Goal: Task Accomplishment & Management: Manage account settings

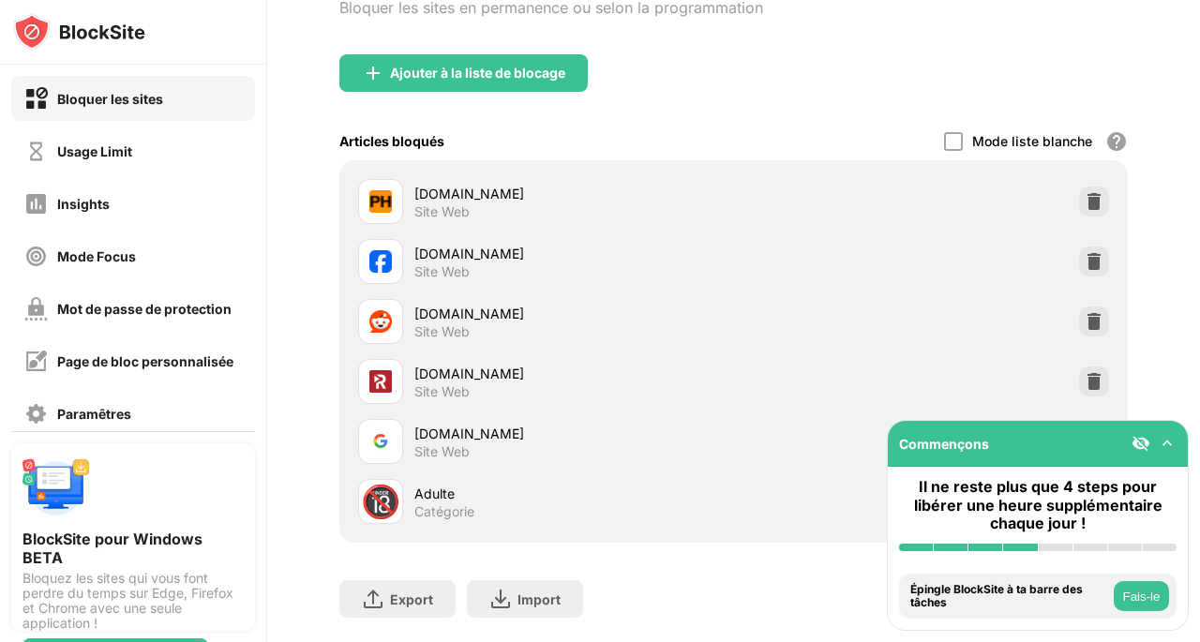
scroll to position [171, 0]
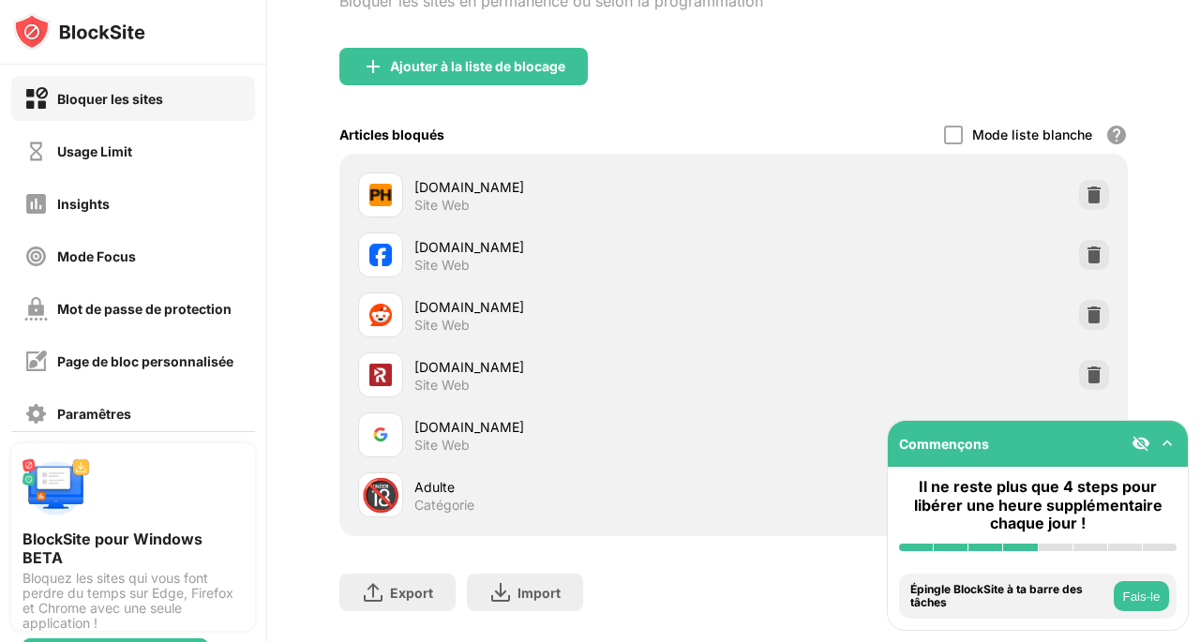
click at [1166, 442] on img at bounding box center [1166, 443] width 19 height 19
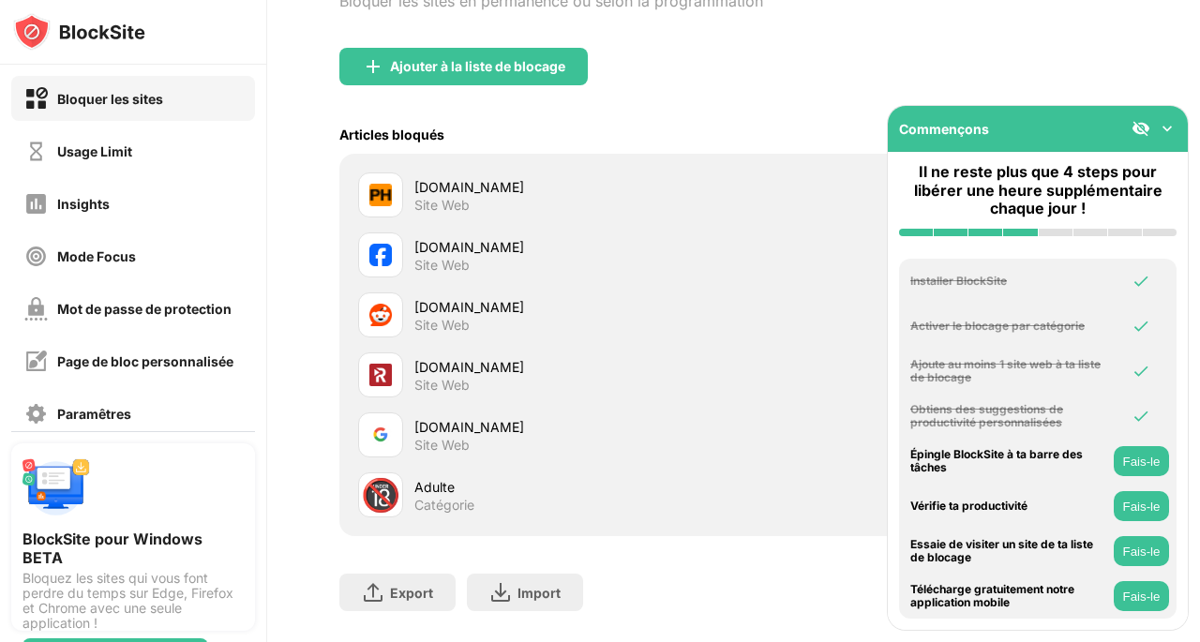
click at [1170, 127] on img at bounding box center [1166, 128] width 19 height 19
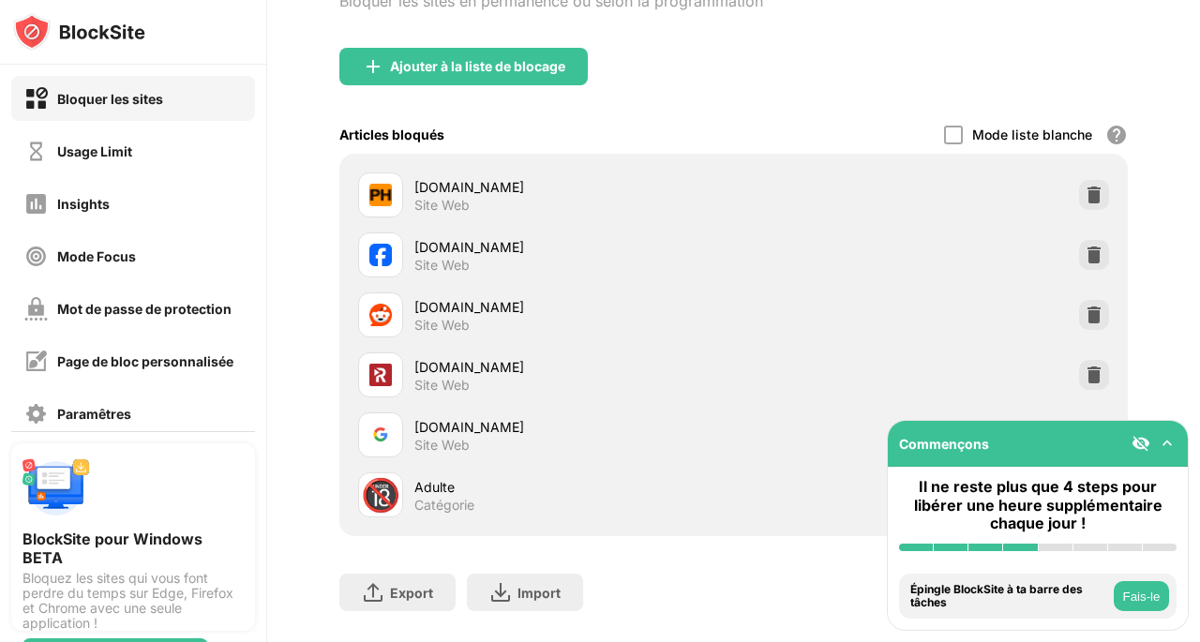
scroll to position [225, 0]
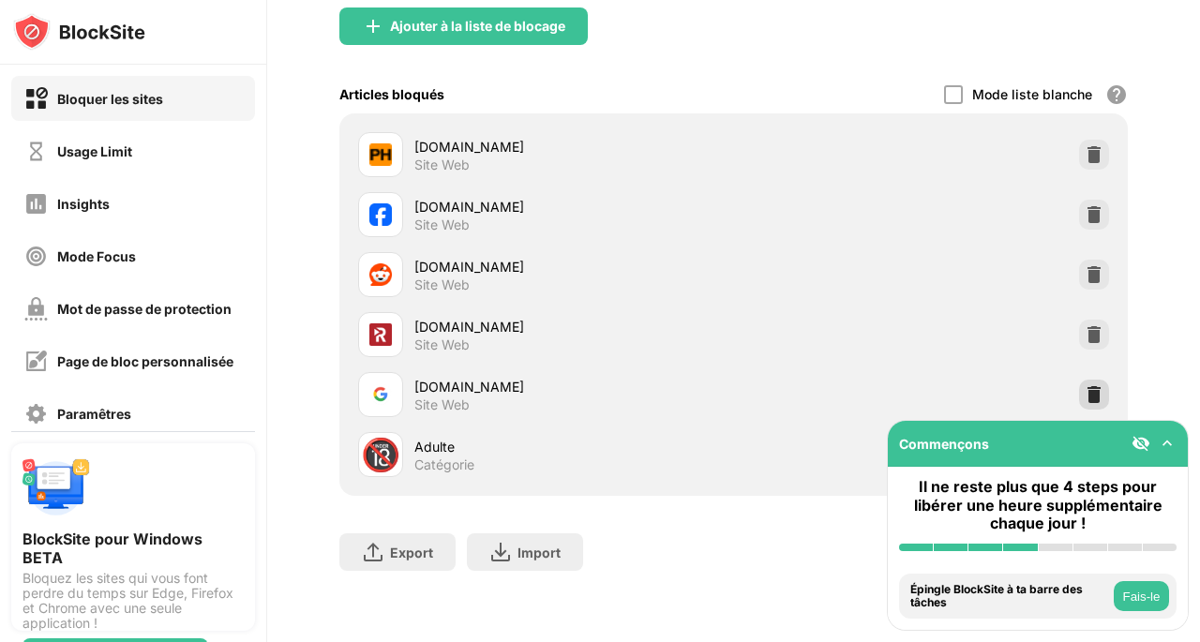
click at [1084, 385] on img at bounding box center [1093, 394] width 19 height 19
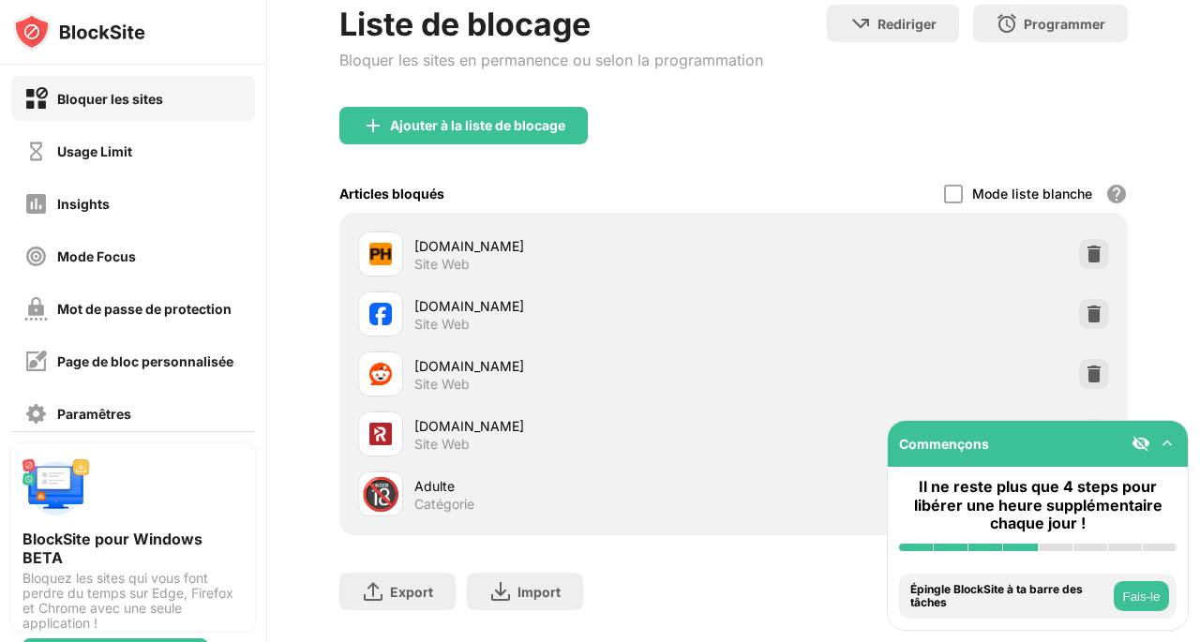
scroll to position [77, 0]
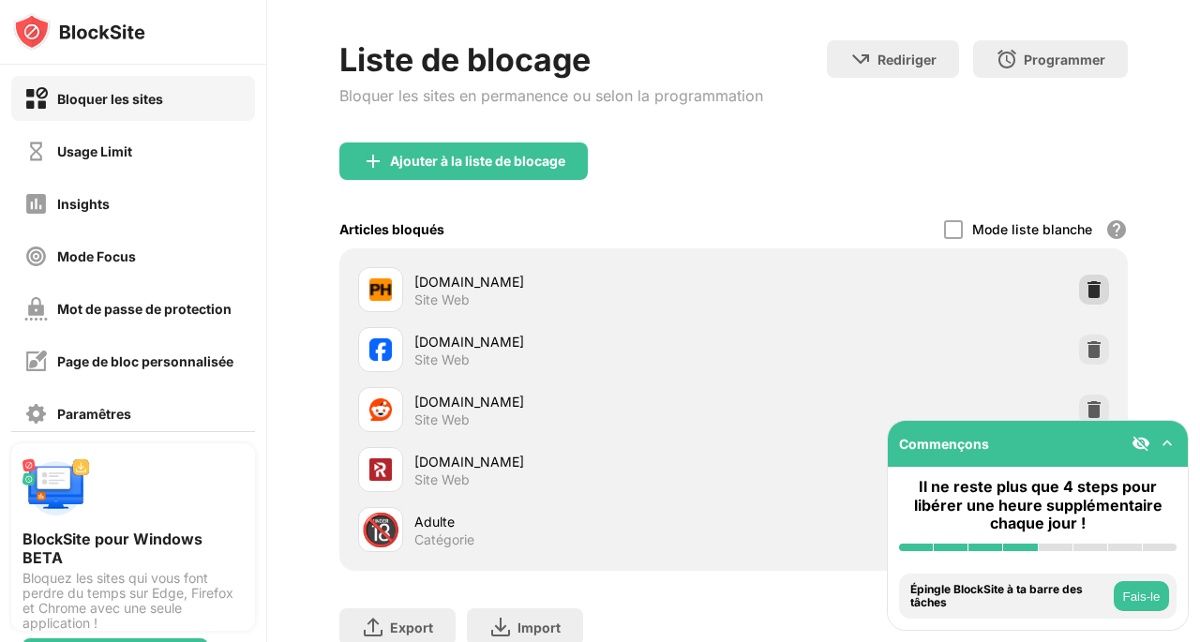
click at [1084, 294] on img at bounding box center [1093, 289] width 19 height 19
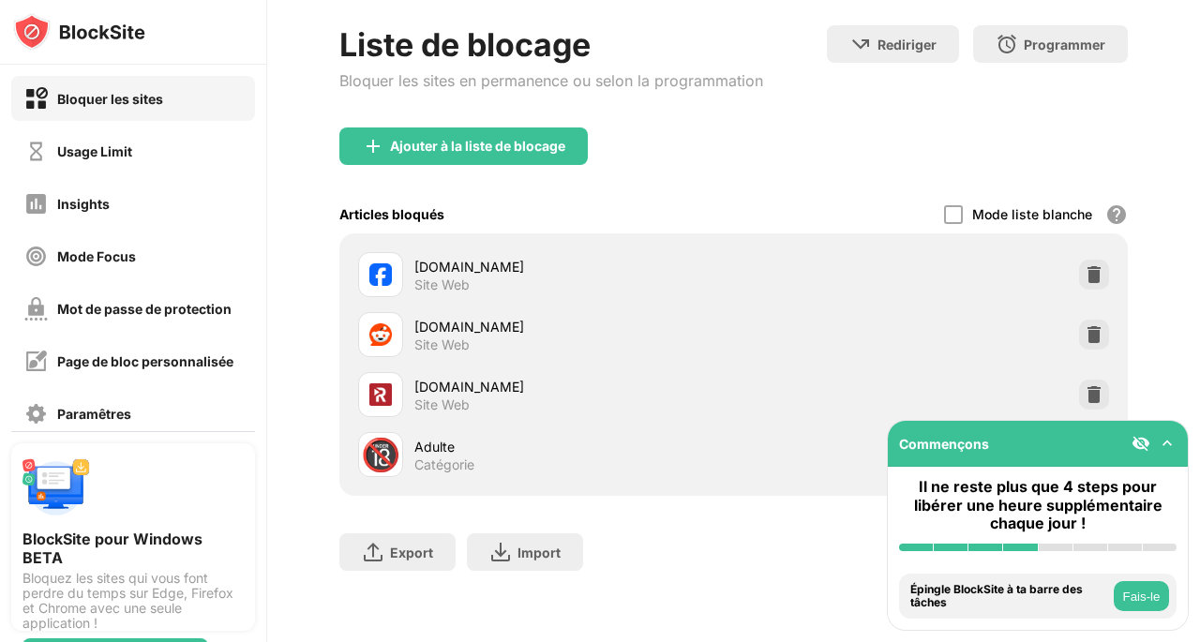
scroll to position [15, 0]
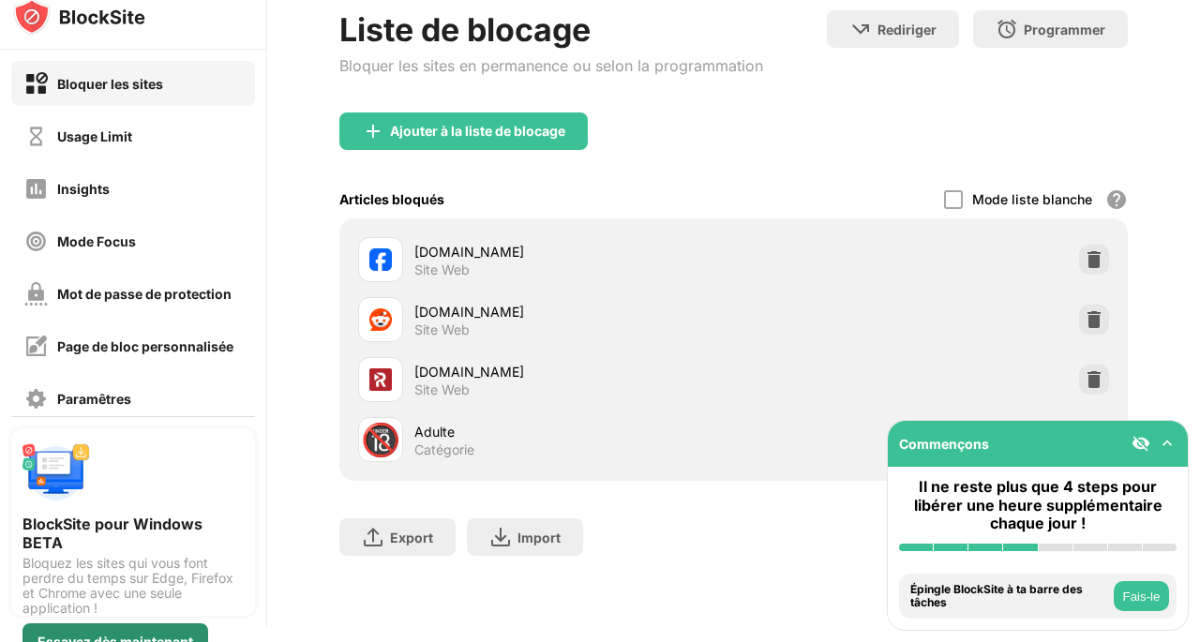
click at [127, 634] on div "Essayez dès maintenant" at bounding box center [115, 641] width 186 height 37
click at [1084, 370] on img at bounding box center [1093, 379] width 19 height 19
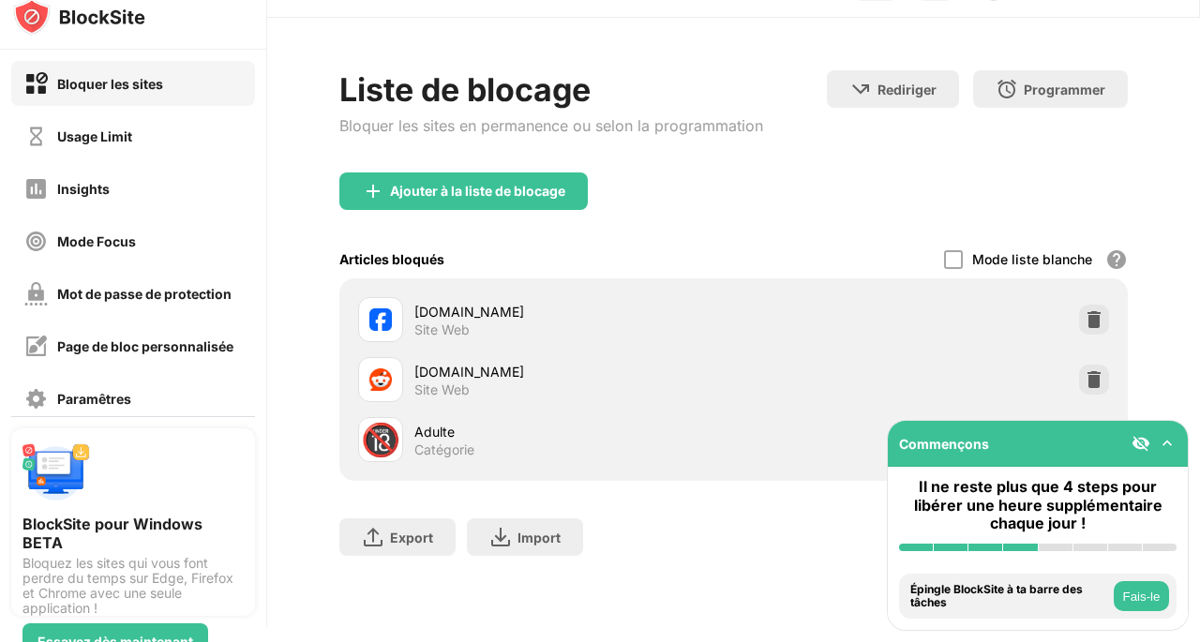
scroll to position [45, 0]
click at [1084, 370] on img at bounding box center [1093, 379] width 19 height 19
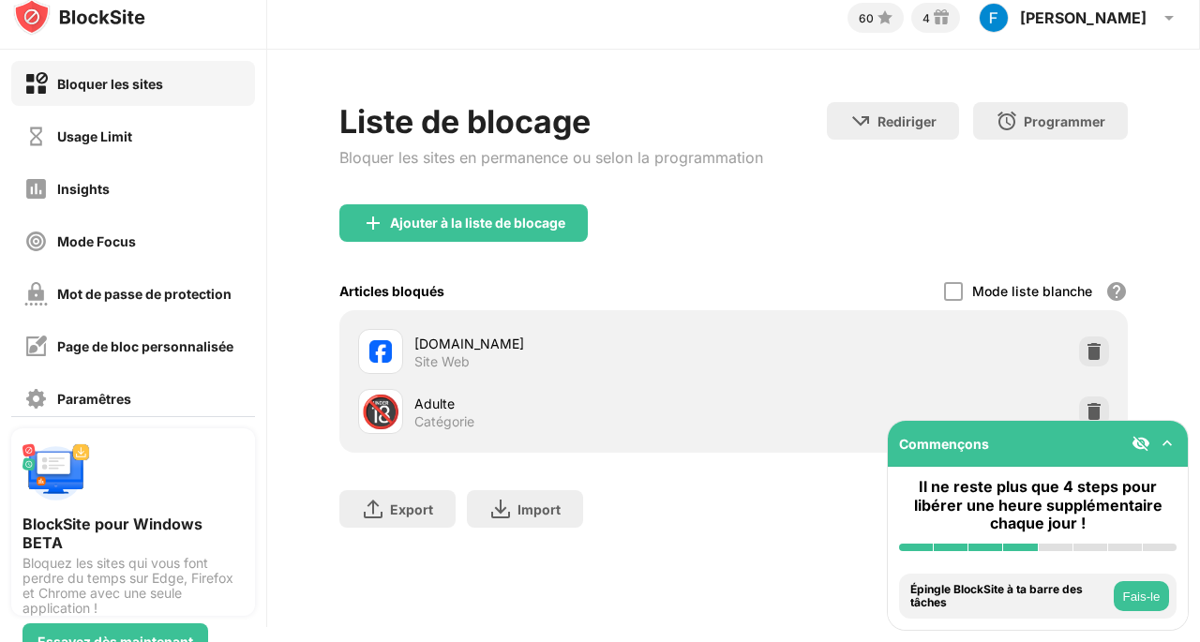
scroll to position [0, 0]
click at [1084, 343] on img at bounding box center [1093, 351] width 19 height 19
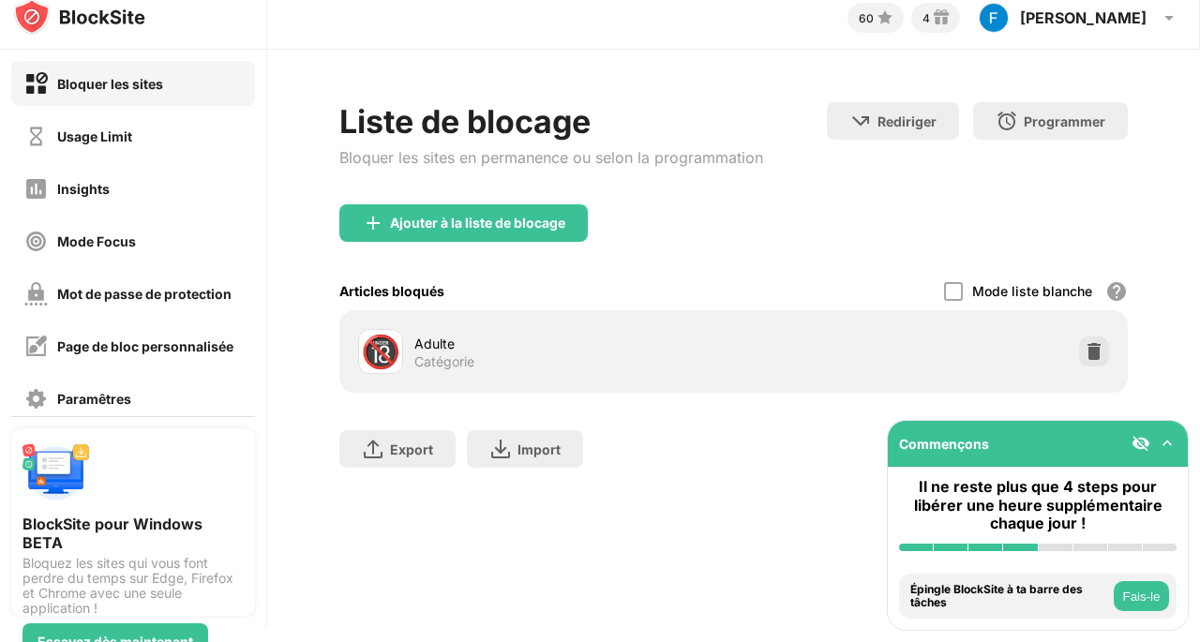
click at [972, 291] on div "Mode liste blanche" at bounding box center [1032, 291] width 120 height 16
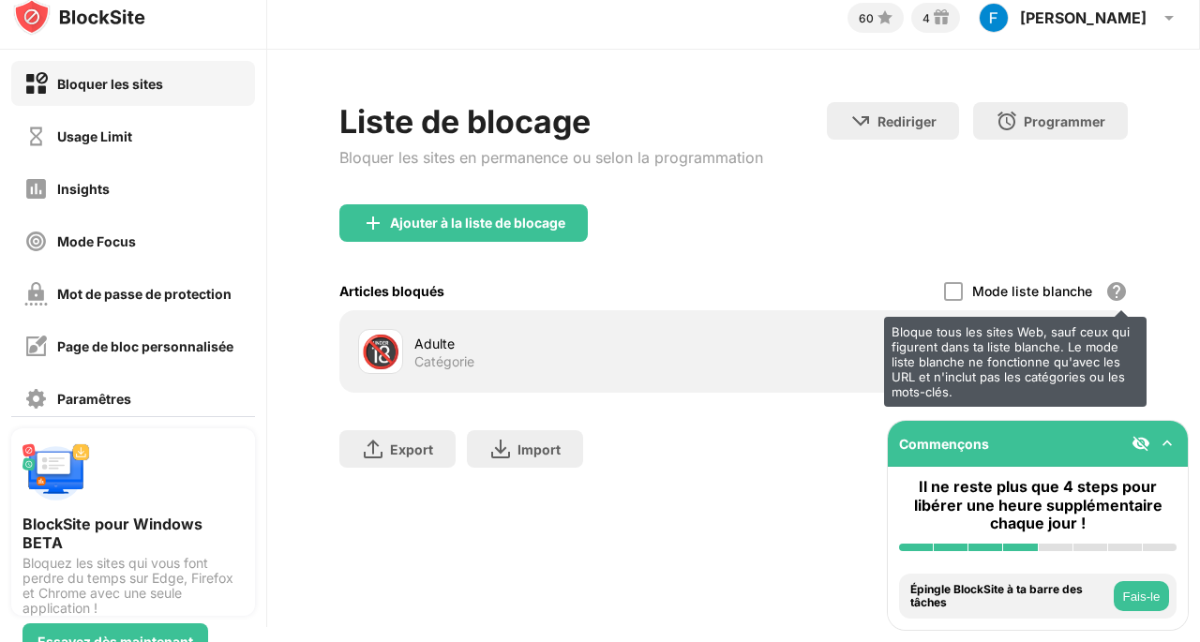
click at [1105, 291] on div "Bloque tous les sites Web, sauf ceux qui figurent dans ta liste blanche. Le mod…" at bounding box center [1116, 291] width 22 height 22
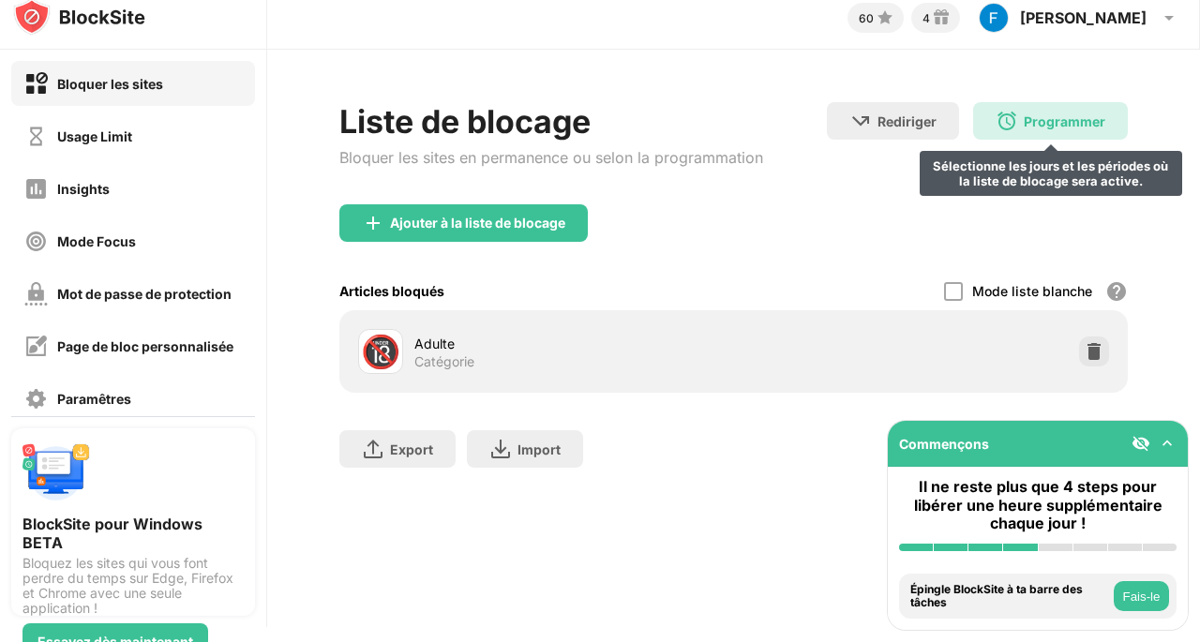
click at [1030, 124] on div "Programmer" at bounding box center [1064, 121] width 82 height 16
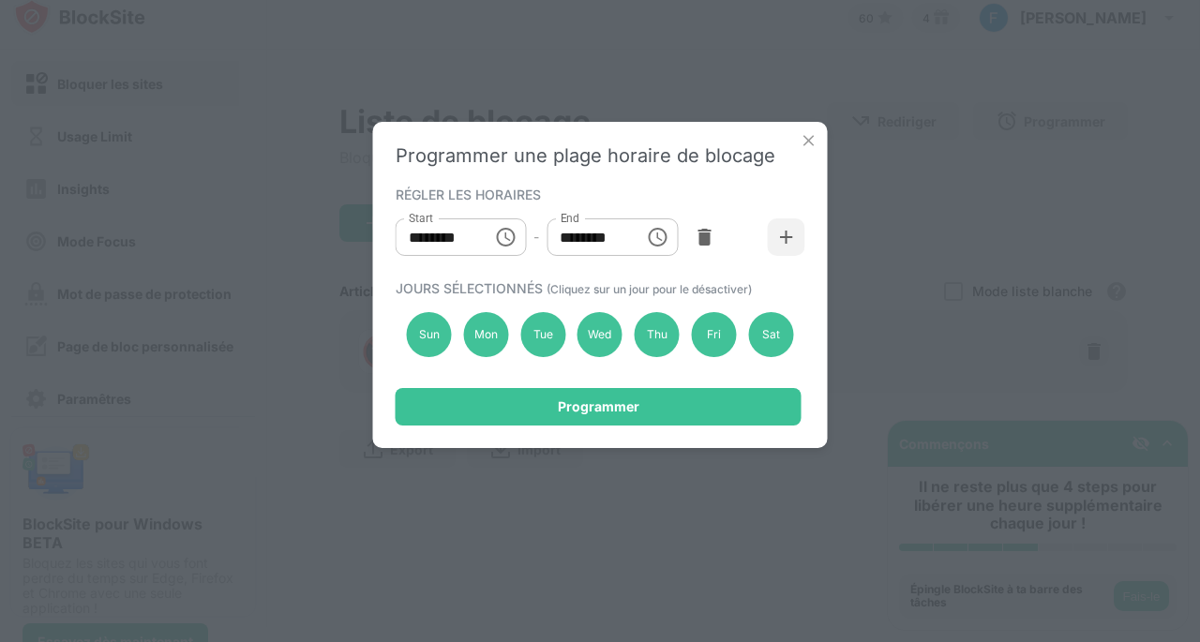
click at [520, 246] on button "Choose time, selected time is 10:00 AM" at bounding box center [504, 236] width 37 height 37
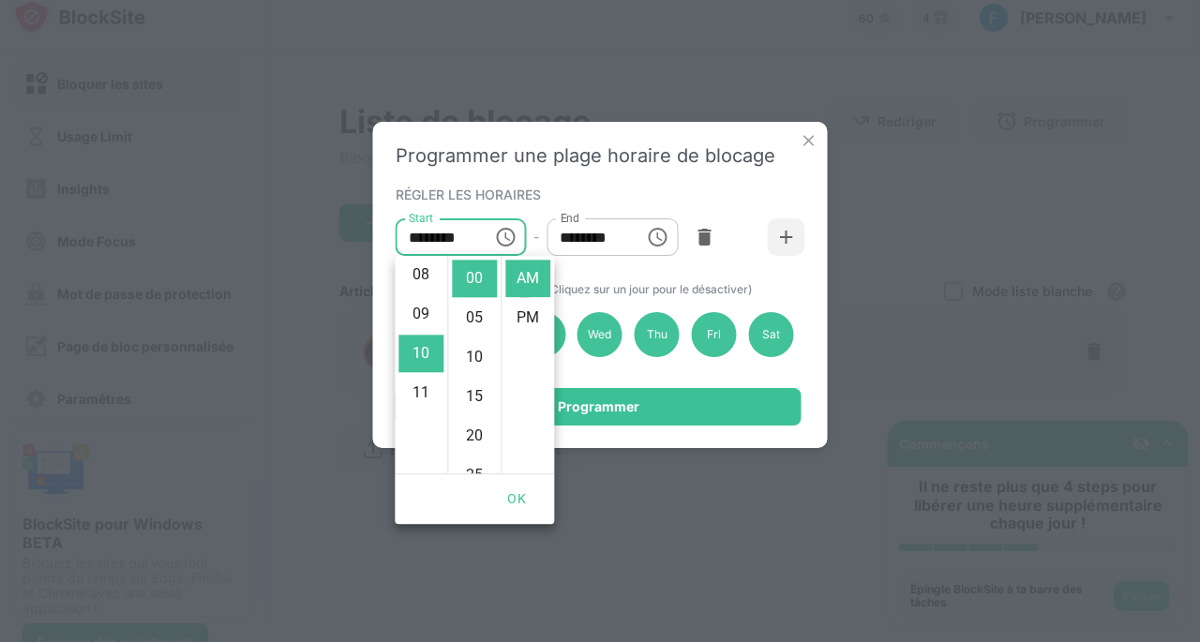
scroll to position [244, 0]
click at [428, 309] on li "07" at bounding box center [420, 309] width 45 height 37
type input "********"
click at [682, 261] on div "Start ******** Start - End ******** End" at bounding box center [600, 237] width 410 height 56
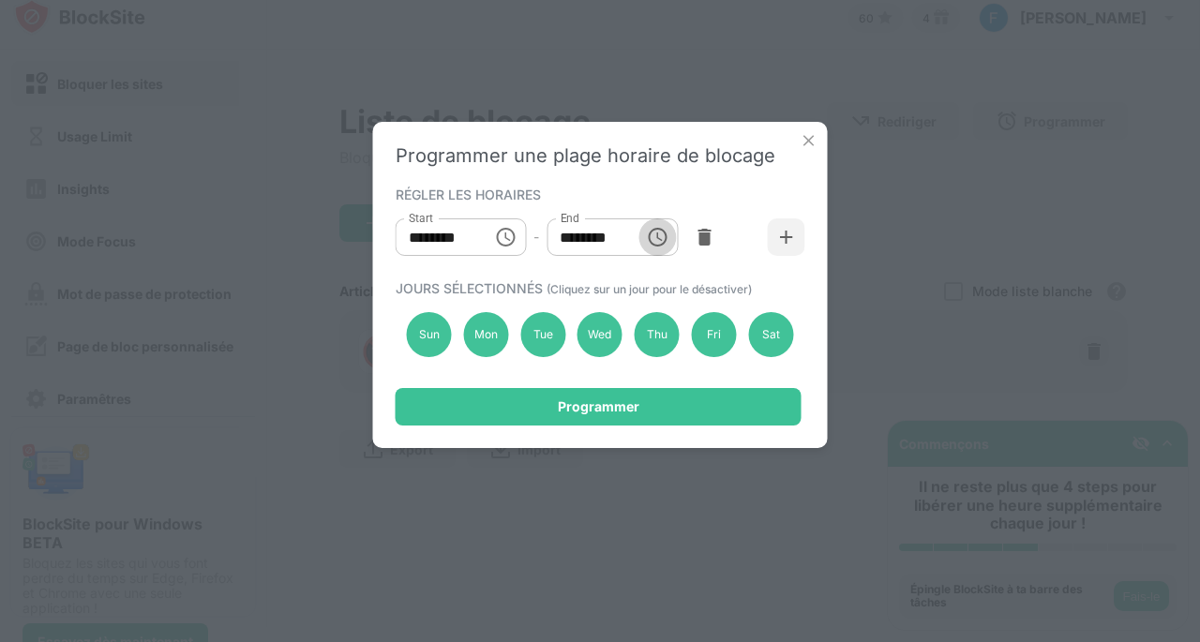
click at [648, 232] on icon "Choose time, selected time is 1:00 PM" at bounding box center [657, 237] width 22 height 22
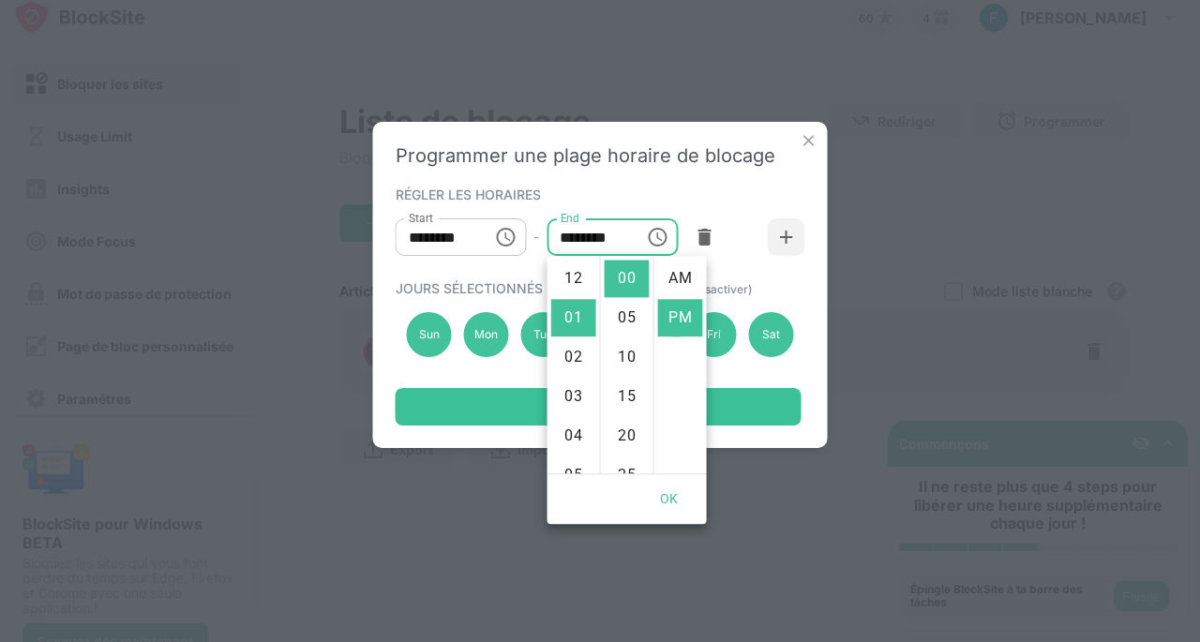
scroll to position [39, 0]
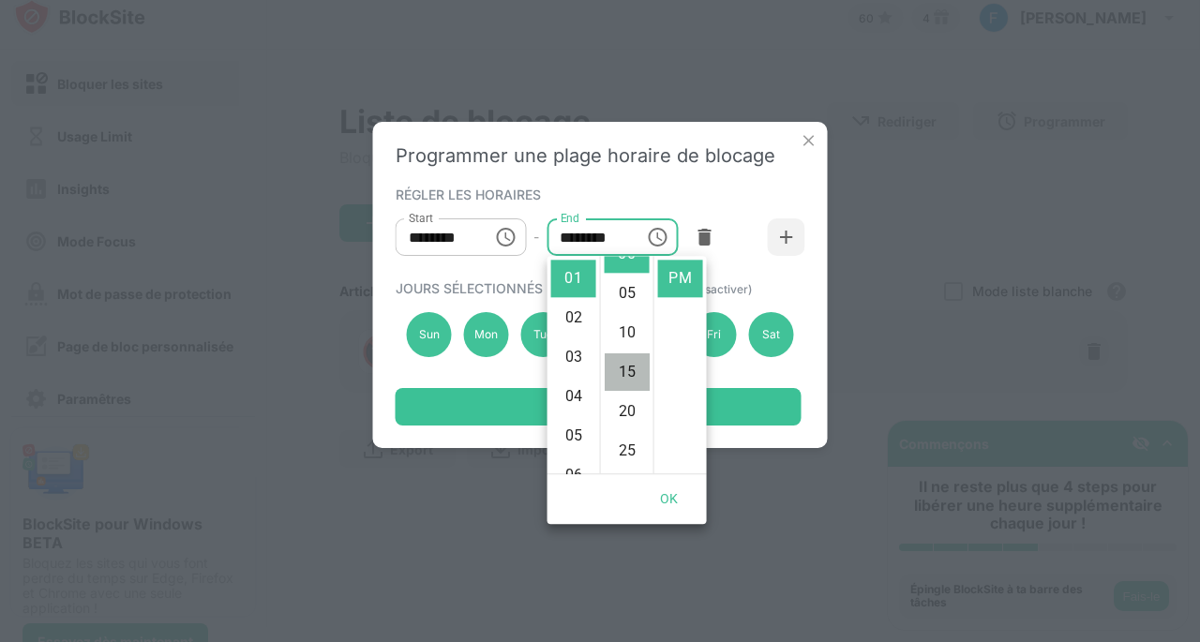
click at [624, 381] on li "15" at bounding box center [626, 371] width 45 height 37
click at [568, 440] on li "07" at bounding box center [573, 439] width 45 height 37
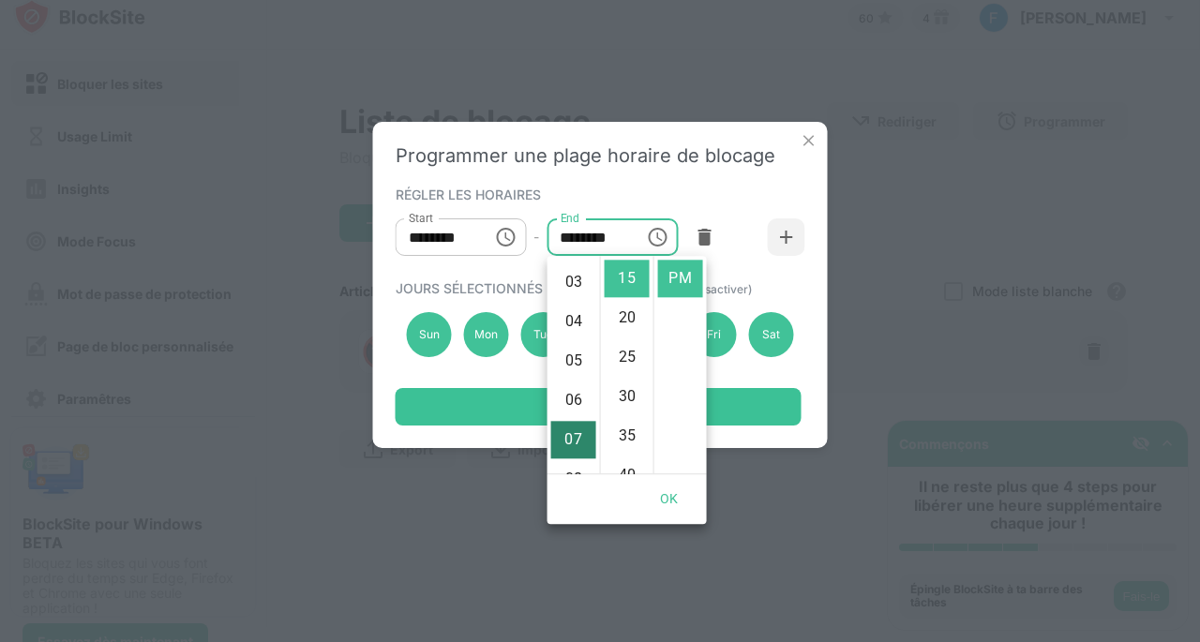
type input "********"
click at [509, 240] on icon "Choose time, selected time is 7:00 AM" at bounding box center [507, 236] width 6 height 8
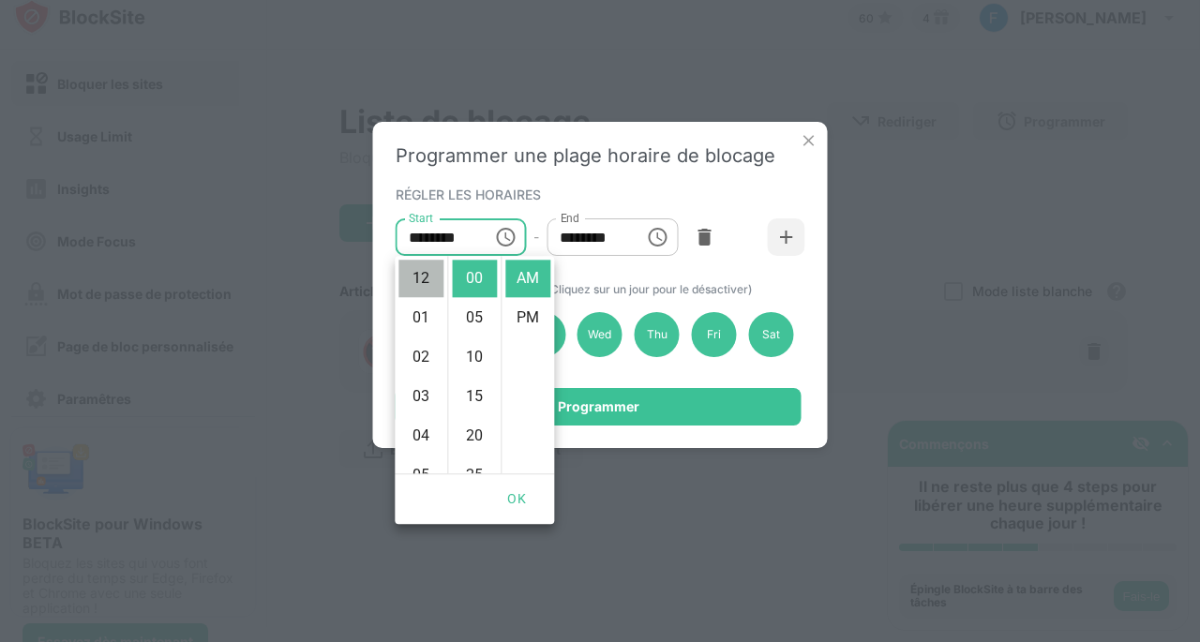
click at [419, 294] on li "12" at bounding box center [420, 278] width 45 height 37
type input "********"
drag, startPoint x: 419, startPoint y: 294, endPoint x: 651, endPoint y: 215, distance: 245.7
click at [651, 215] on body "Bloquer les sites Usage Limit Insights Mode Focus Mot de passe de protection Pa…" at bounding box center [600, 321] width 1200 height 642
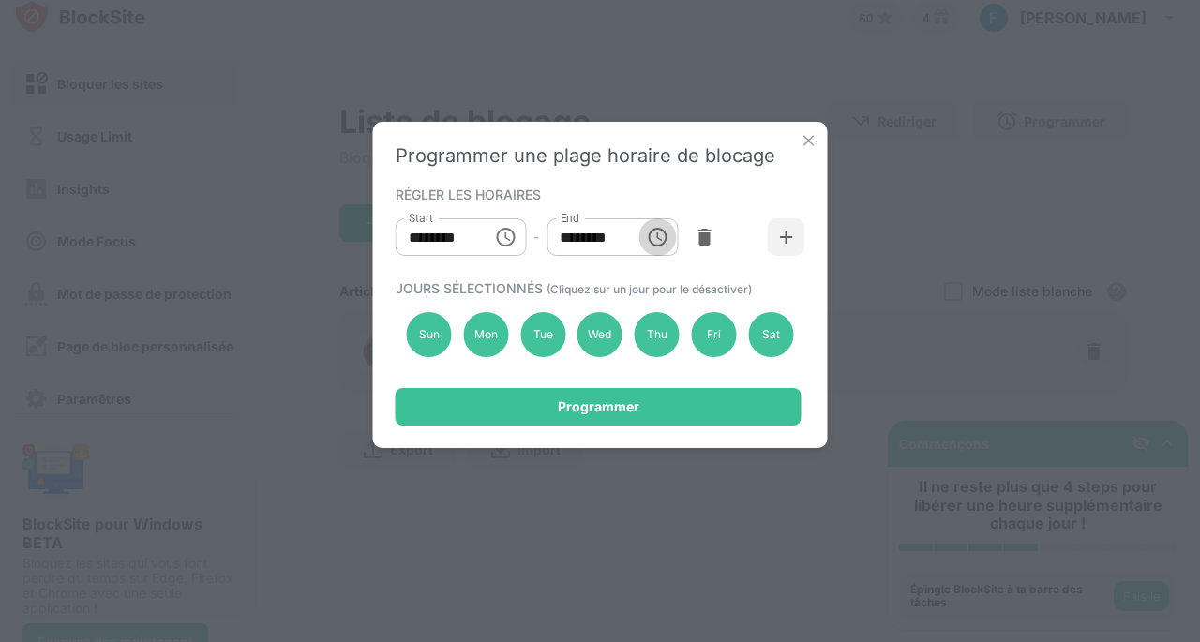
click at [659, 231] on icon "Choose time, selected time is 7:15 PM" at bounding box center [657, 237] width 22 height 22
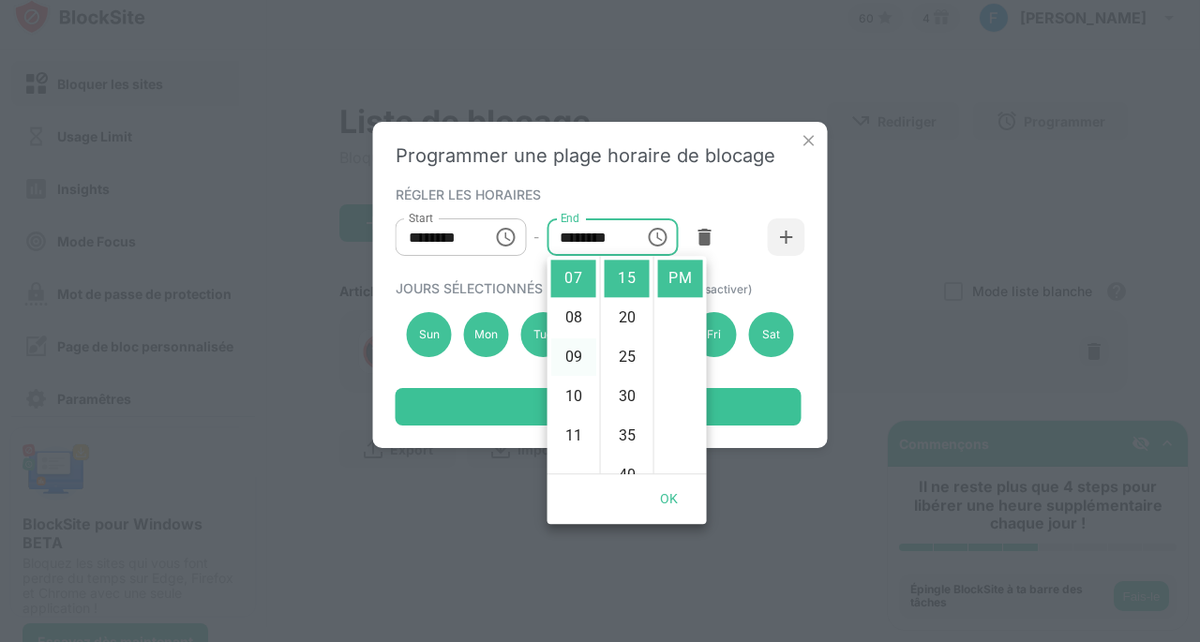
scroll to position [359, 0]
click at [571, 357] on li "11" at bounding box center [573, 352] width 45 height 37
click at [618, 287] on li "55" at bounding box center [626, 278] width 45 height 37
type input "********"
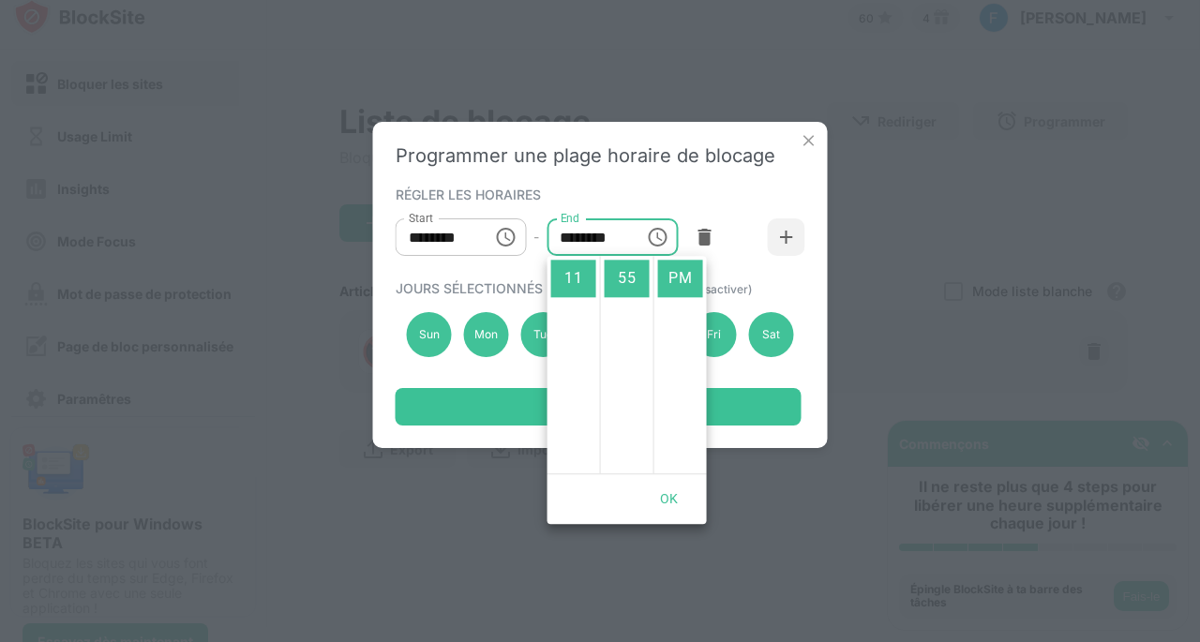
click at [750, 289] on span "(Cliquez sur un jour pour le désactiver)" at bounding box center [648, 289] width 205 height 14
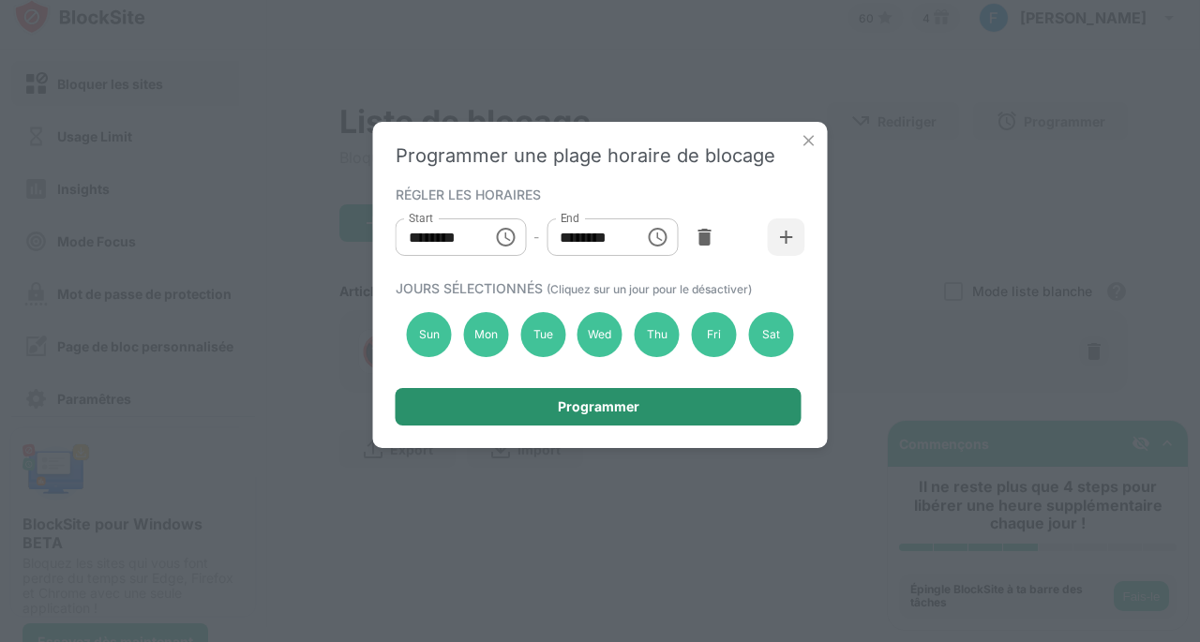
click at [631, 415] on div "Programmer" at bounding box center [598, 406] width 406 height 37
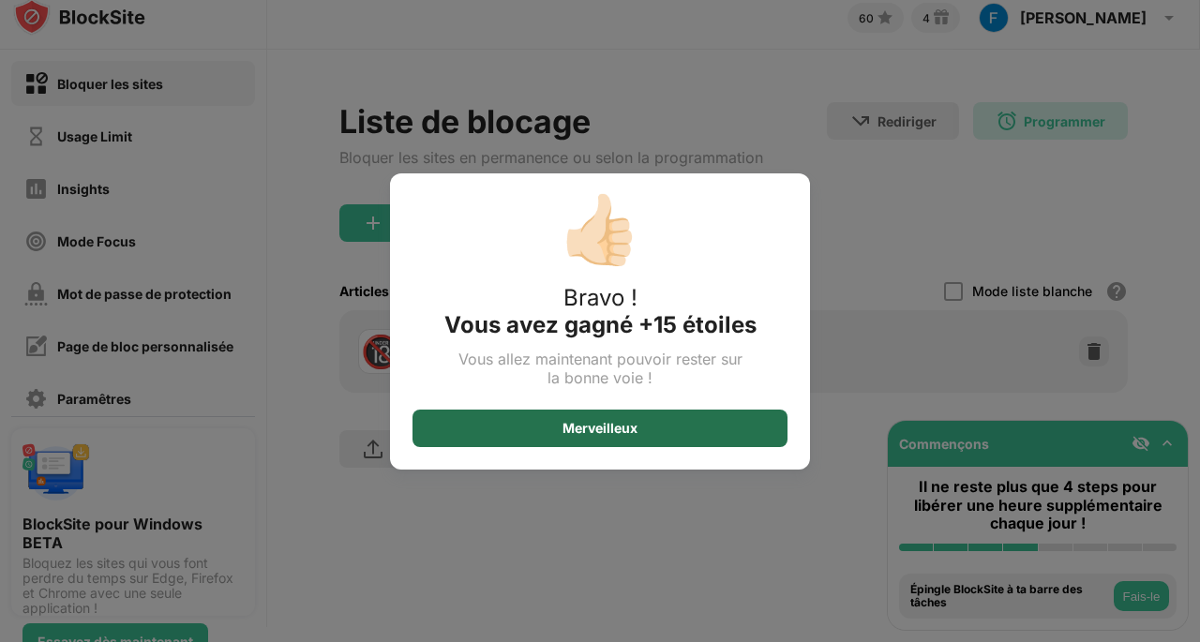
click at [649, 431] on div "Merveilleux" at bounding box center [599, 428] width 375 height 37
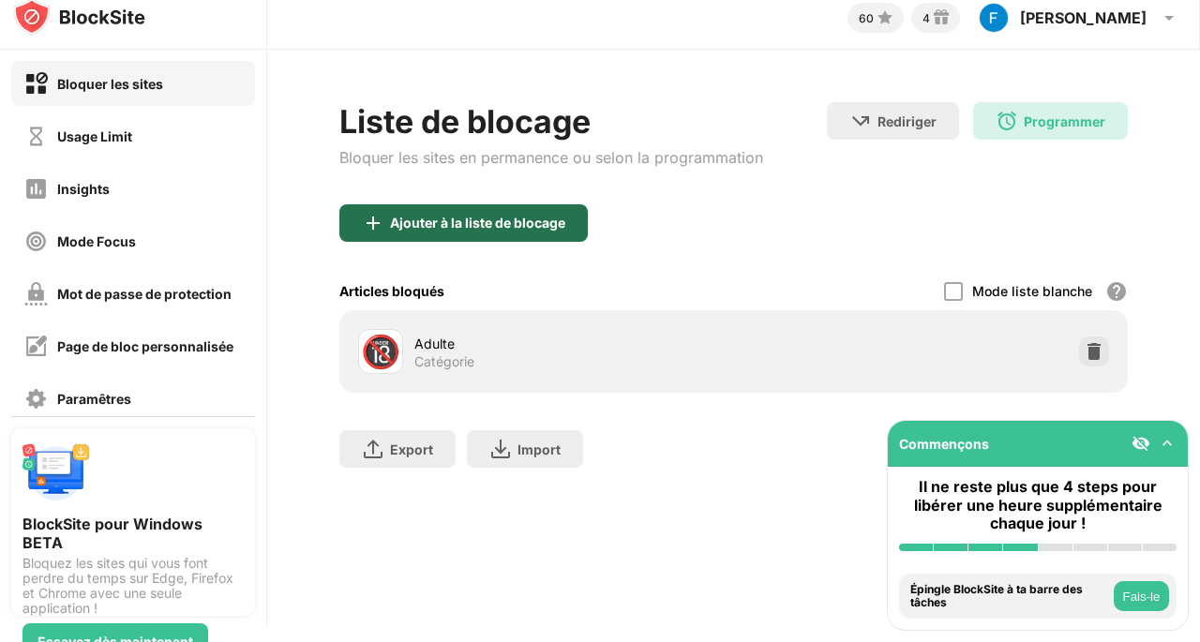
click at [508, 226] on div "Ajouter à la liste de blocage" at bounding box center [477, 223] width 175 height 15
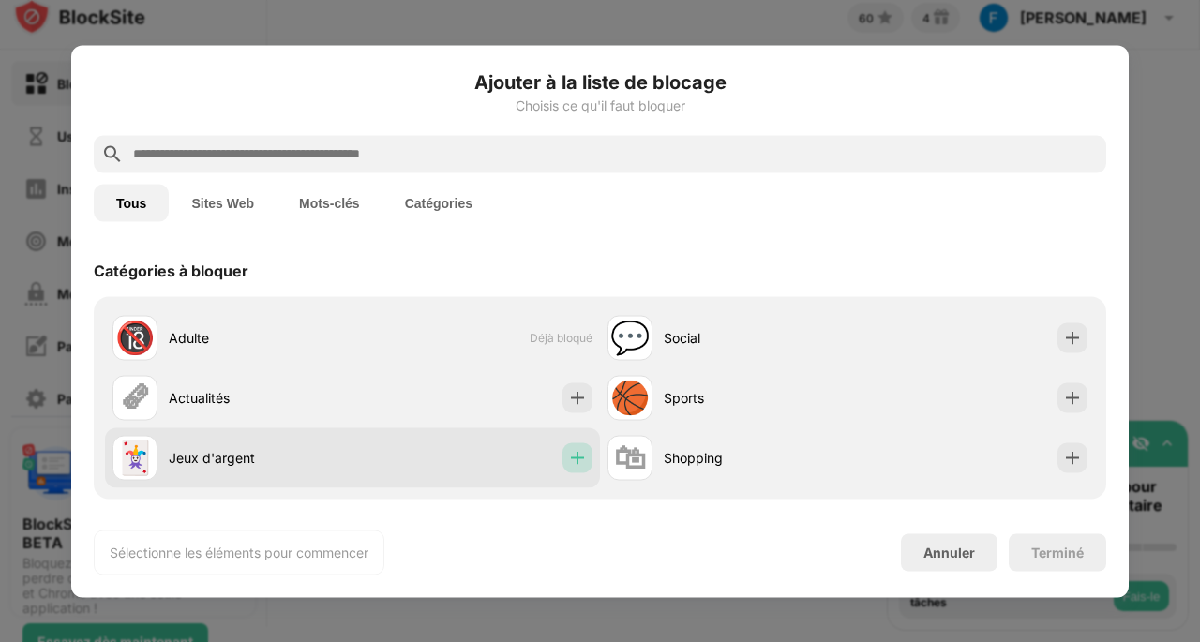
click at [575, 456] on img at bounding box center [577, 457] width 19 height 19
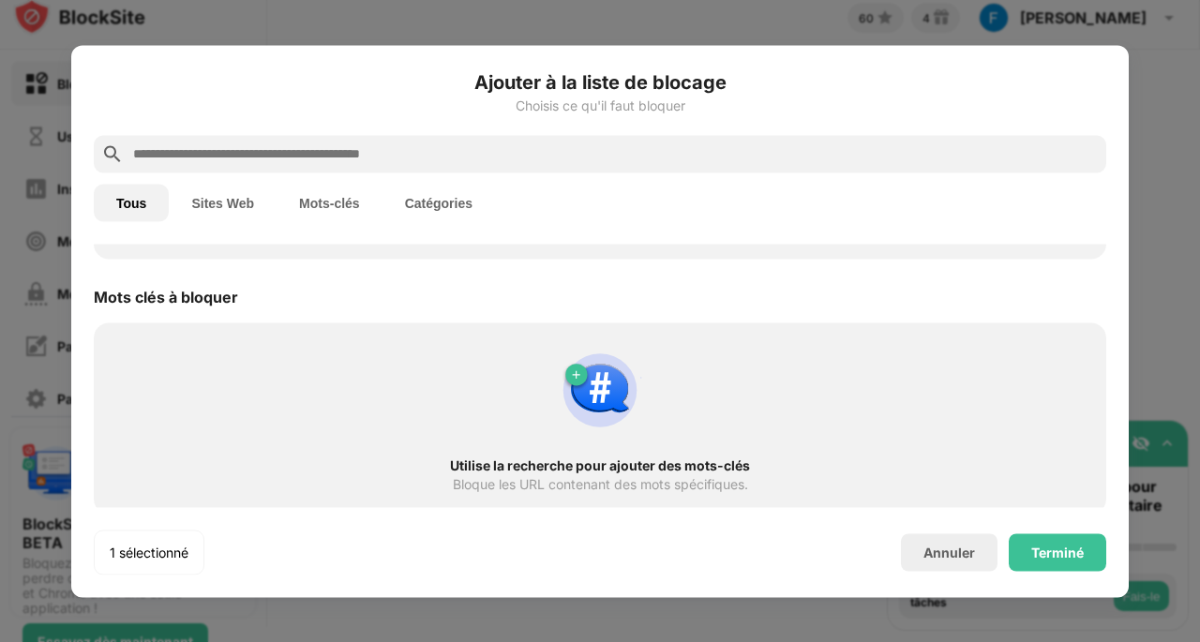
scroll to position [939, 0]
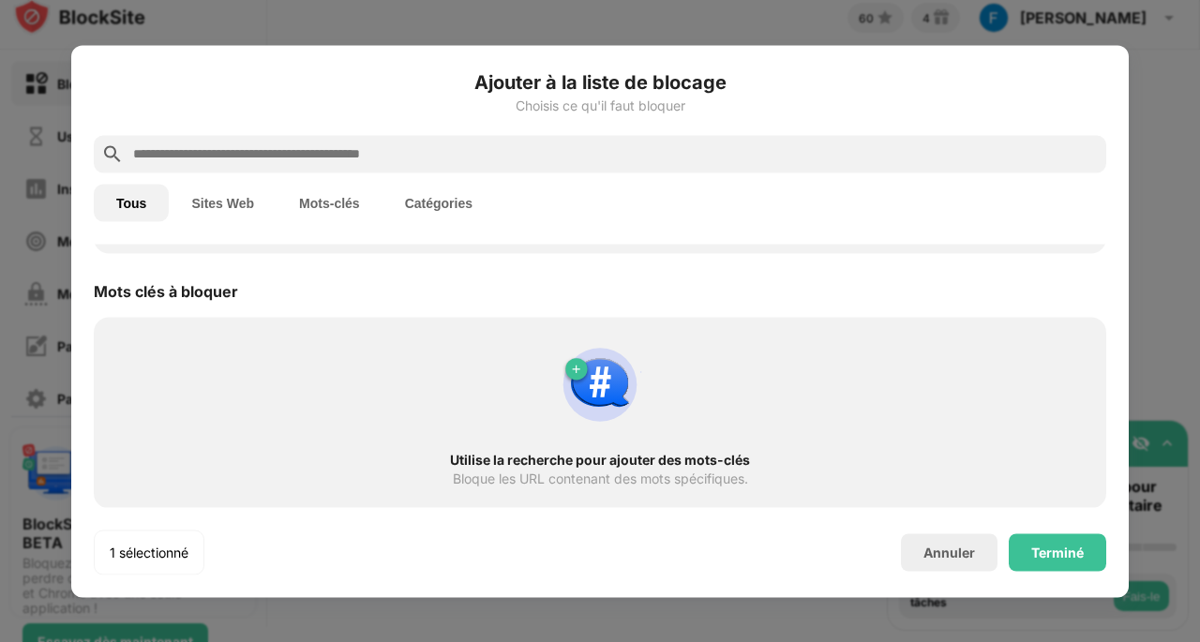
click at [600, 388] on img at bounding box center [600, 384] width 90 height 90
click at [555, 419] on img at bounding box center [600, 384] width 90 height 90
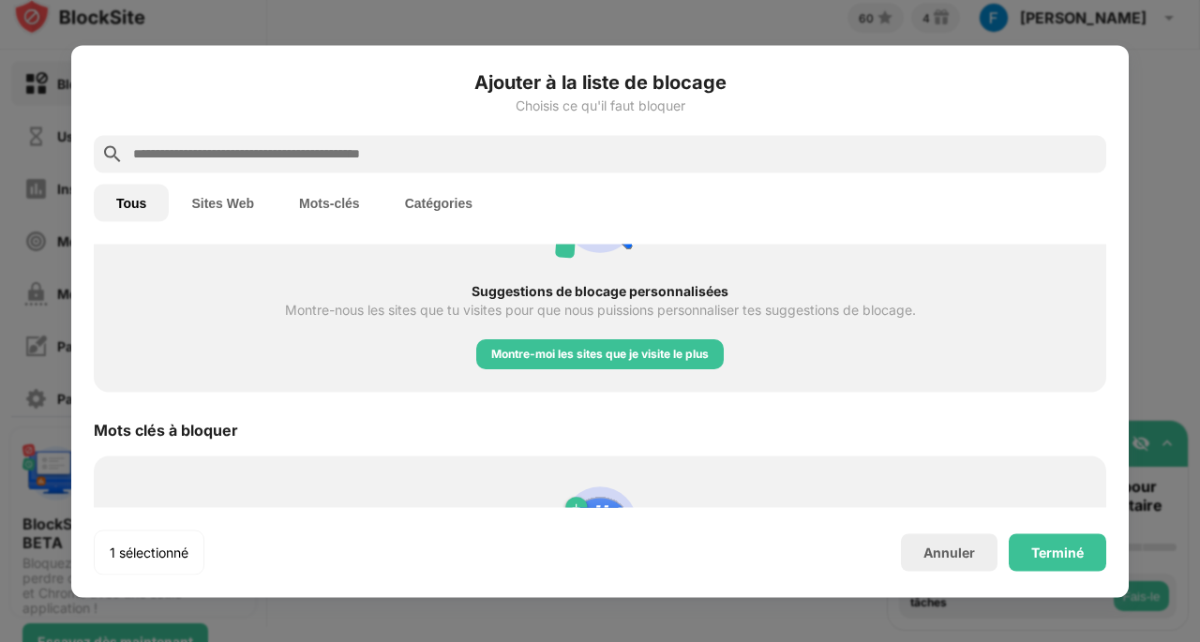
scroll to position [795, 0]
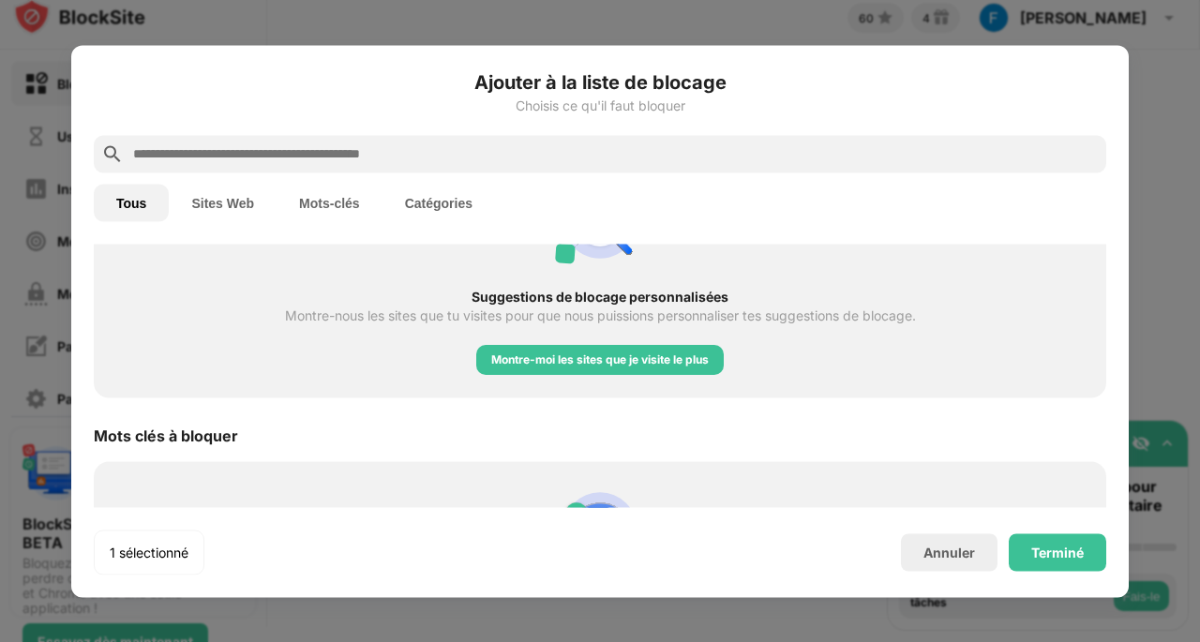
click at [320, 201] on button "Mots-clés" at bounding box center [329, 202] width 106 height 37
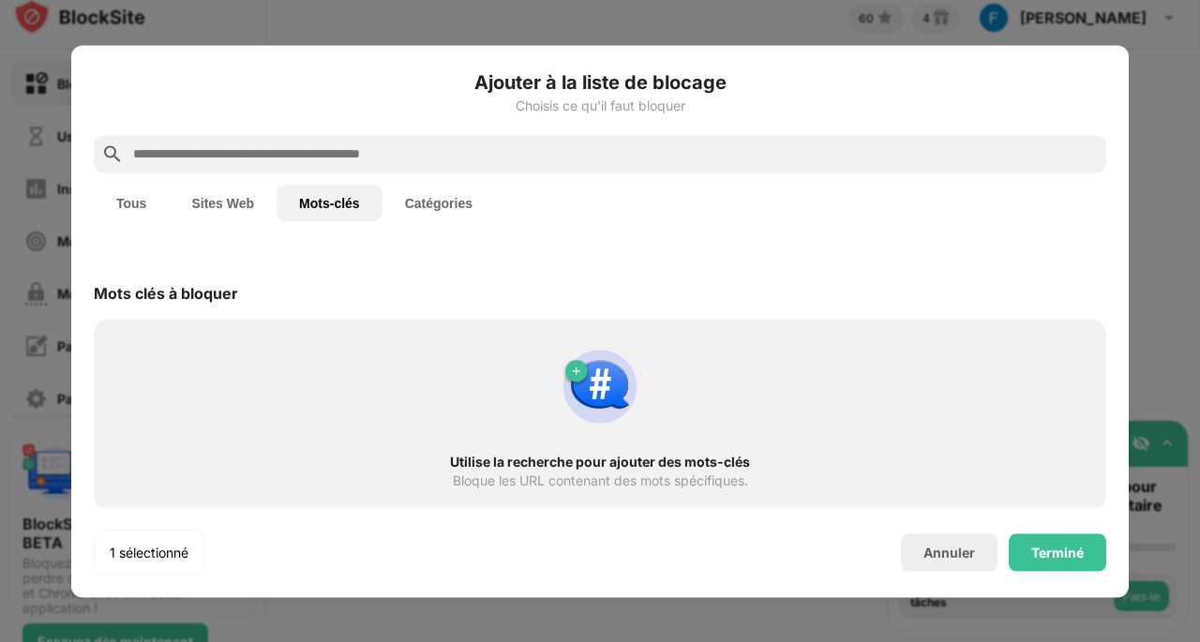
scroll to position [2, 0]
click at [641, 431] on div "Utilise la recherche pour ajouter des mots-clés Bloque les URL contenant des mo…" at bounding box center [600, 412] width 990 height 169
click at [599, 381] on img at bounding box center [600, 384] width 90 height 90
click at [566, 367] on img at bounding box center [600, 384] width 90 height 90
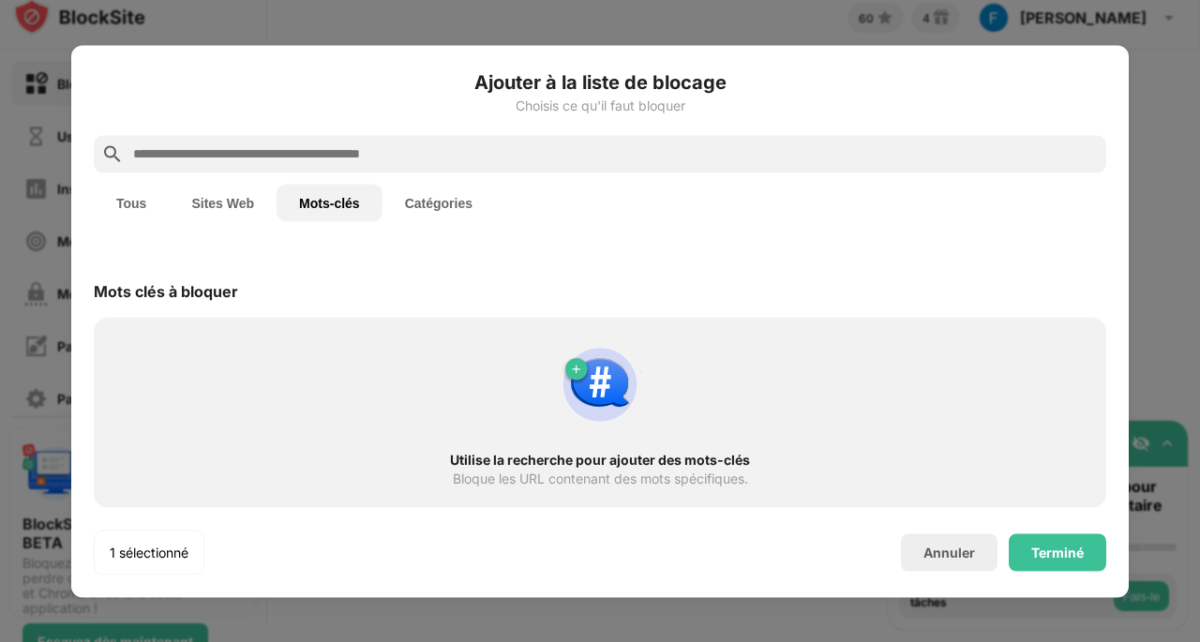
click at [524, 480] on div "Bloque les URL contenant des mots spécifiques." at bounding box center [600, 477] width 295 height 15
click at [146, 554] on div "1 sélectionné" at bounding box center [149, 552] width 79 height 19
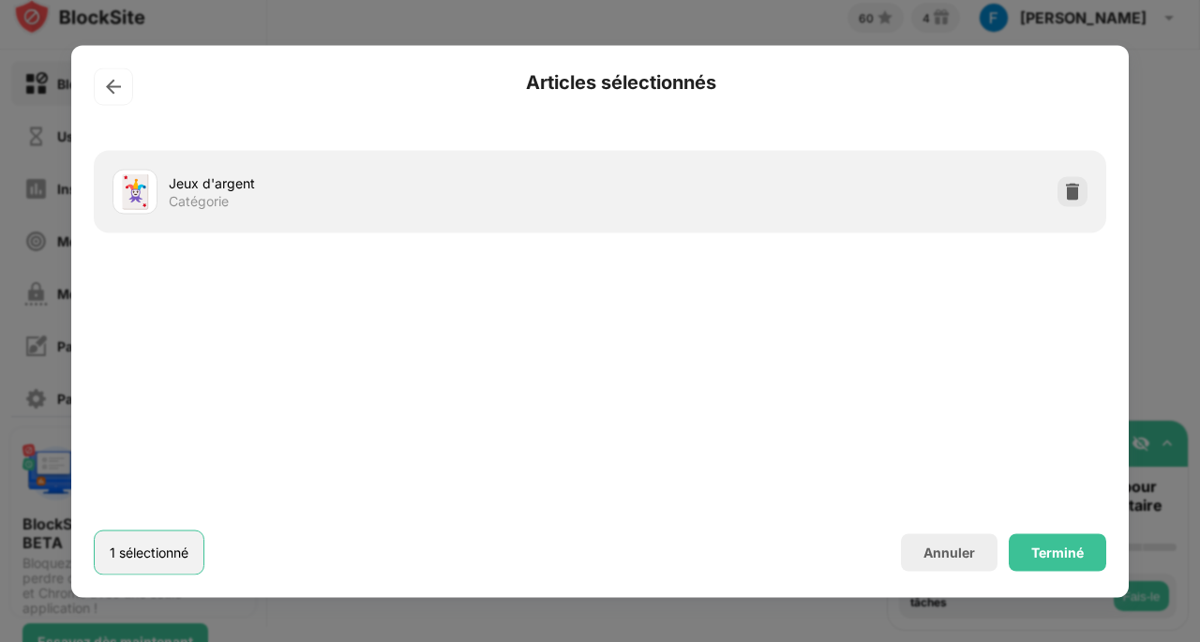
click at [146, 554] on div "1 sélectionné" at bounding box center [149, 552] width 79 height 19
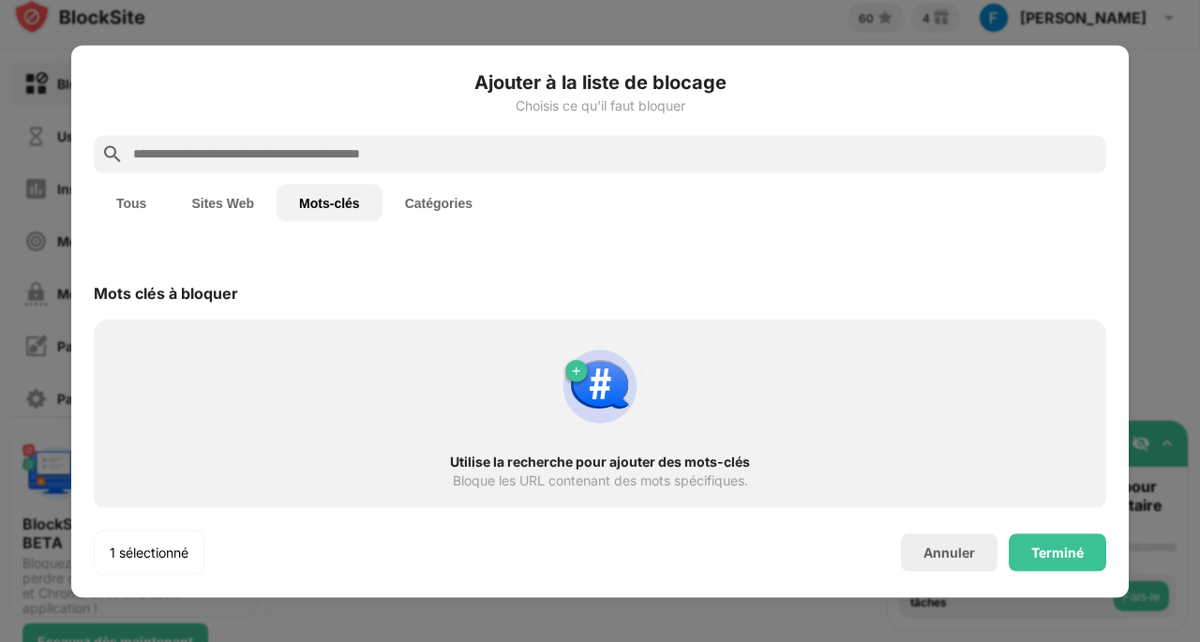
click at [397, 157] on input "text" at bounding box center [614, 153] width 967 height 22
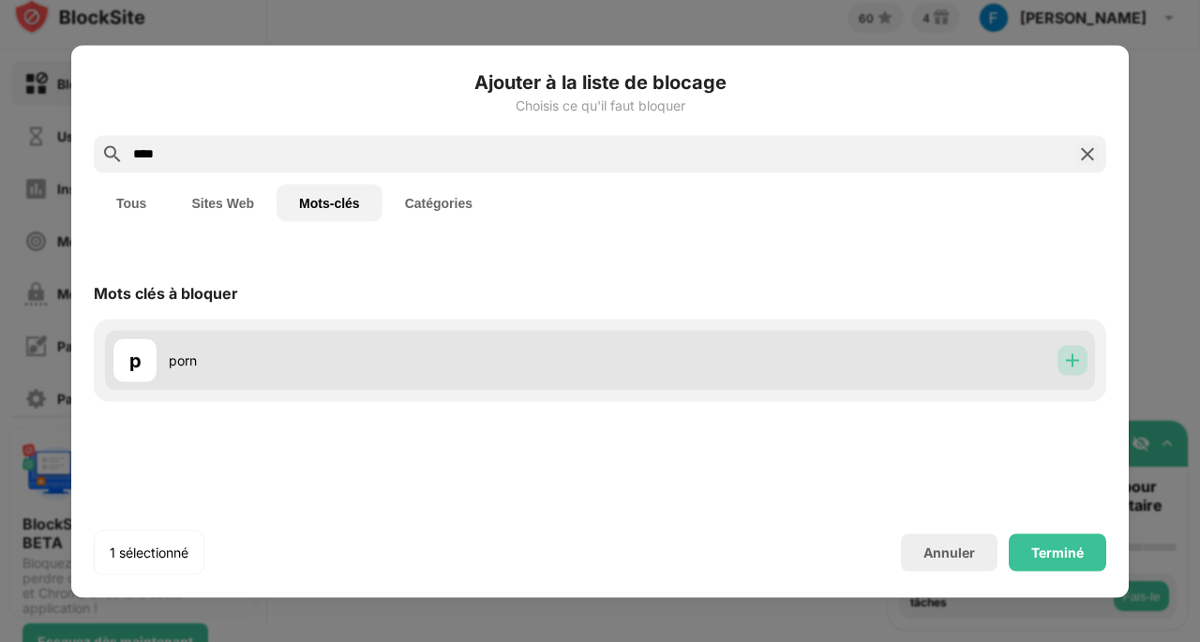
click at [1077, 363] on img at bounding box center [1072, 359] width 19 height 19
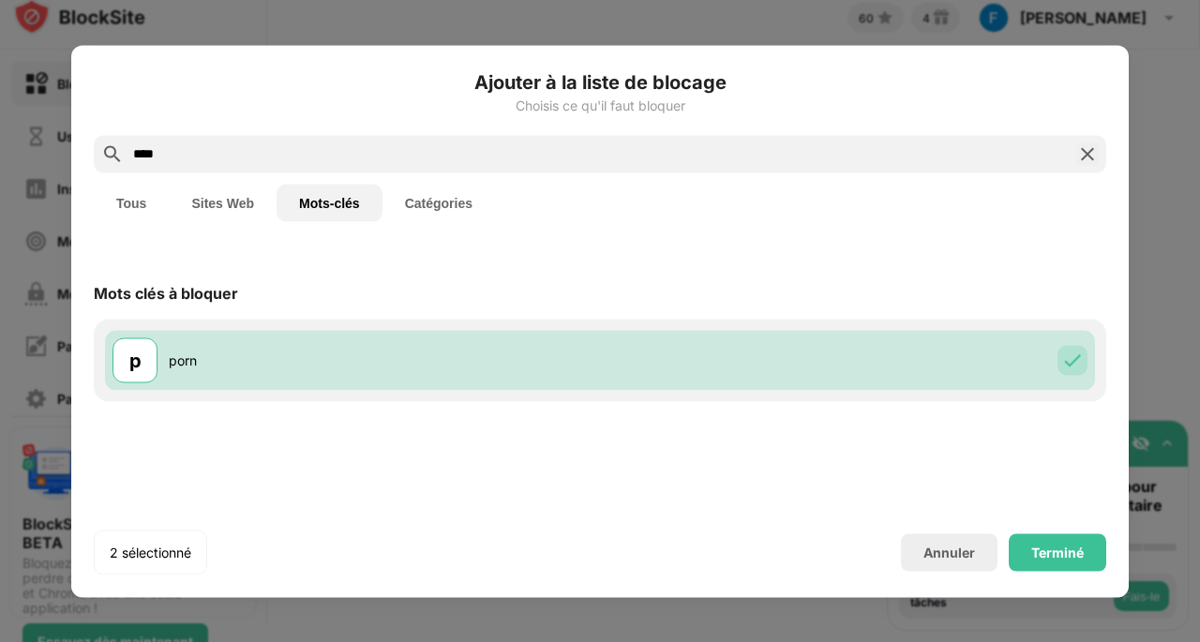
click at [621, 147] on input "****" at bounding box center [599, 153] width 937 height 22
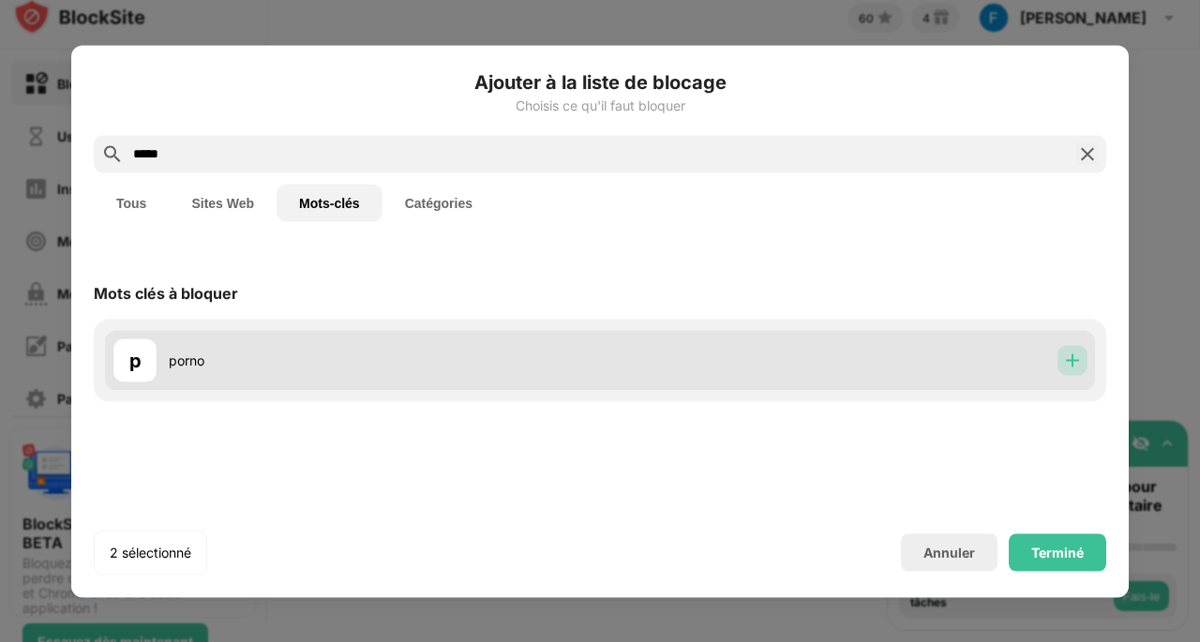
click at [1073, 365] on img at bounding box center [1072, 359] width 19 height 19
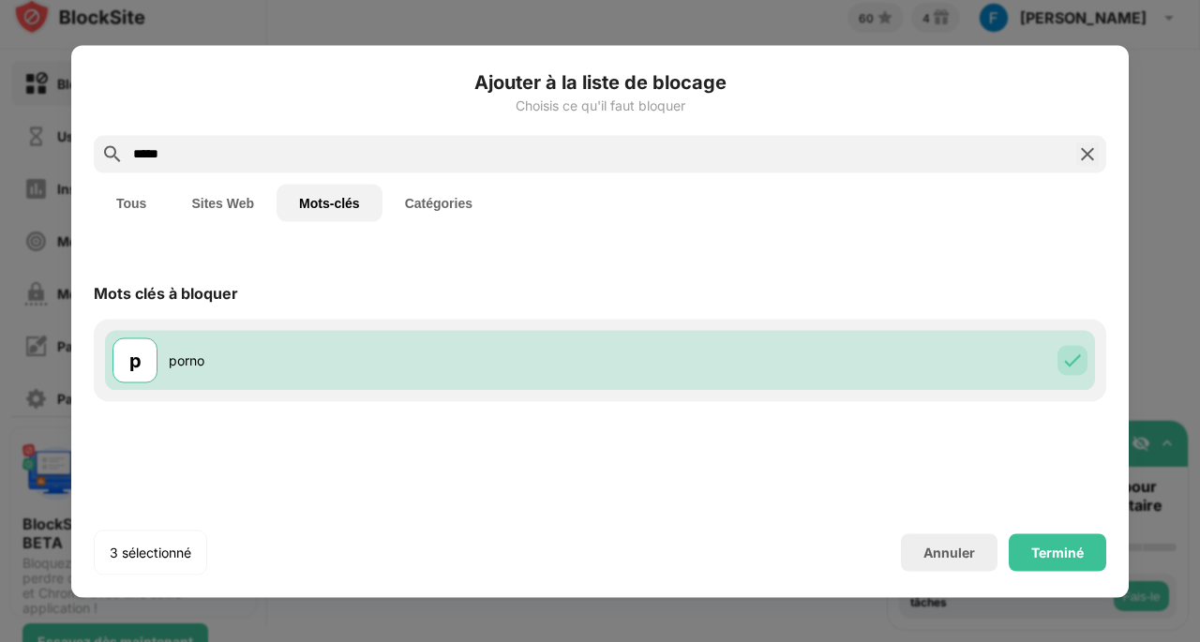
click at [471, 143] on input "*****" at bounding box center [599, 153] width 937 height 22
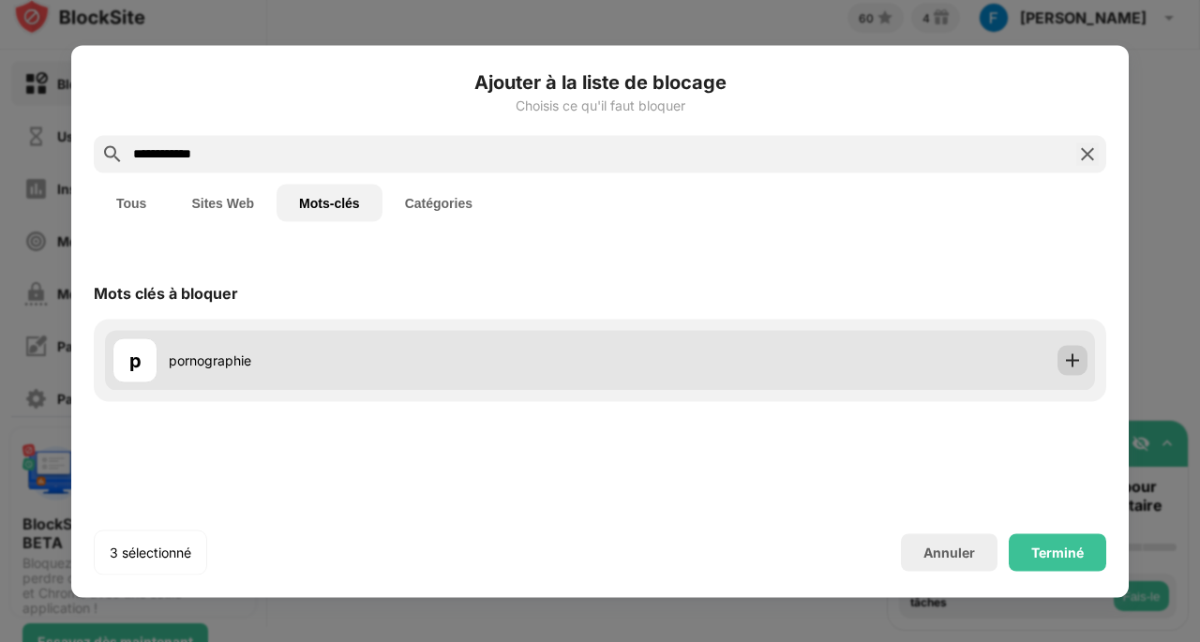
click at [1085, 360] on div at bounding box center [1072, 360] width 30 height 30
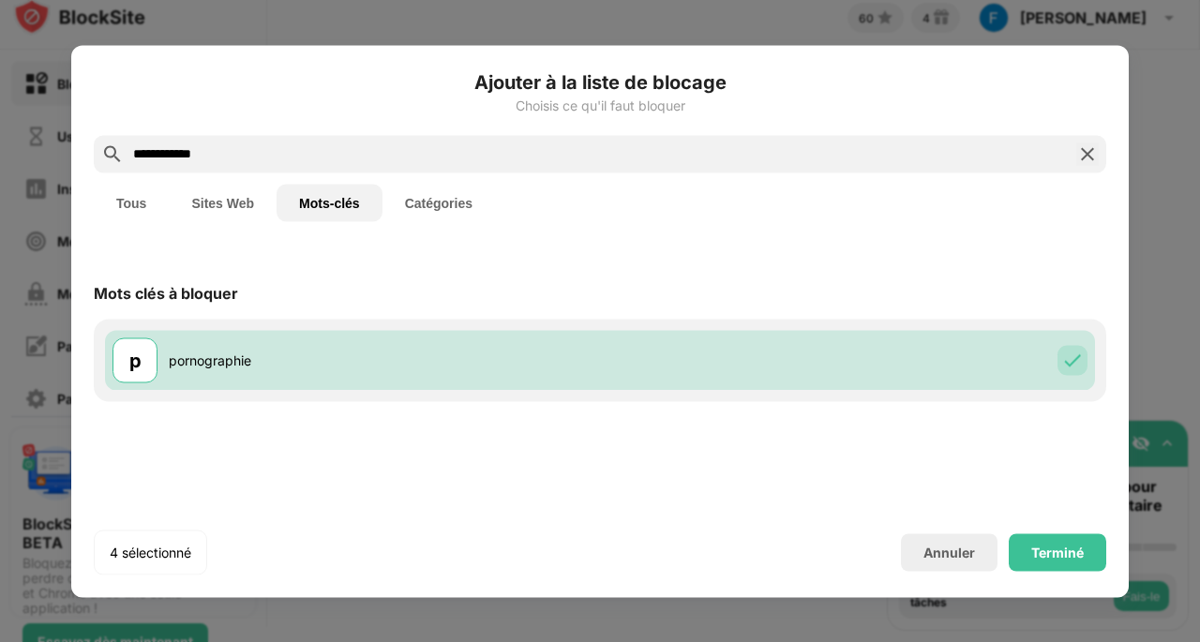
click at [516, 156] on input "**********" at bounding box center [599, 153] width 937 height 22
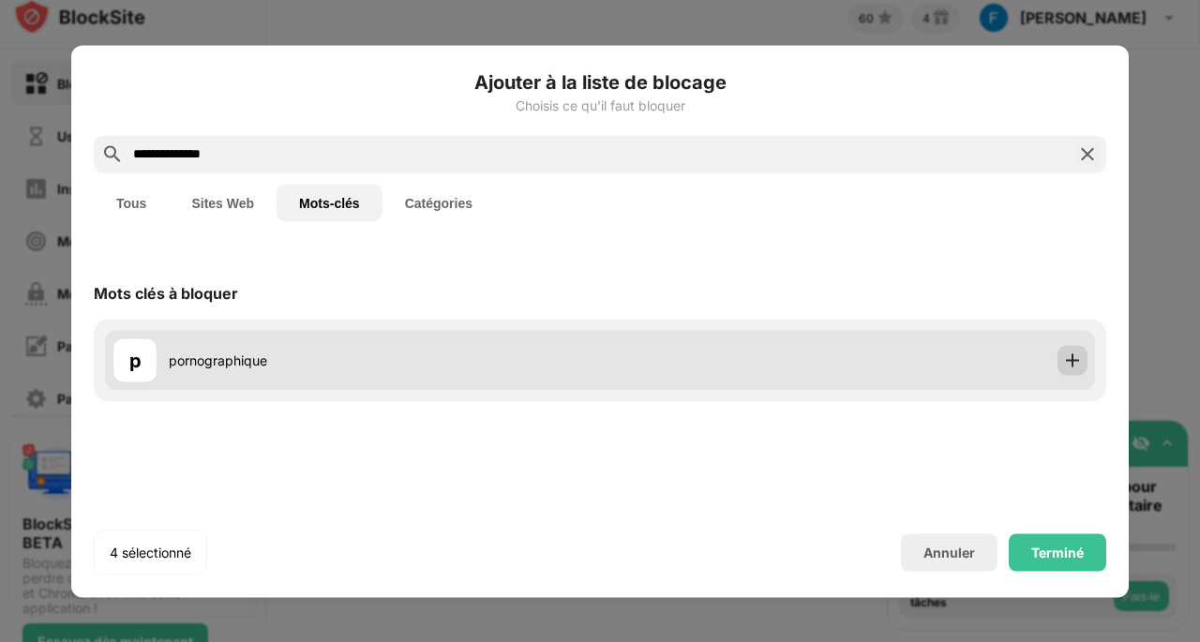
type input "**********"
click at [1069, 346] on div at bounding box center [1072, 360] width 30 height 30
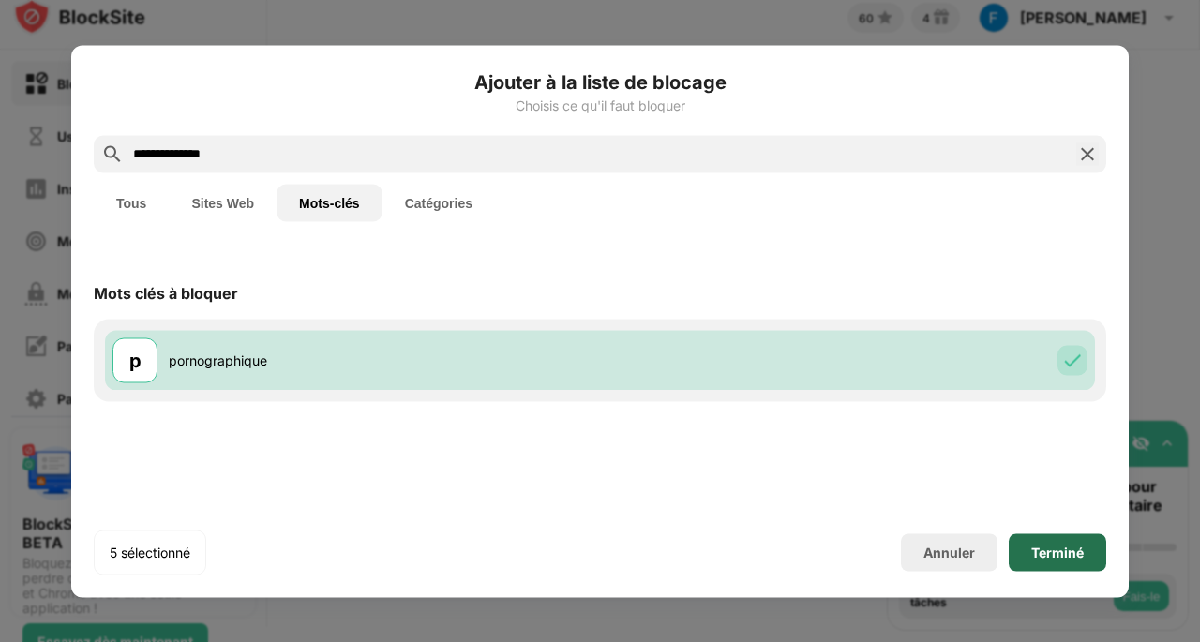
click at [1057, 544] on div "Terminé" at bounding box center [1057, 551] width 52 height 15
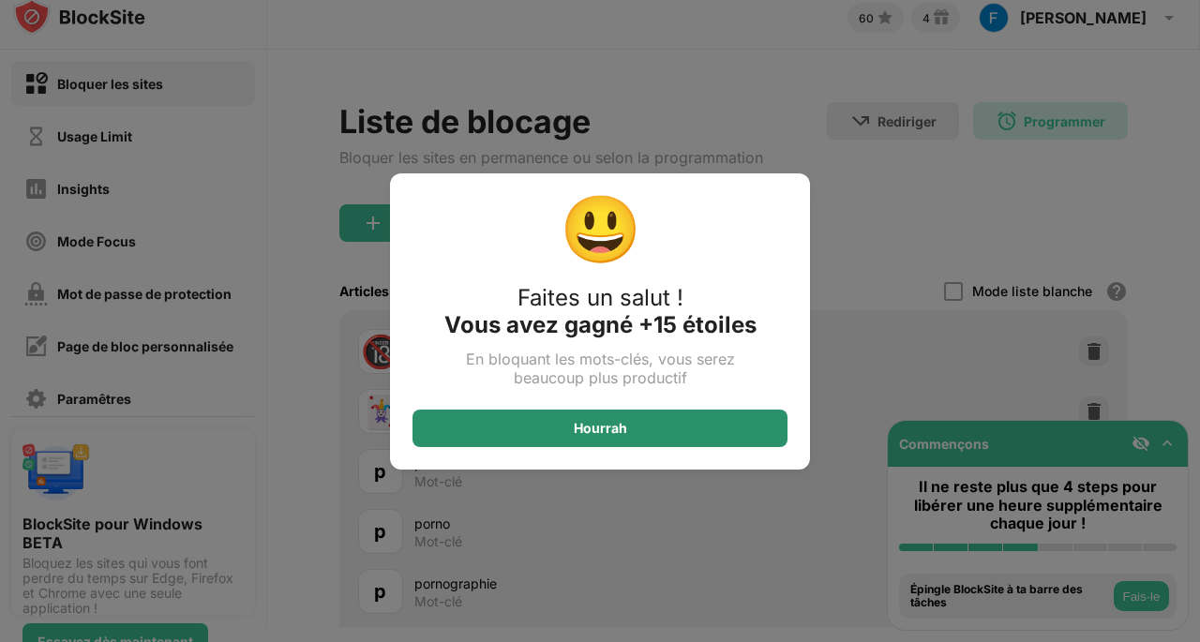
click at [658, 421] on div "Hourrah" at bounding box center [599, 428] width 375 height 37
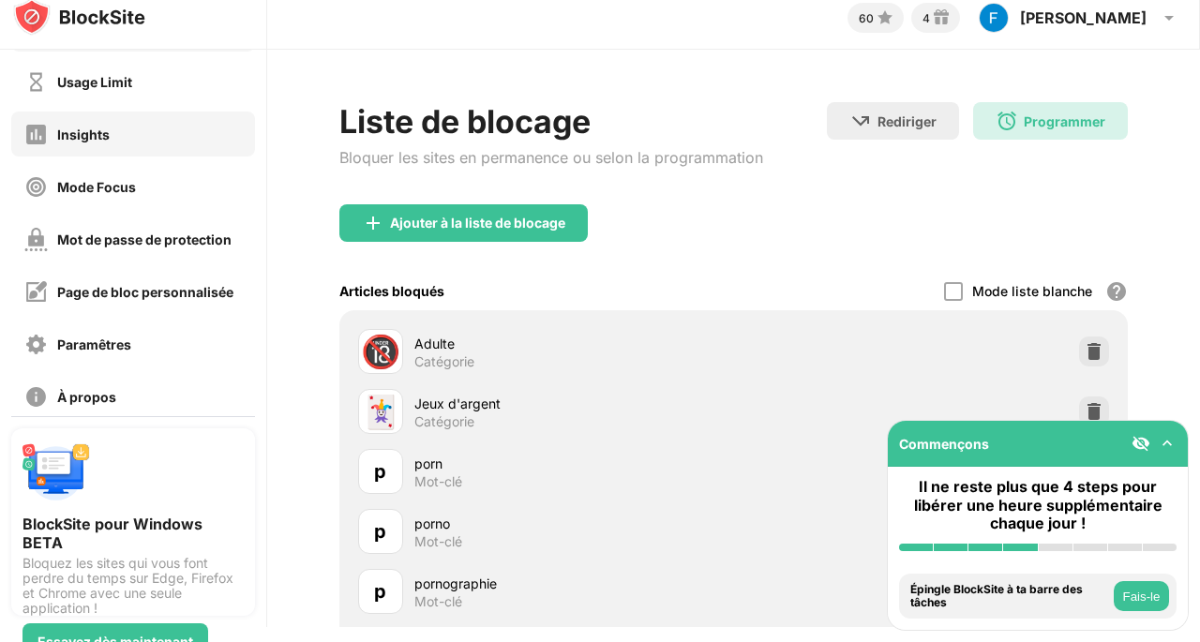
scroll to position [56, 0]
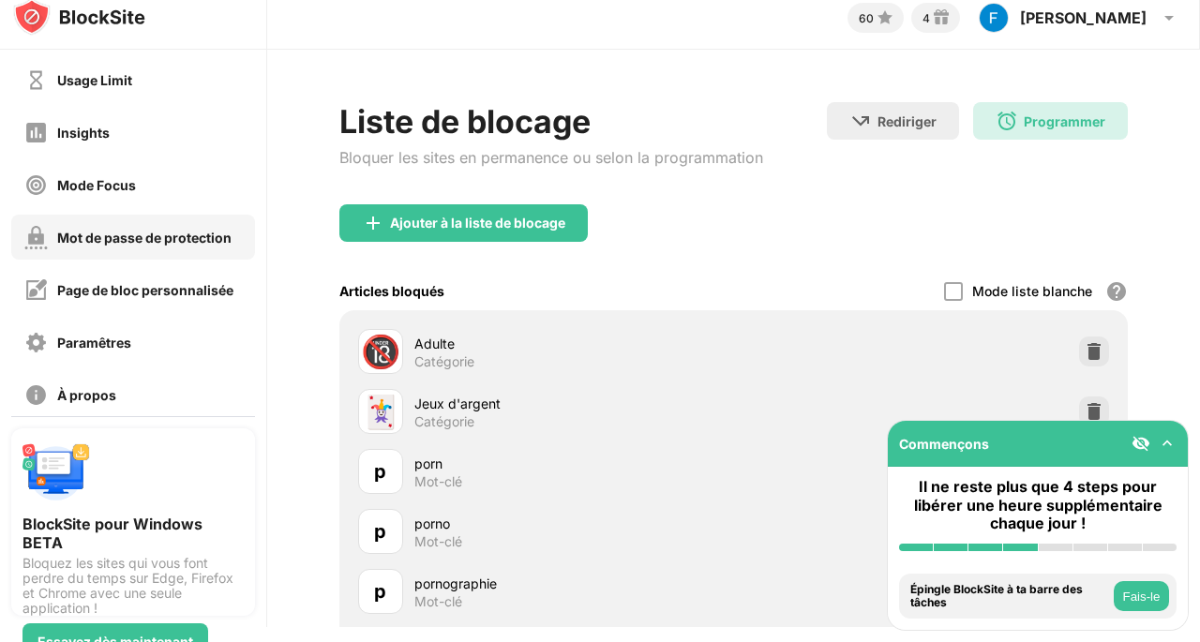
click at [112, 230] on div "Mot de passe de protection" at bounding box center [144, 238] width 174 height 16
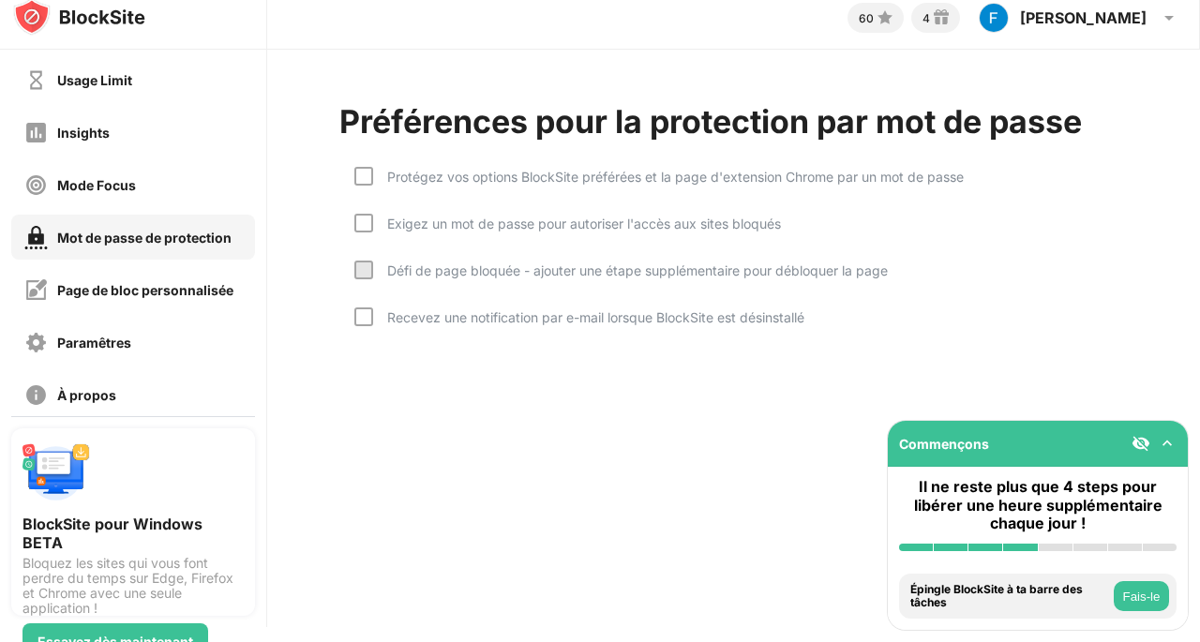
click at [450, 172] on div "Protégez vos options BlockSite préférées et la page d'extension Chrome par un m…" at bounding box center [668, 177] width 590 height 16
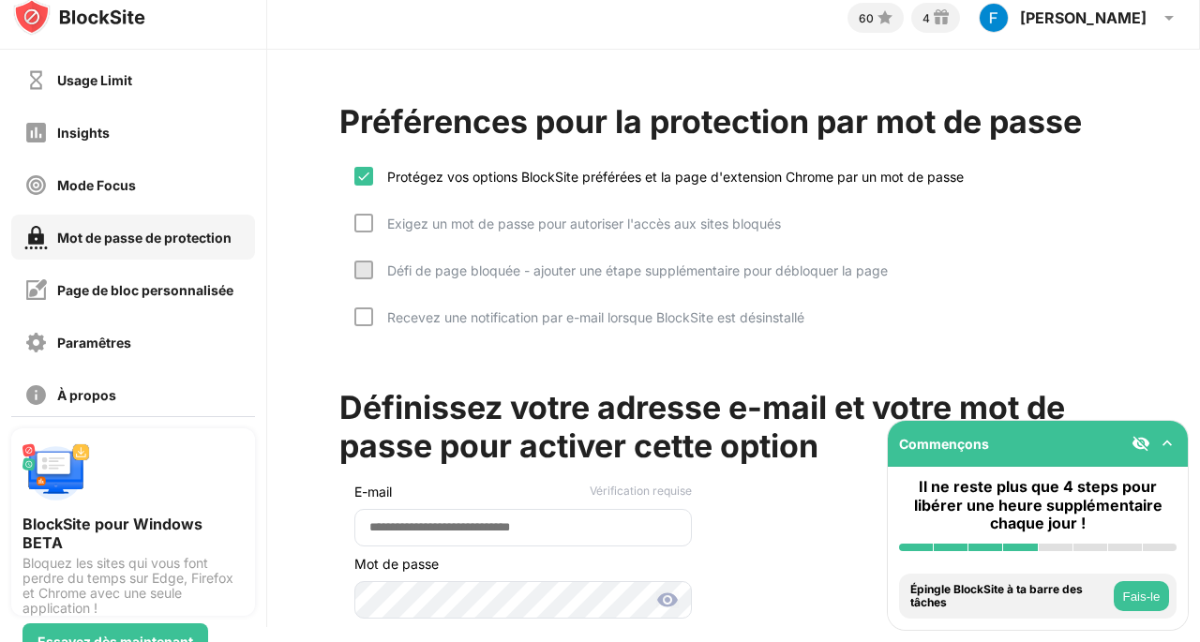
click at [451, 227] on div "Exigez un mot de passe pour autoriser l'accès aux sites bloqués" at bounding box center [577, 224] width 408 height 16
click at [466, 276] on div "Défi de page bloquée - ajouter une étape supplémentaire pour débloquer la page" at bounding box center [630, 270] width 514 height 16
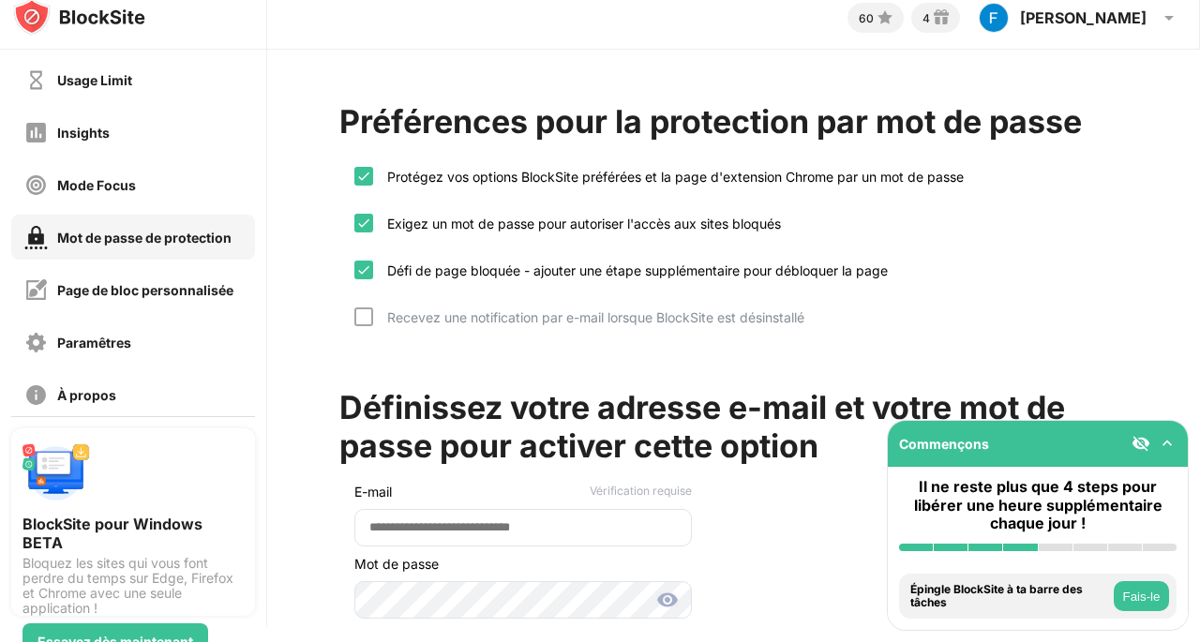
click at [476, 320] on div "Recevez une notification par e-mail lorsque BlockSite est désinstallé" at bounding box center [588, 317] width 431 height 16
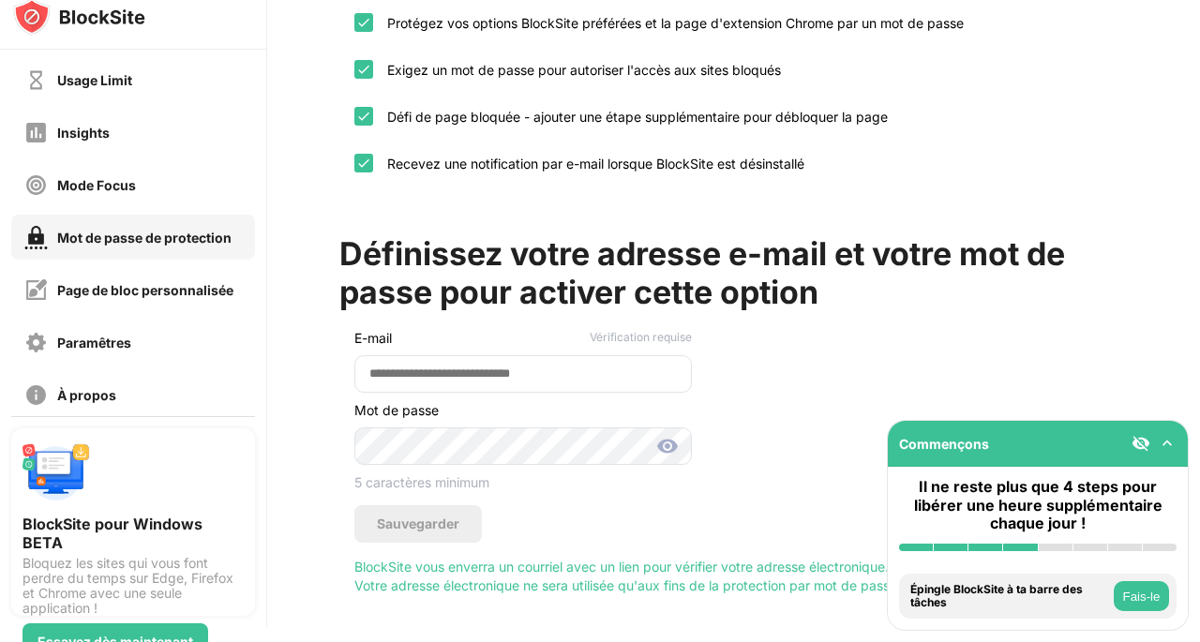
scroll to position [186, 0]
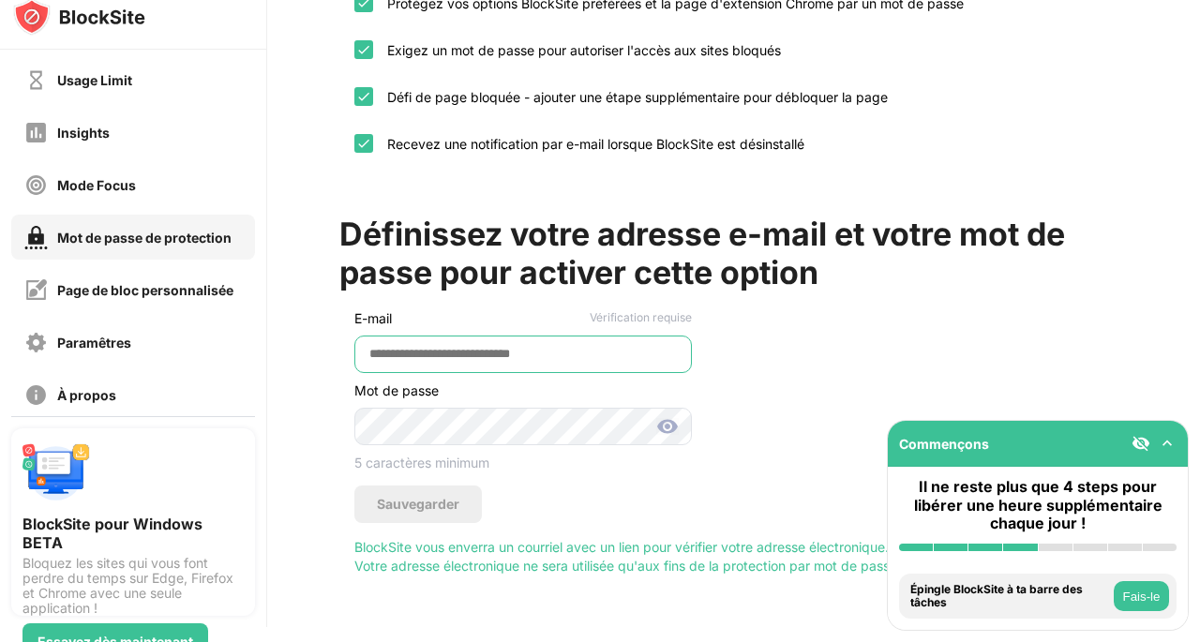
click at [469, 344] on input "email" at bounding box center [522, 353] width 337 height 37
type input "**********"
click at [458, 136] on div "Recevez une notification par e-mail lorsque BlockSite est désinstallé" at bounding box center [588, 144] width 431 height 16
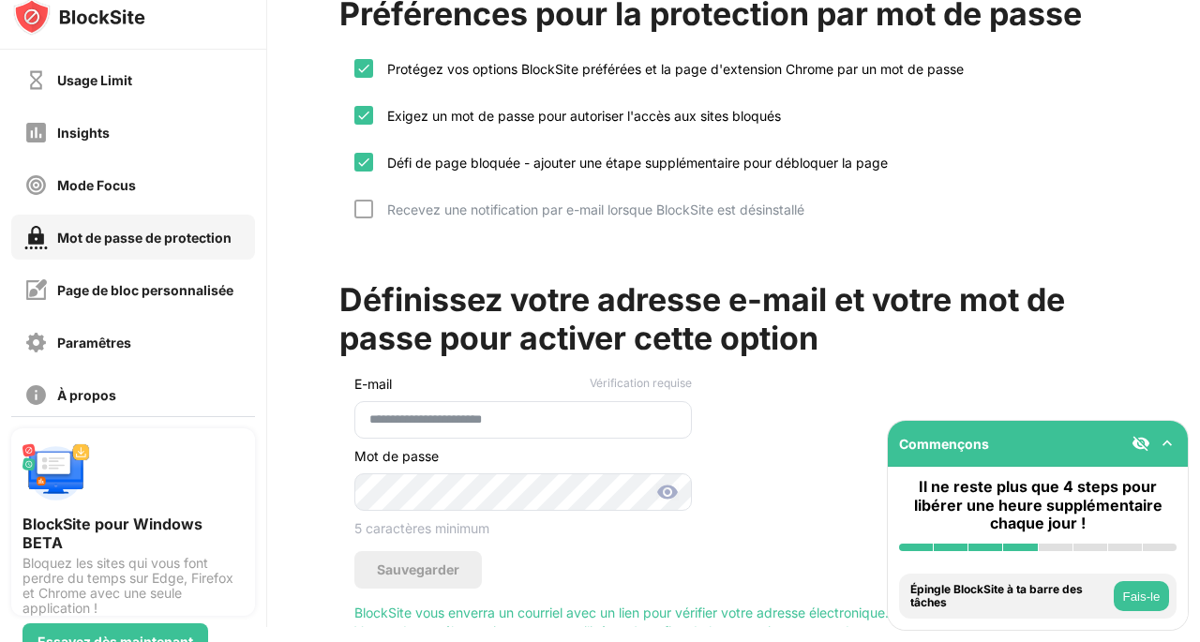
scroll to position [107, 0]
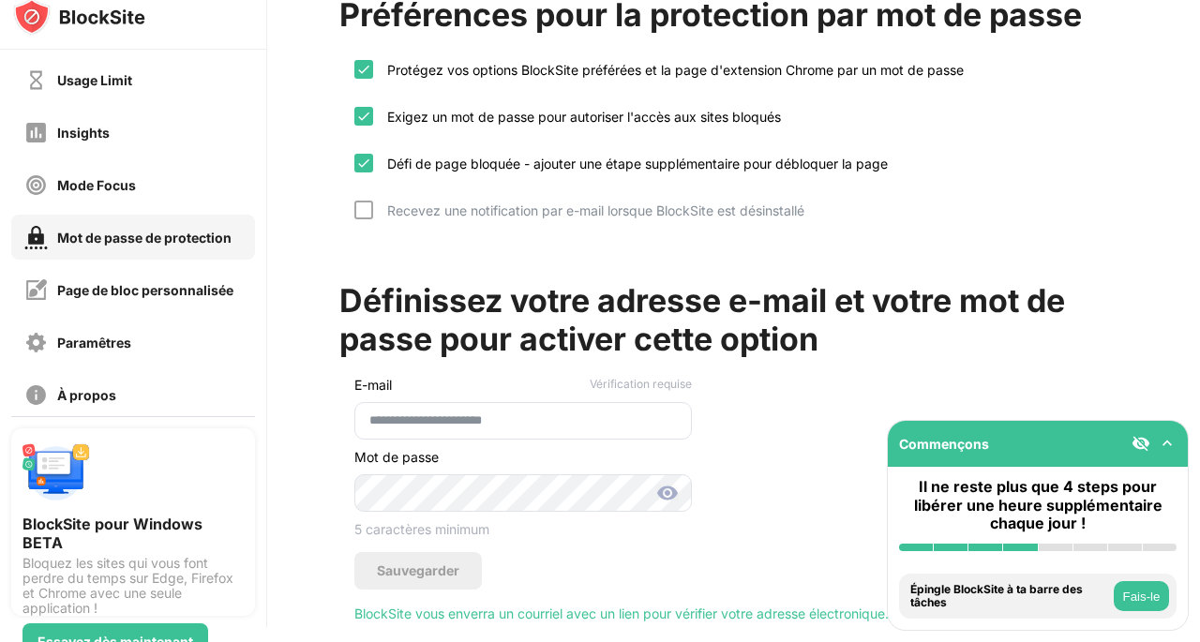
click at [506, 117] on div "Exigez un mot de passe pour autoriser l'accès aux sites bloqués" at bounding box center [577, 117] width 408 height 16
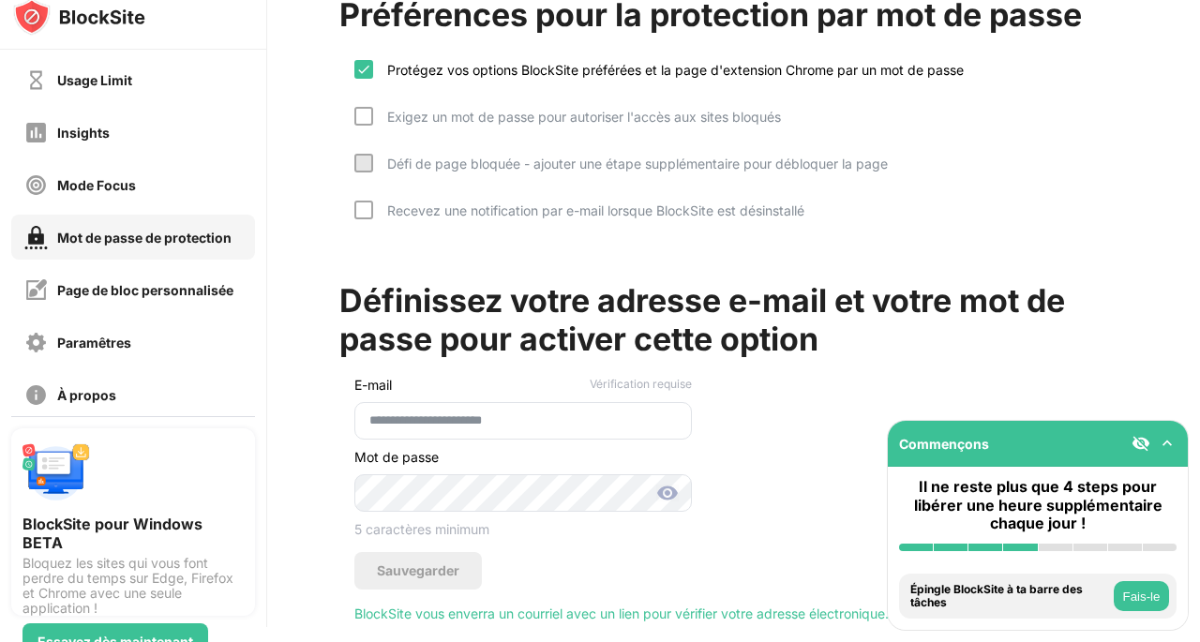
click at [495, 112] on div "Exigez un mot de passe pour autoriser l'accès aux sites bloqués" at bounding box center [577, 117] width 408 height 16
click at [476, 139] on div "Exigez un mot de passe pour autoriser l'accès aux sites bloqués" at bounding box center [567, 130] width 426 height 47
click at [480, 156] on div "Défi de page bloquée - ajouter une étape supplémentaire pour débloquer la page" at bounding box center [630, 164] width 514 height 16
click at [424, 109] on div "Exigez un mot de passe pour autoriser l'accès aux sites bloqués" at bounding box center [577, 117] width 408 height 16
click at [450, 156] on div "Défi de page bloquée - ajouter une étape supplémentaire pour débloquer la page" at bounding box center [630, 164] width 514 height 16
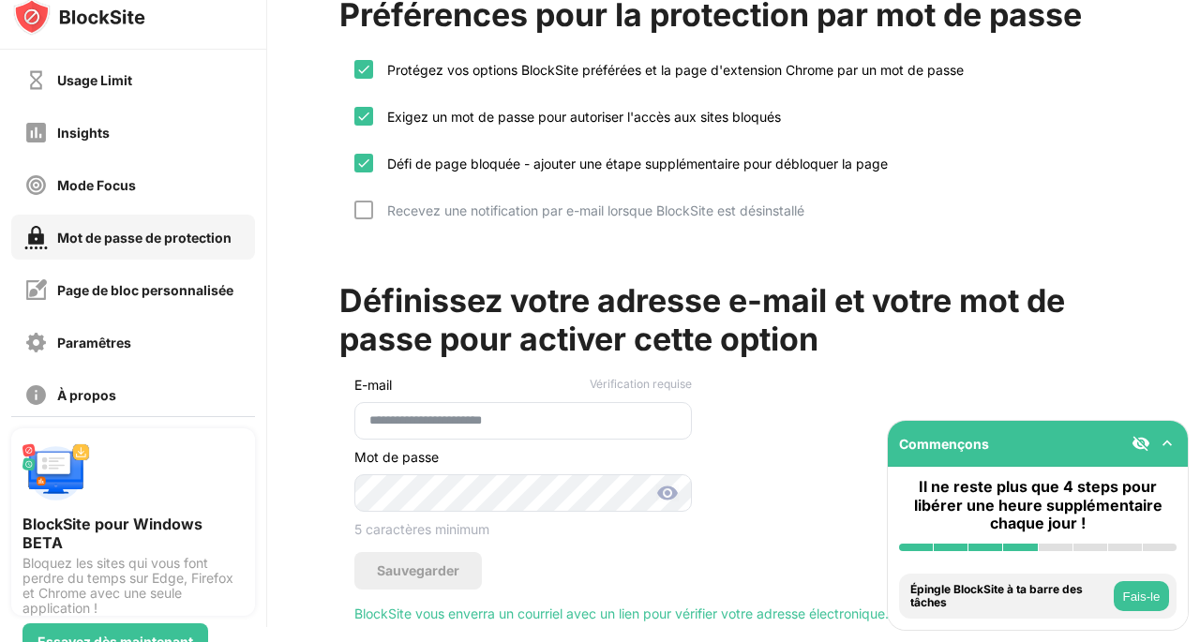
click at [448, 201] on div "Recevez une notification par e-mail lorsque BlockSite est désinstallé" at bounding box center [579, 224] width 450 height 47
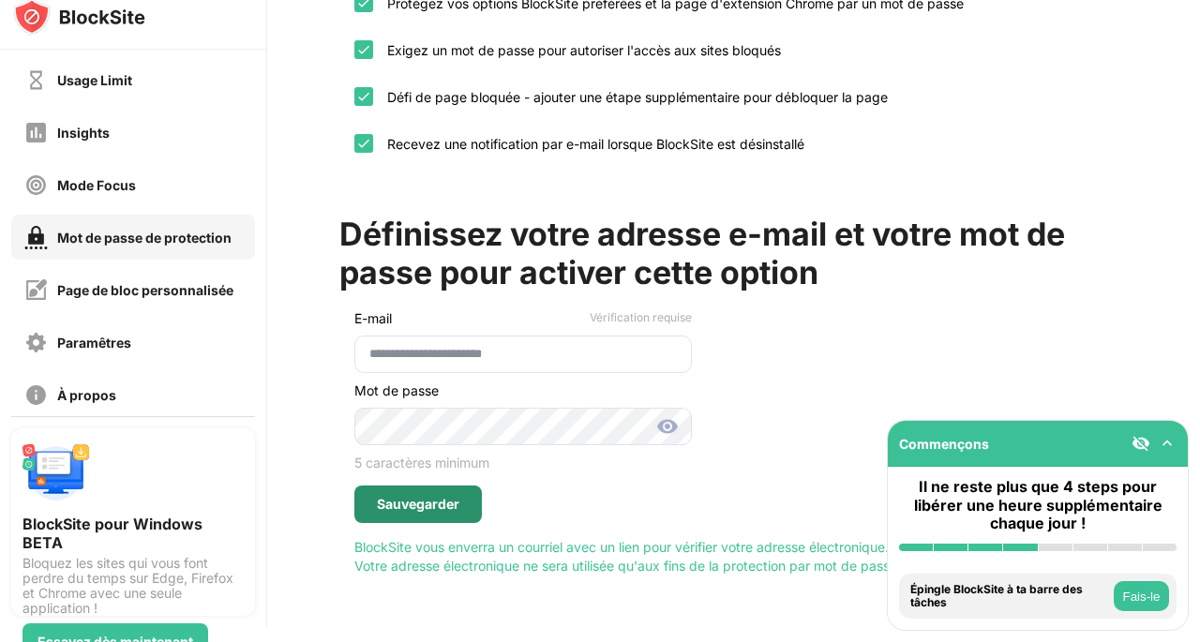
click at [447, 497] on div "Sauvegarder" at bounding box center [418, 504] width 82 height 15
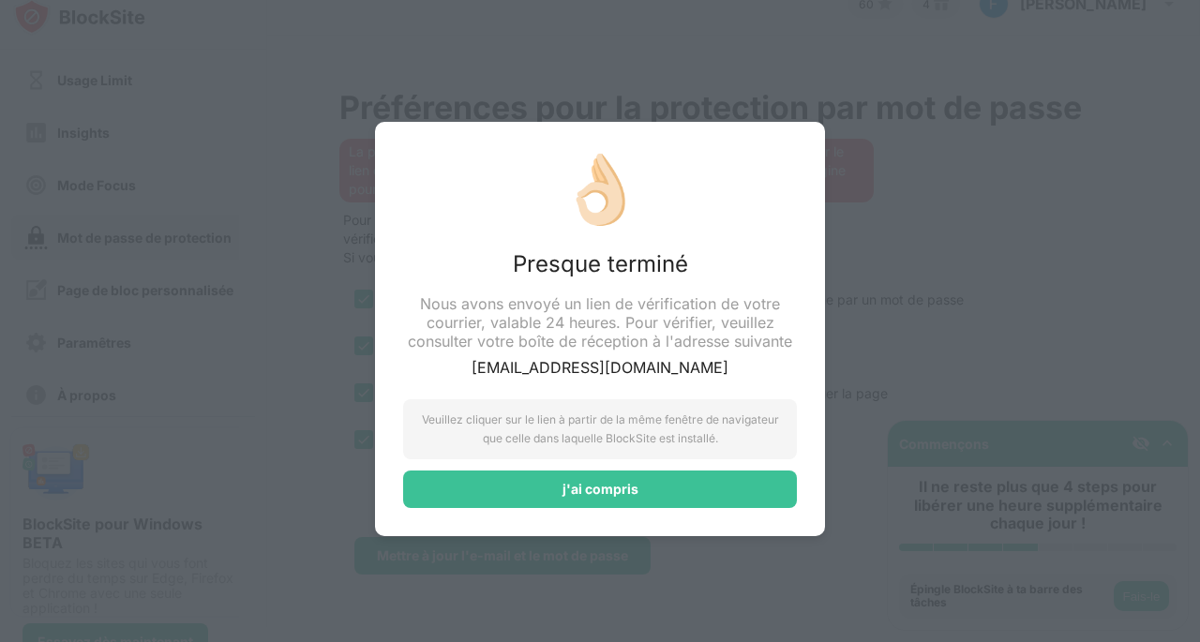
scroll to position [26, 0]
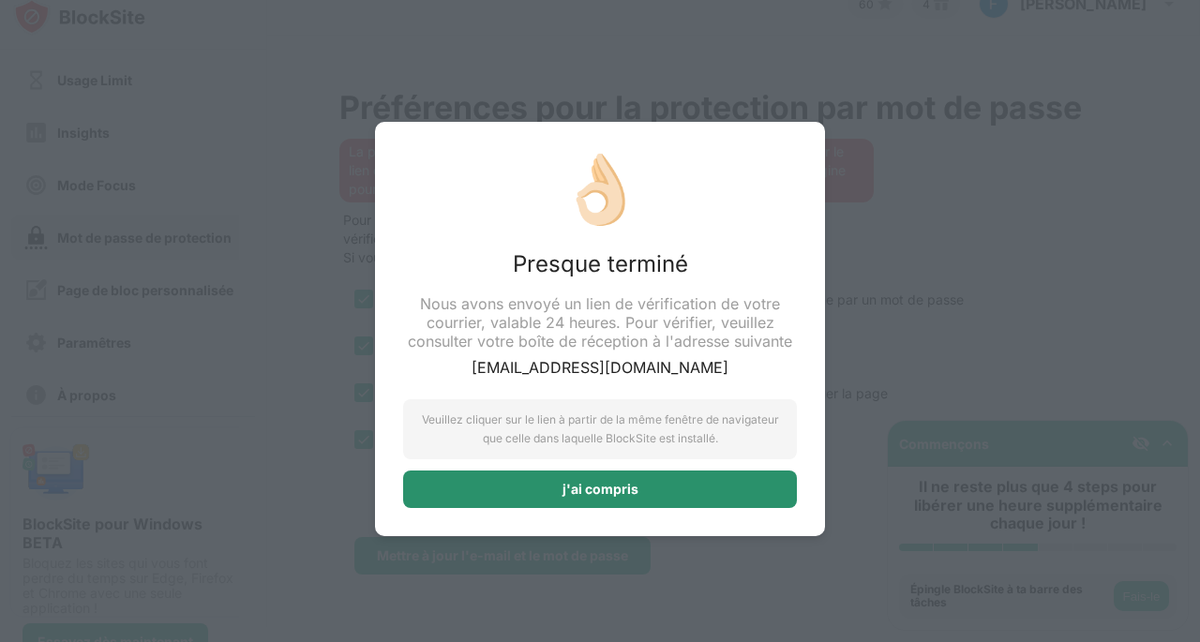
click at [520, 484] on div "j'ai compris" at bounding box center [600, 488] width 394 height 37
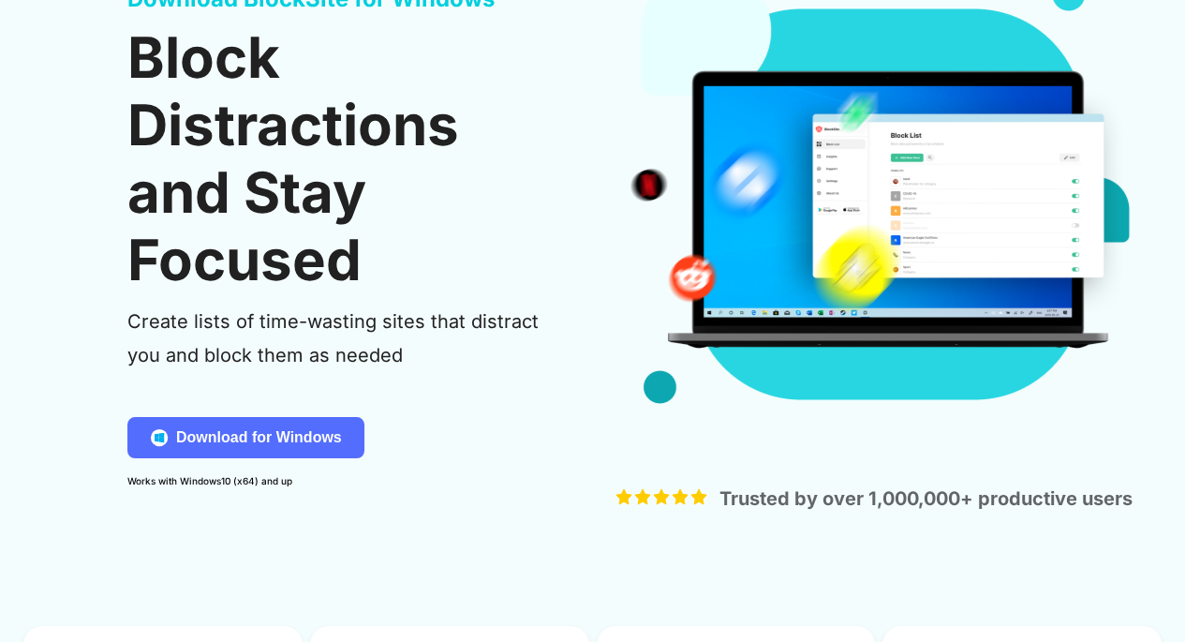
scroll to position [184, 0]
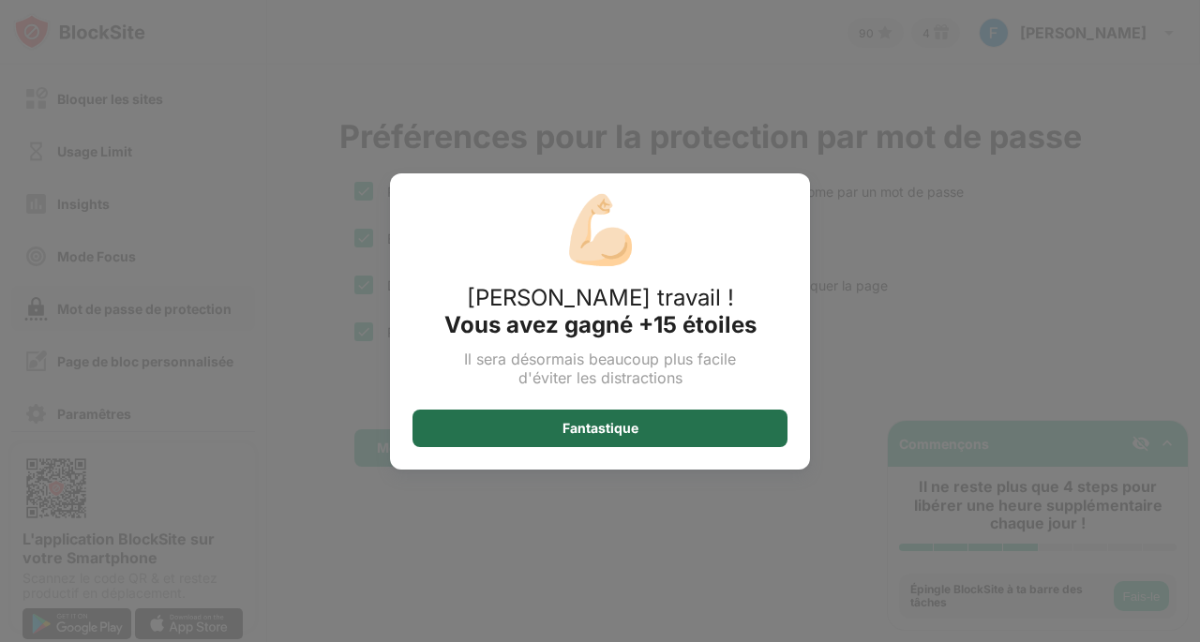
click at [574, 415] on div "Fantastique" at bounding box center [599, 428] width 375 height 37
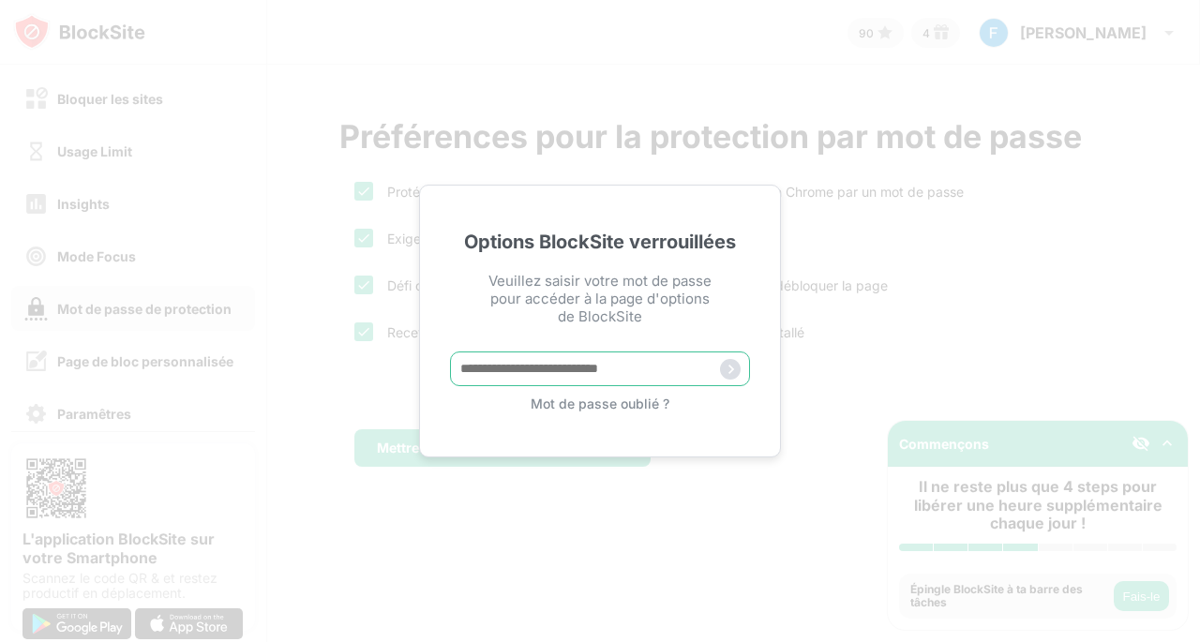
click at [602, 365] on input "text" at bounding box center [600, 368] width 300 height 35
click at [582, 367] on input "text" at bounding box center [600, 368] width 300 height 35
click at [579, 361] on input "text" at bounding box center [600, 368] width 300 height 35
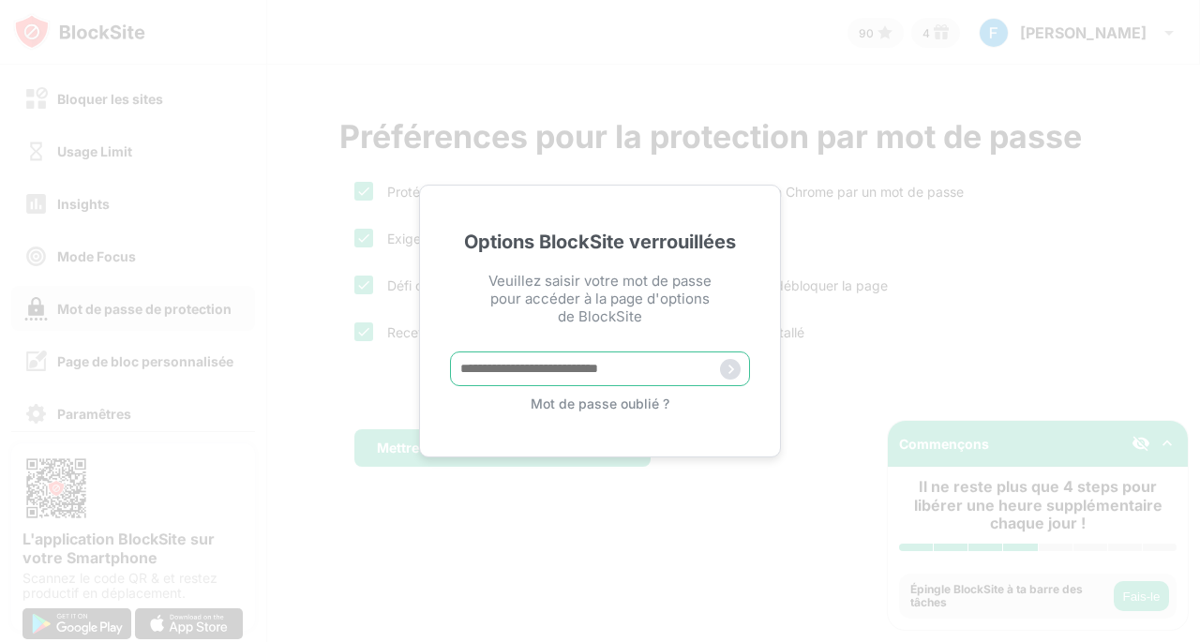
click at [579, 361] on input "text" at bounding box center [600, 368] width 300 height 35
type input "*"
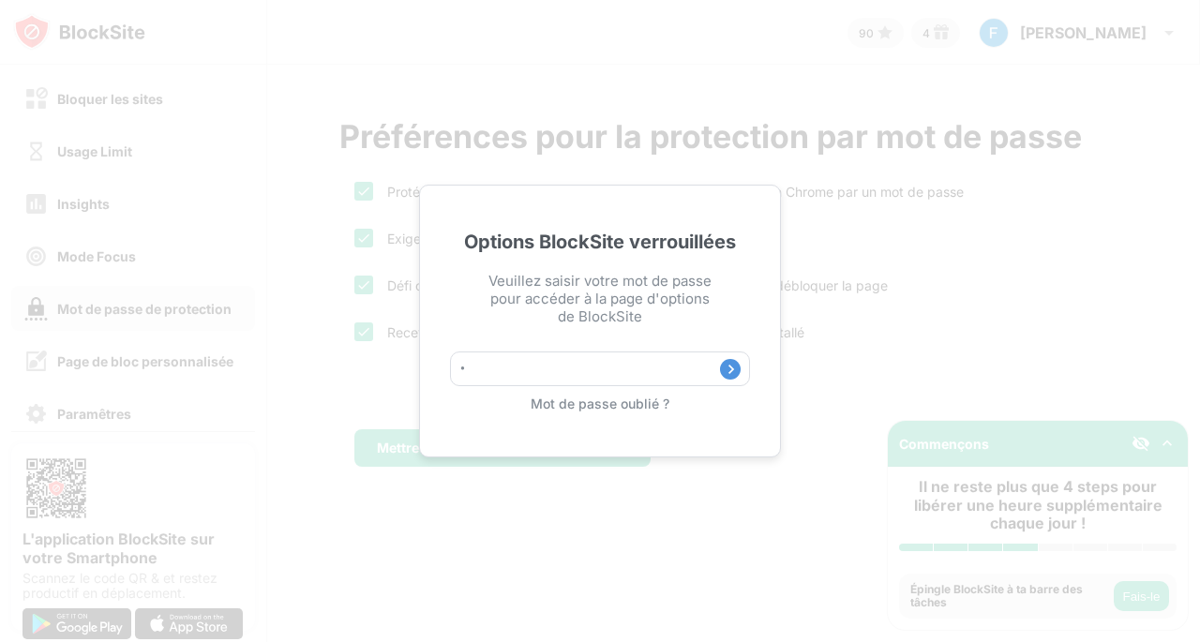
click at [851, 416] on div "Options BlockSite verrouillées Veuillez saisir votre mot de passe pour accéder …" at bounding box center [600, 321] width 1200 height 642
click at [936, 302] on div "Options BlockSite verrouillées Veuillez saisir votre mot de passe pour accéder …" at bounding box center [600, 321] width 1200 height 642
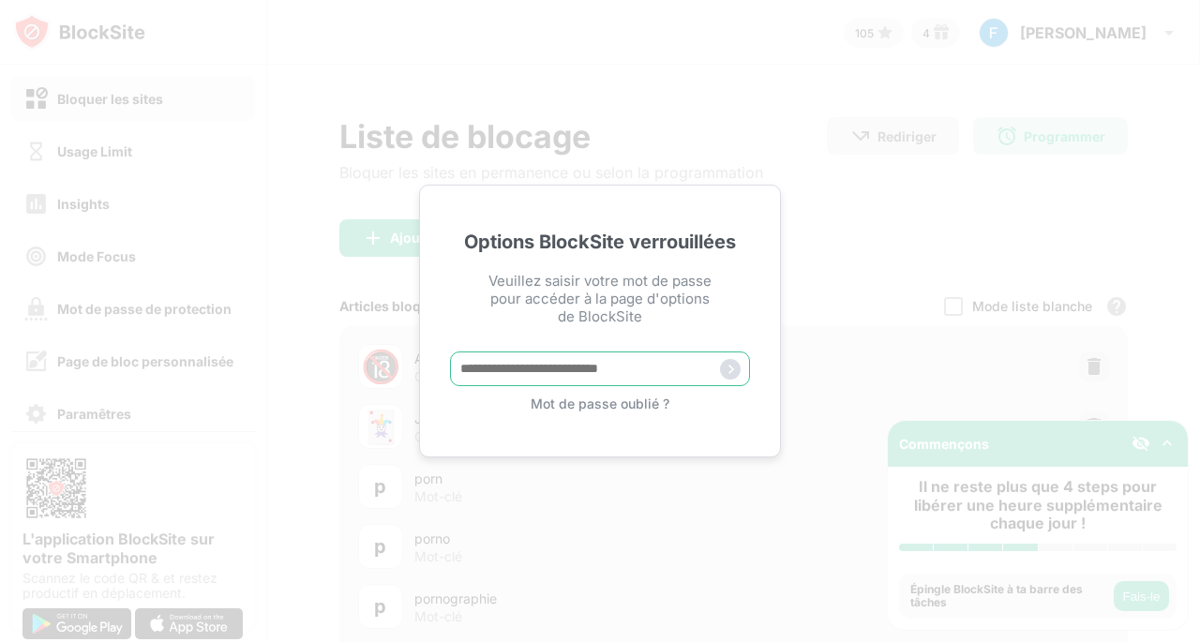
click at [589, 373] on input "text" at bounding box center [600, 368] width 300 height 35
click at [533, 362] on input "text" at bounding box center [600, 368] width 300 height 35
paste input "**********"
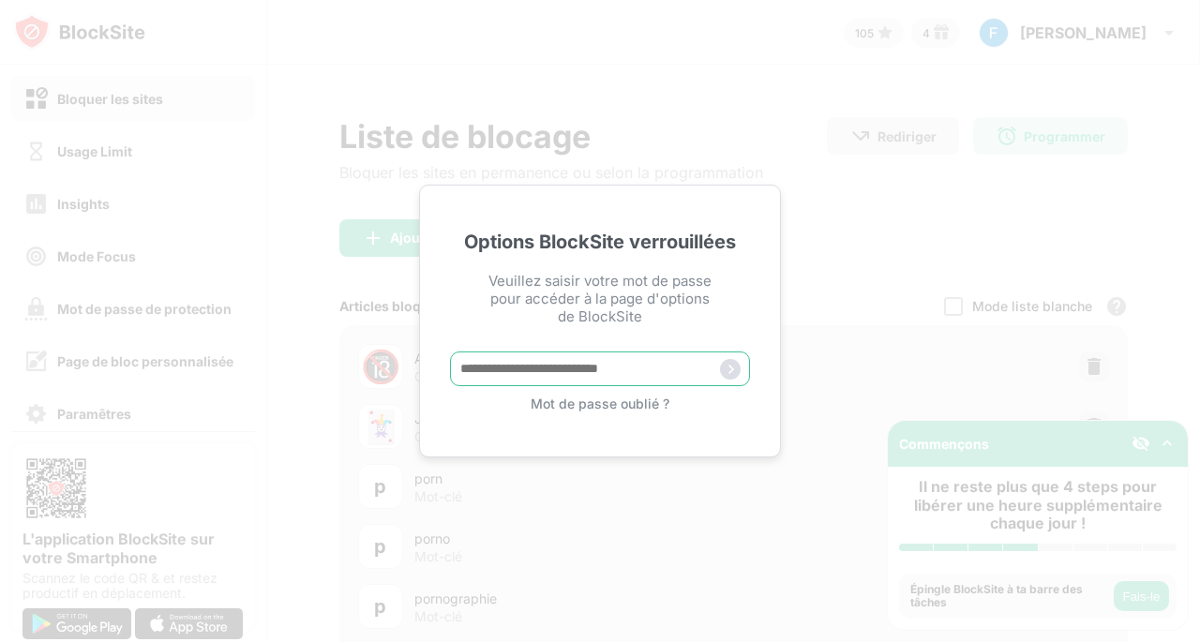
type input "**********"
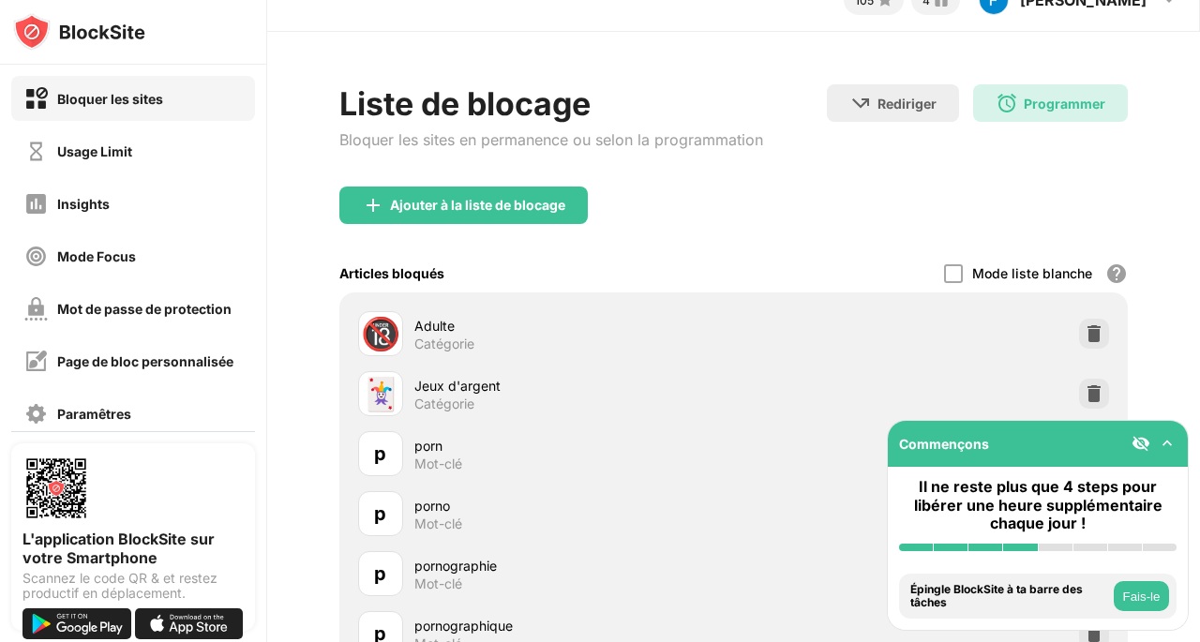
scroll to position [34, 0]
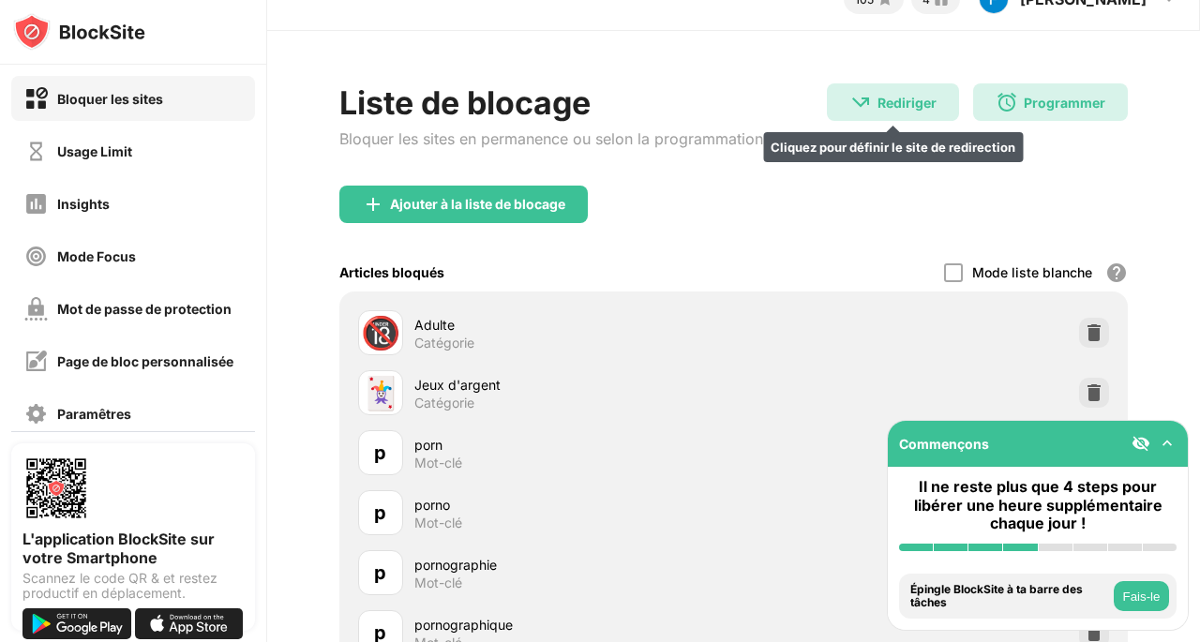
click at [909, 100] on div "Rediriger" at bounding box center [906, 103] width 59 height 16
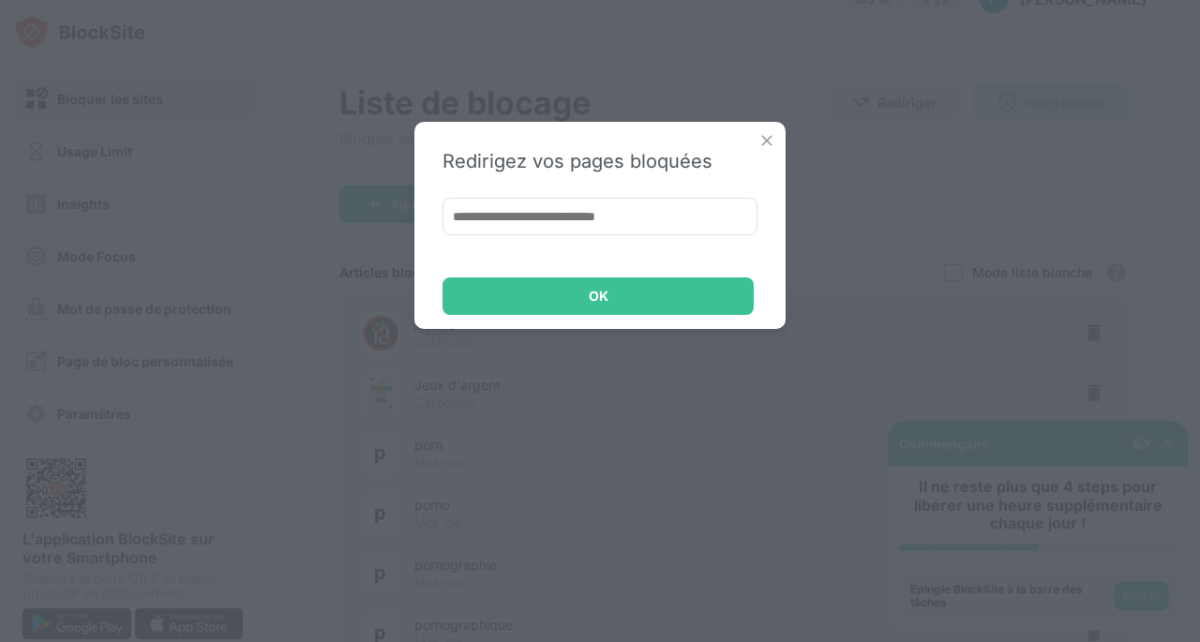
click at [761, 140] on img at bounding box center [766, 140] width 19 height 19
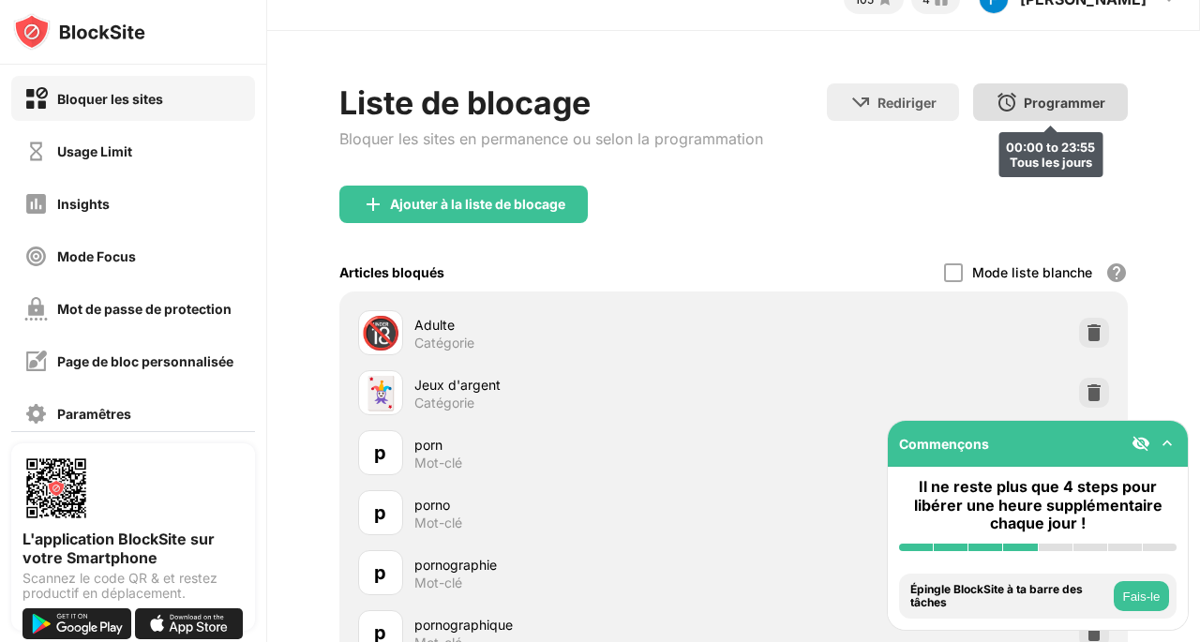
click at [1009, 105] on div "Programmer 00:00 to 23:55 Tous les jours" at bounding box center [1050, 101] width 155 height 37
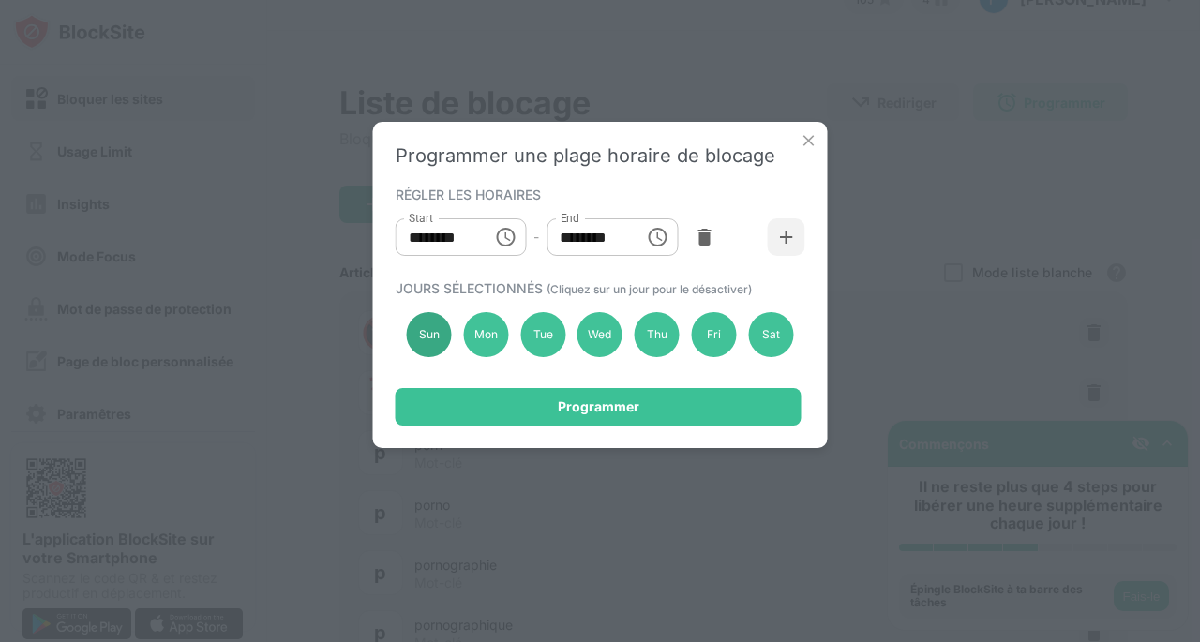
click at [426, 333] on div "Sun" at bounding box center [429, 334] width 45 height 45
click at [495, 241] on icon "Choose time, selected time is 12:00 AM" at bounding box center [505, 237] width 22 height 22
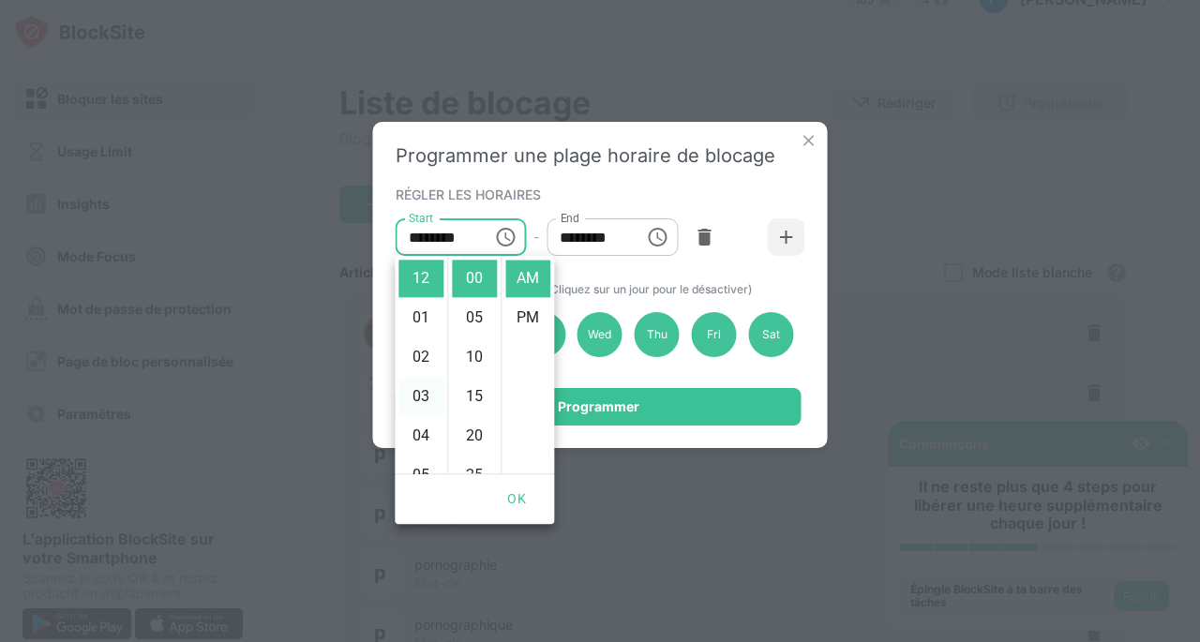
click at [412, 393] on li "03" at bounding box center [420, 396] width 45 height 37
type input "********"
click at [510, 498] on button "OK" at bounding box center [516, 499] width 60 height 35
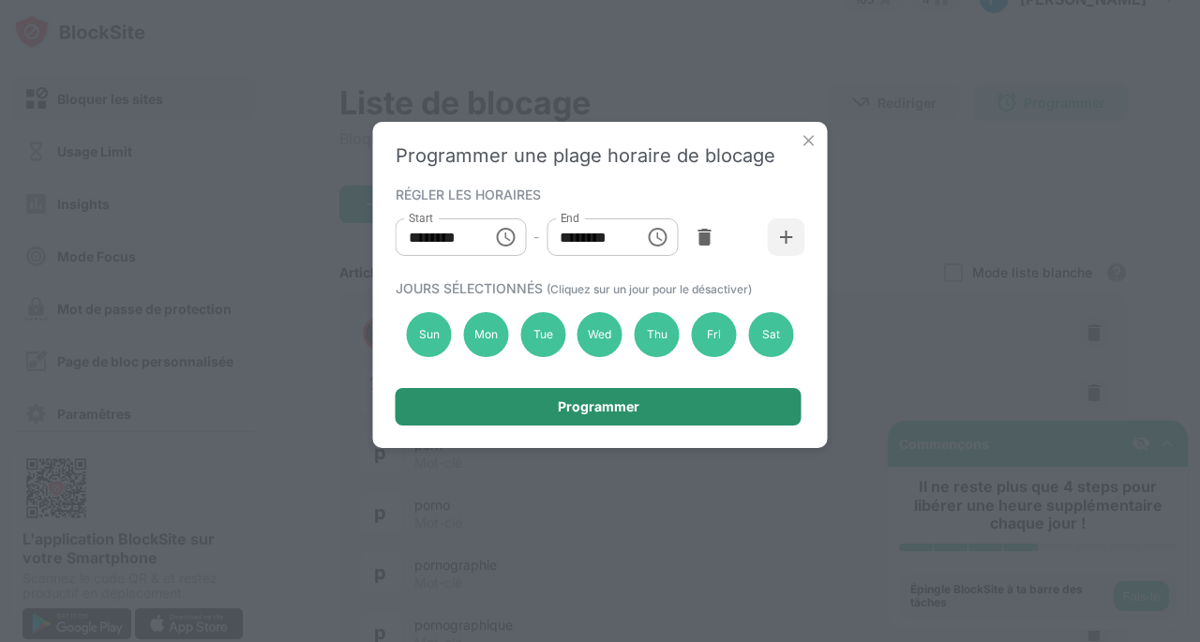
click at [547, 425] on div "Programmer" at bounding box center [598, 406] width 406 height 37
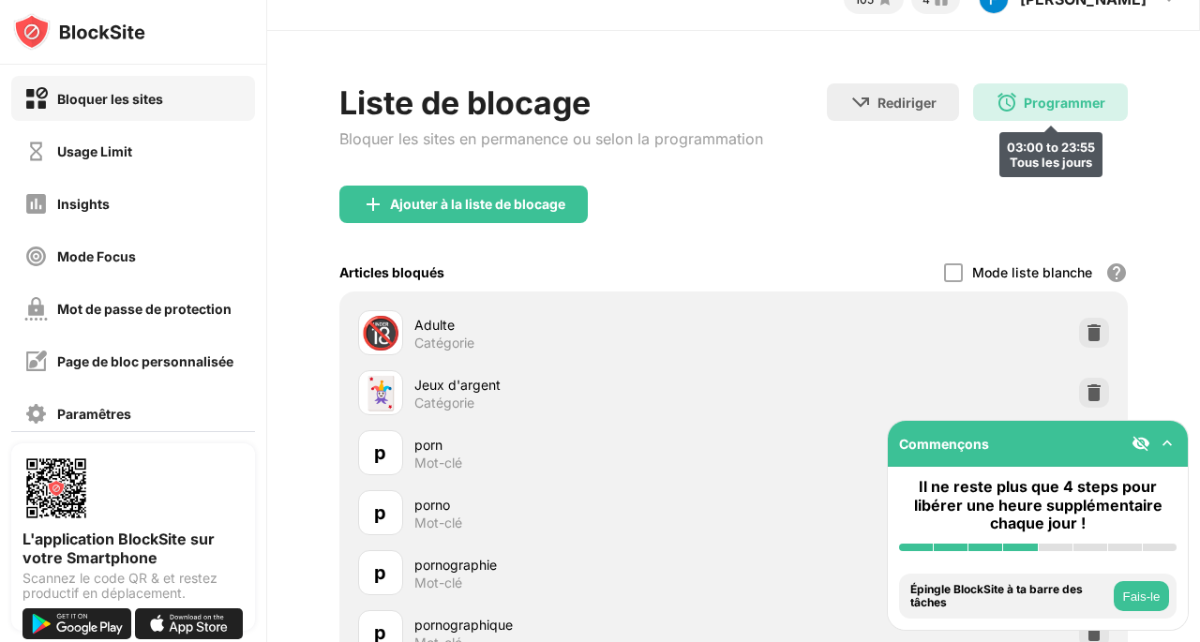
click at [1047, 100] on div "Programmer" at bounding box center [1064, 103] width 82 height 16
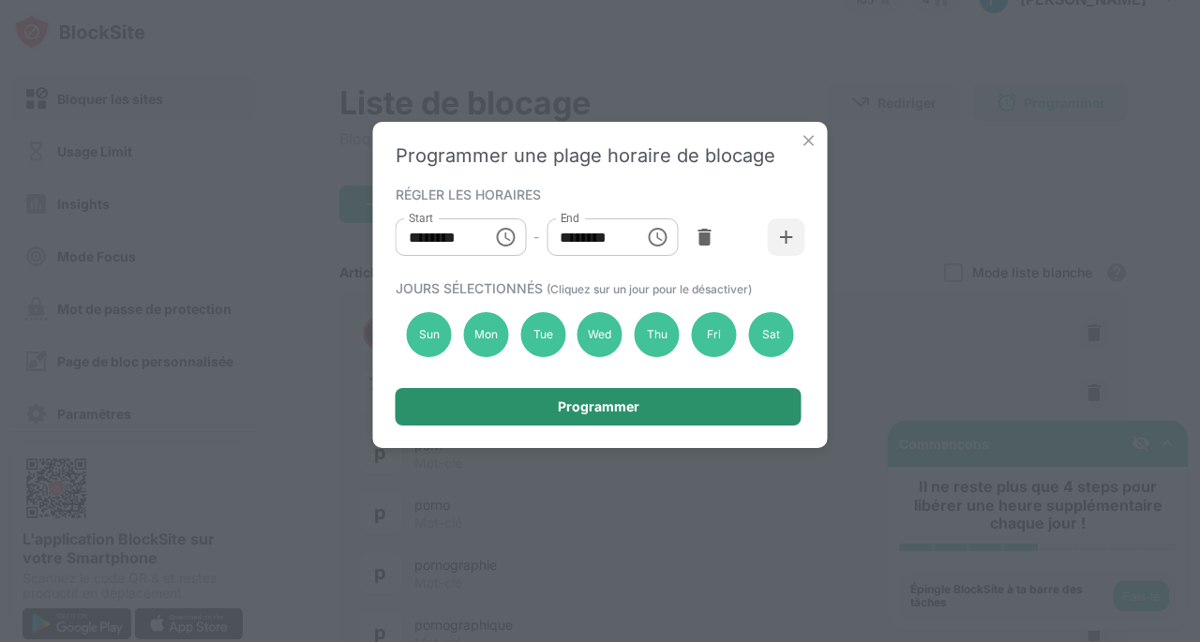
click at [676, 407] on div "Programmer" at bounding box center [598, 406] width 406 height 37
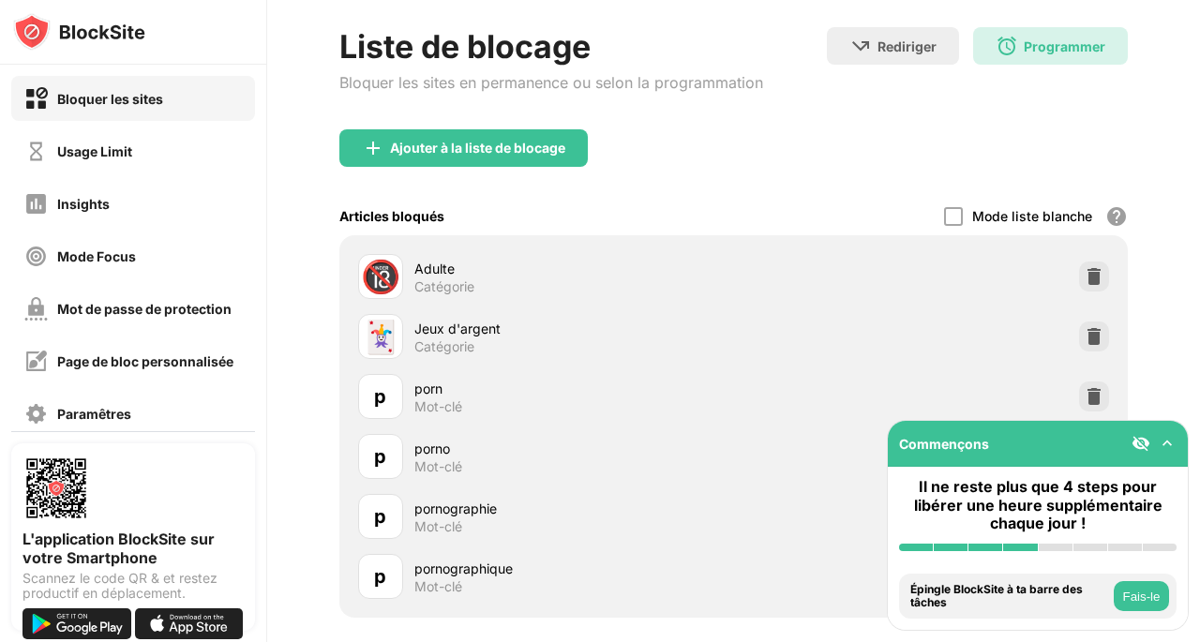
scroll to position [82, 0]
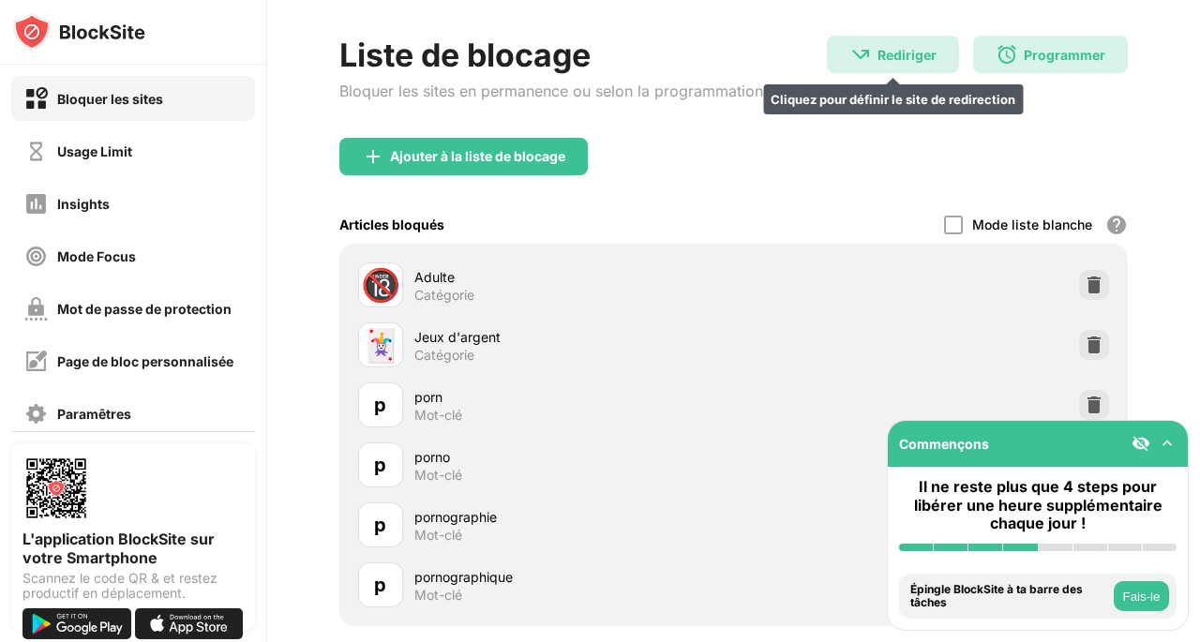
click at [858, 49] on img at bounding box center [860, 54] width 22 height 22
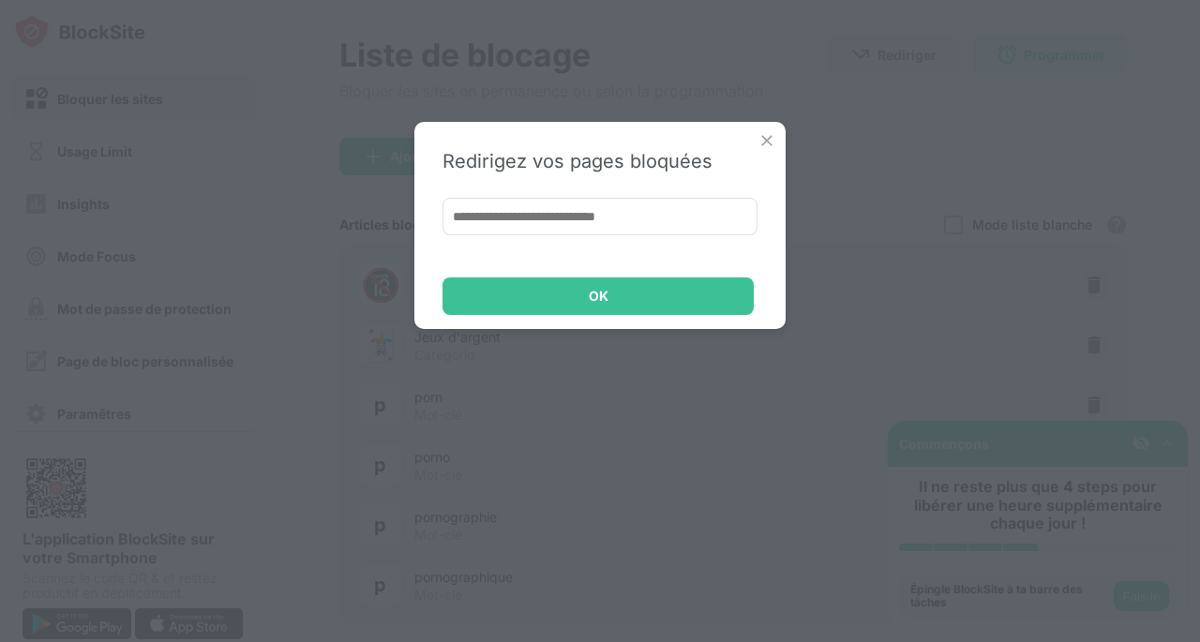
click at [560, 224] on input at bounding box center [599, 216] width 315 height 37
type input "******"
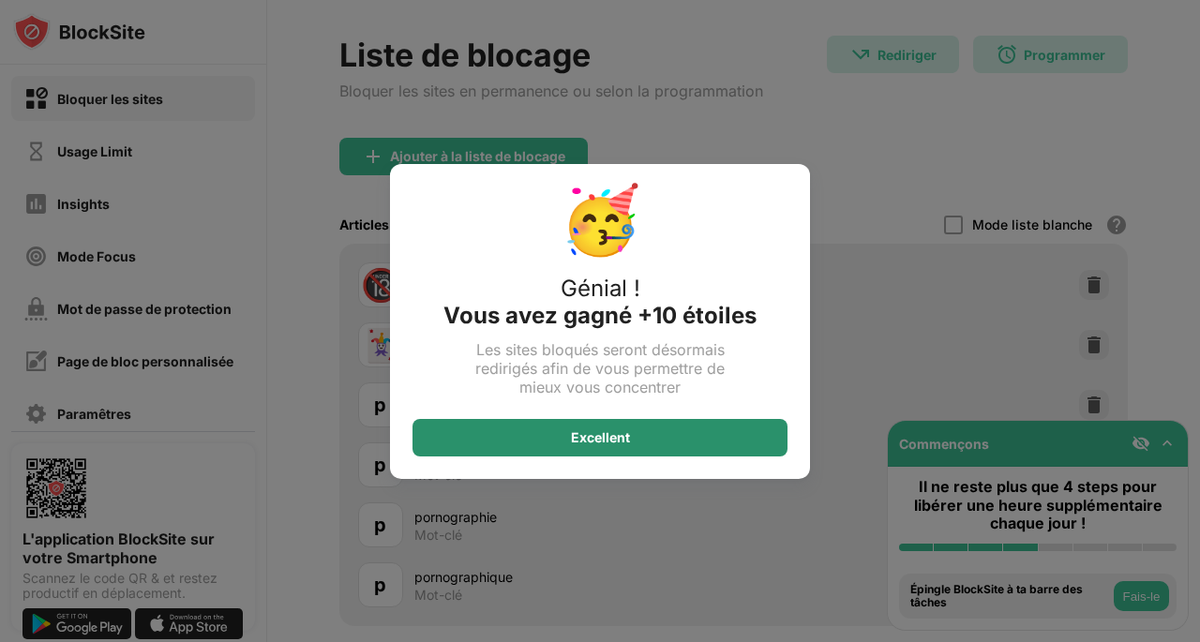
click at [648, 437] on div "Excellent" at bounding box center [599, 437] width 375 height 37
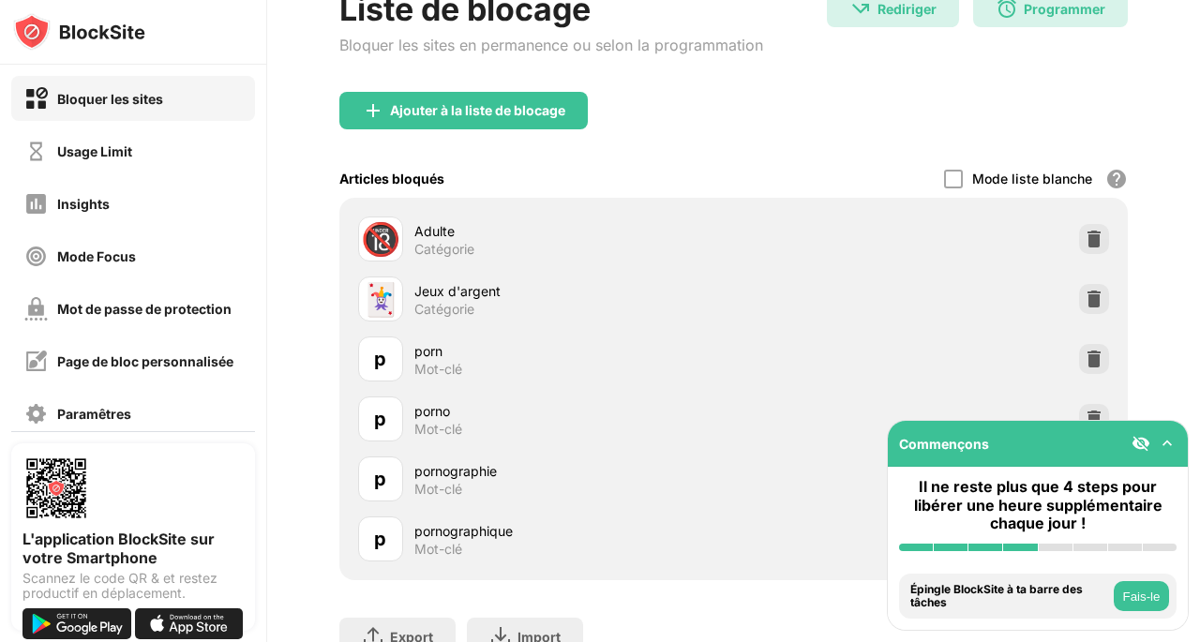
scroll to position [126, 0]
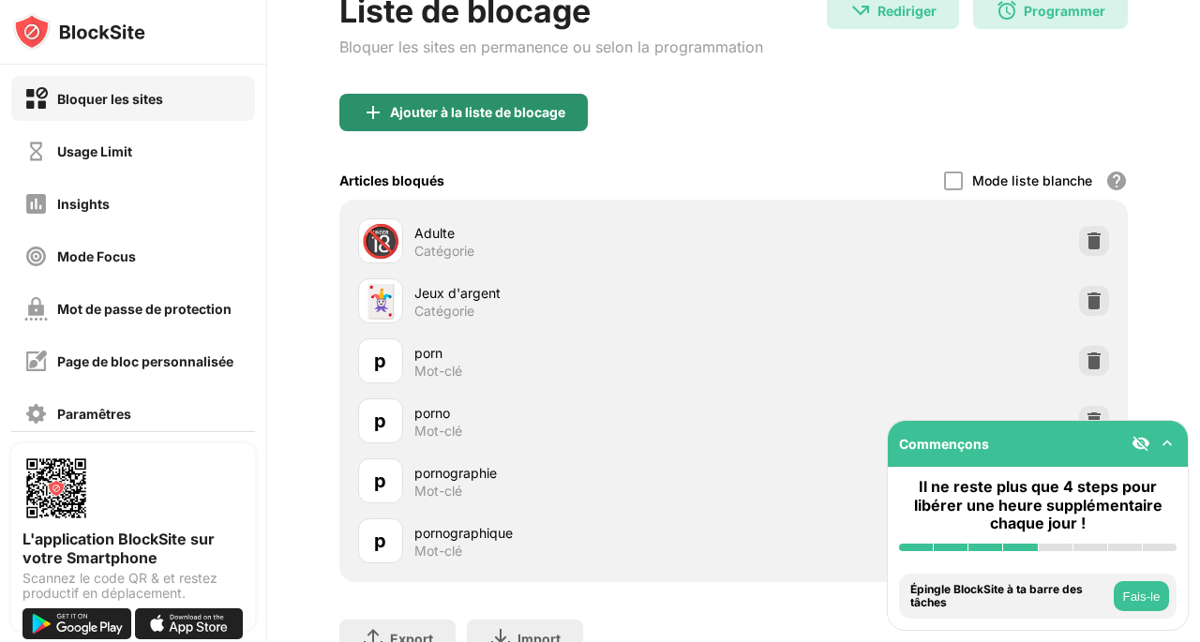
click at [456, 117] on div "Ajouter à la liste de blocage" at bounding box center [477, 112] width 175 height 15
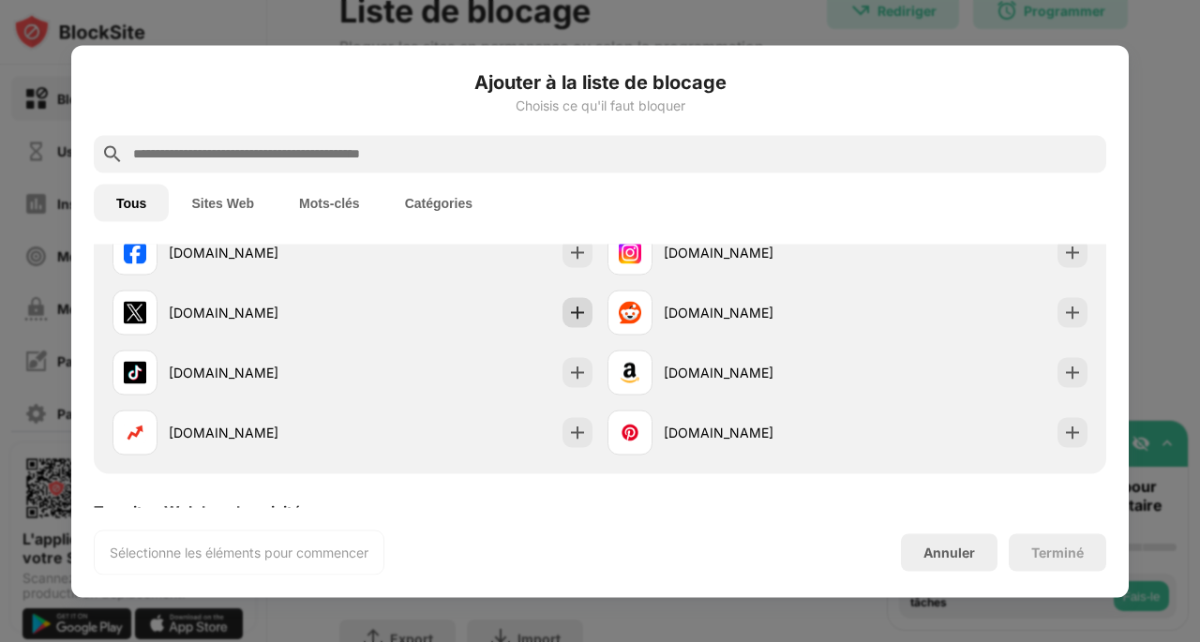
scroll to position [412, 0]
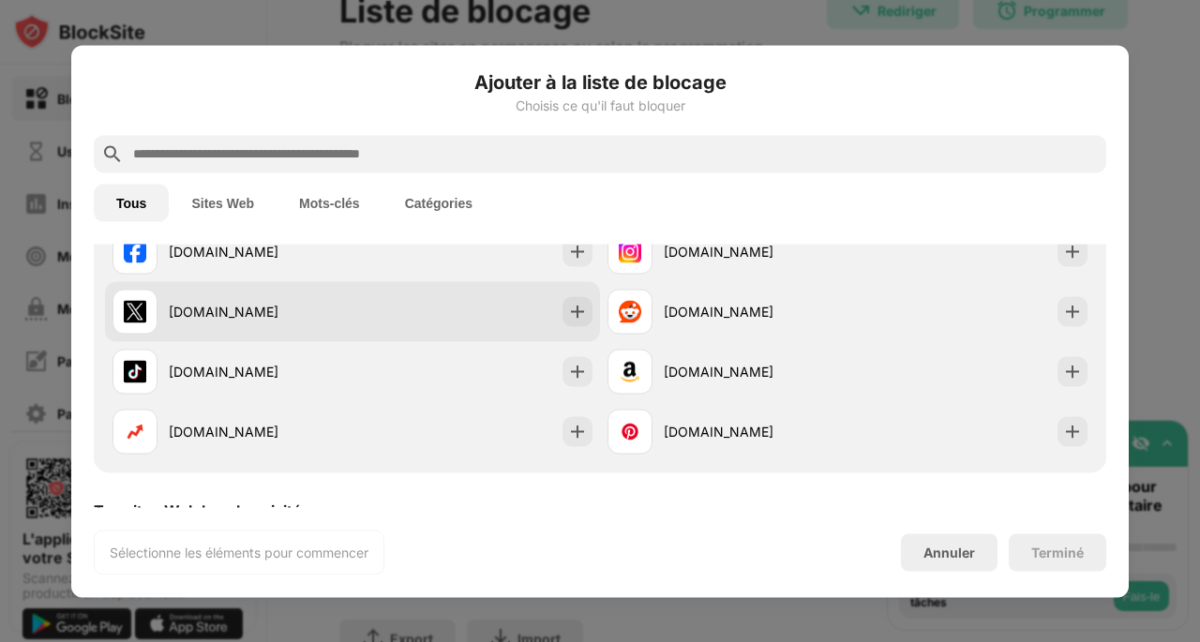
click at [552, 314] on div "[DOMAIN_NAME]" at bounding box center [352, 311] width 495 height 60
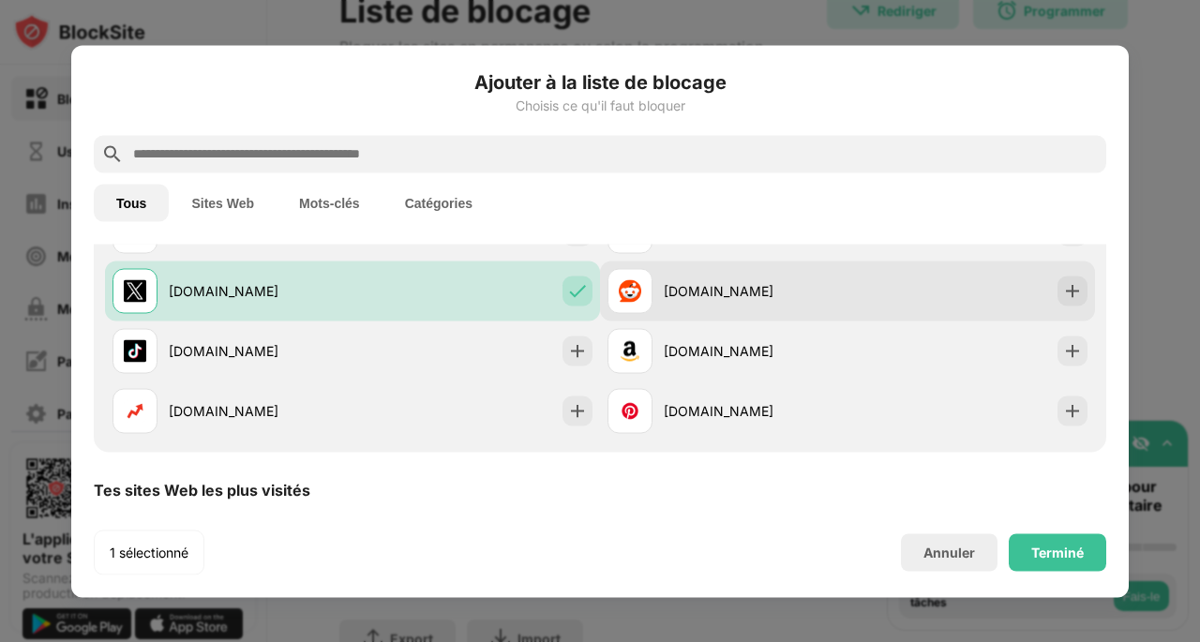
scroll to position [438, 0]
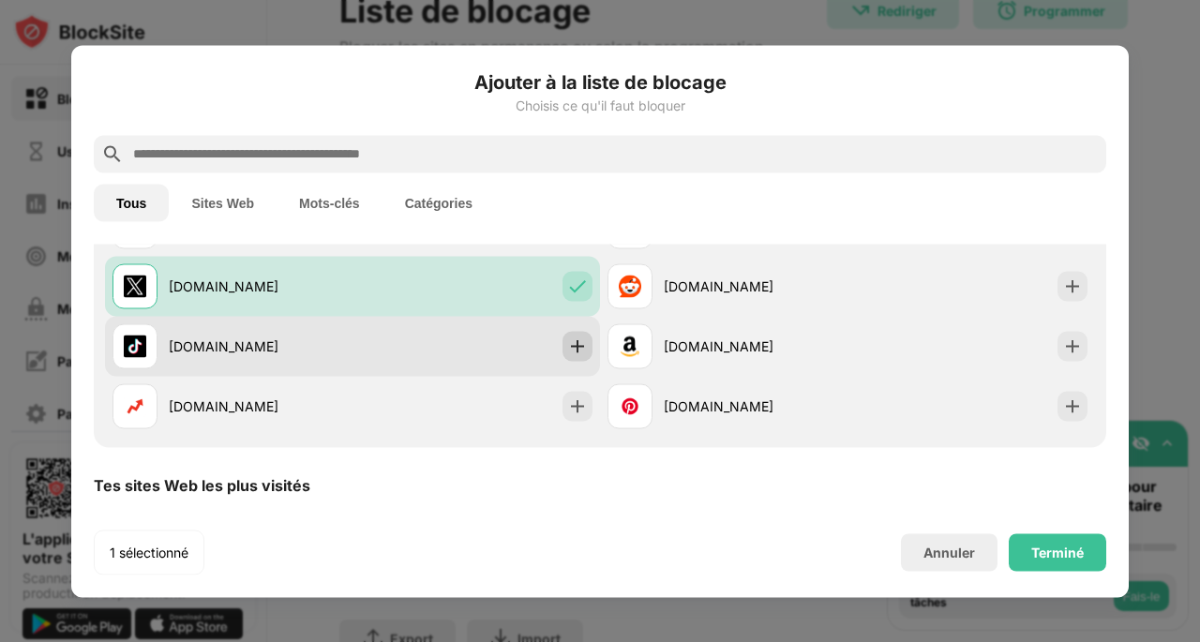
click at [575, 350] on img at bounding box center [577, 345] width 19 height 19
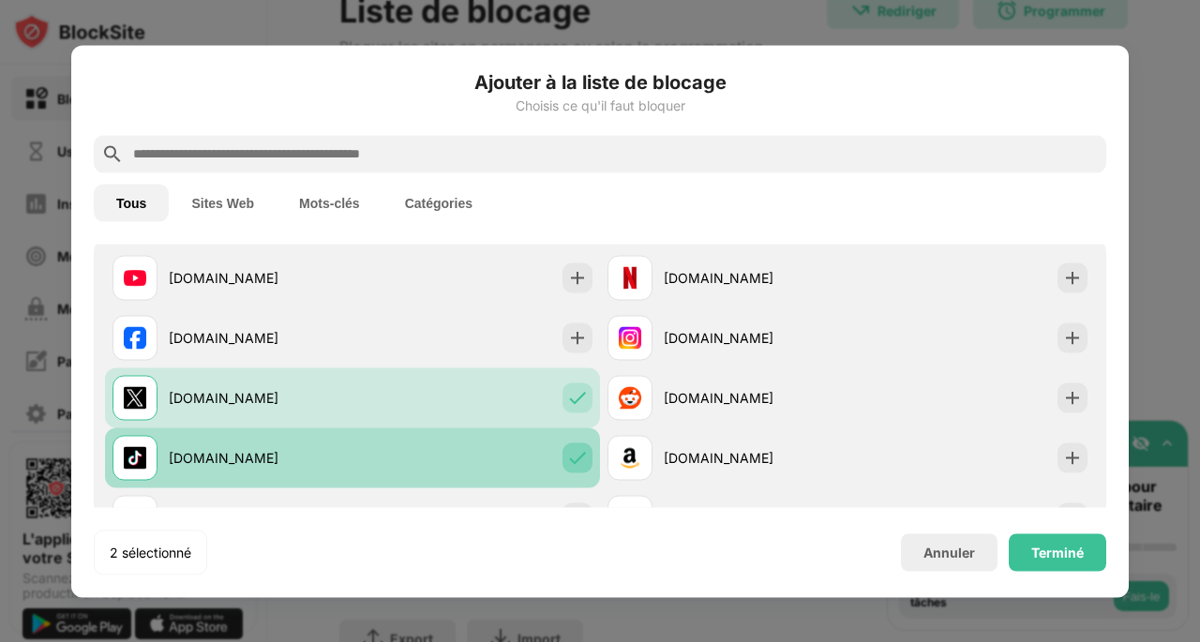
scroll to position [325, 0]
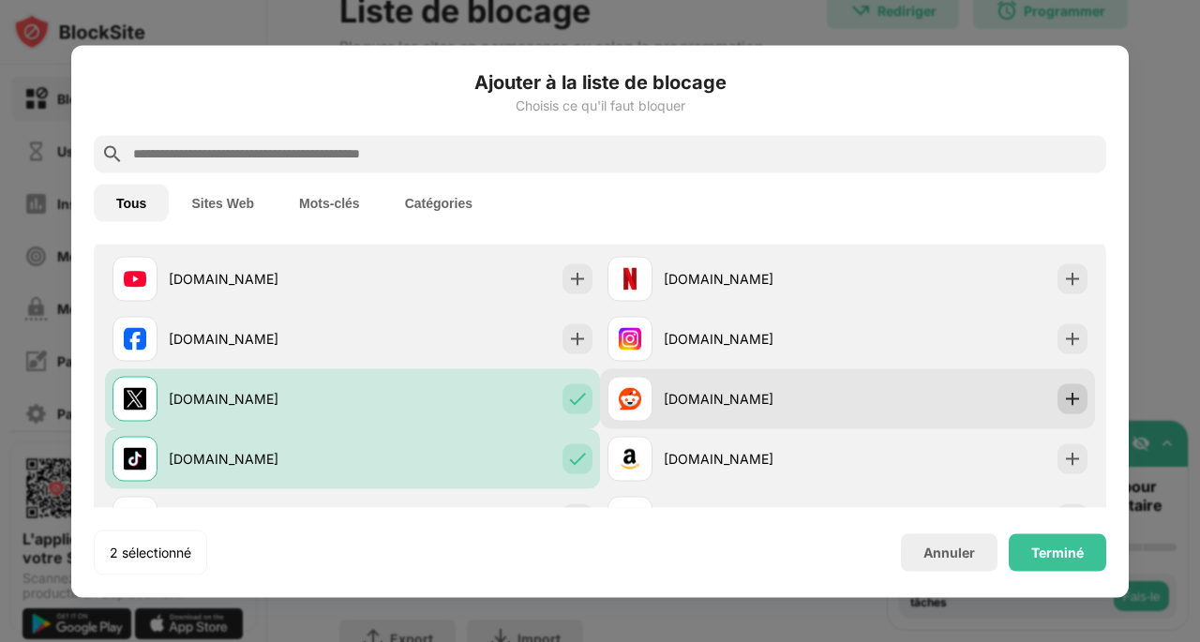
click at [1063, 401] on img at bounding box center [1072, 398] width 19 height 19
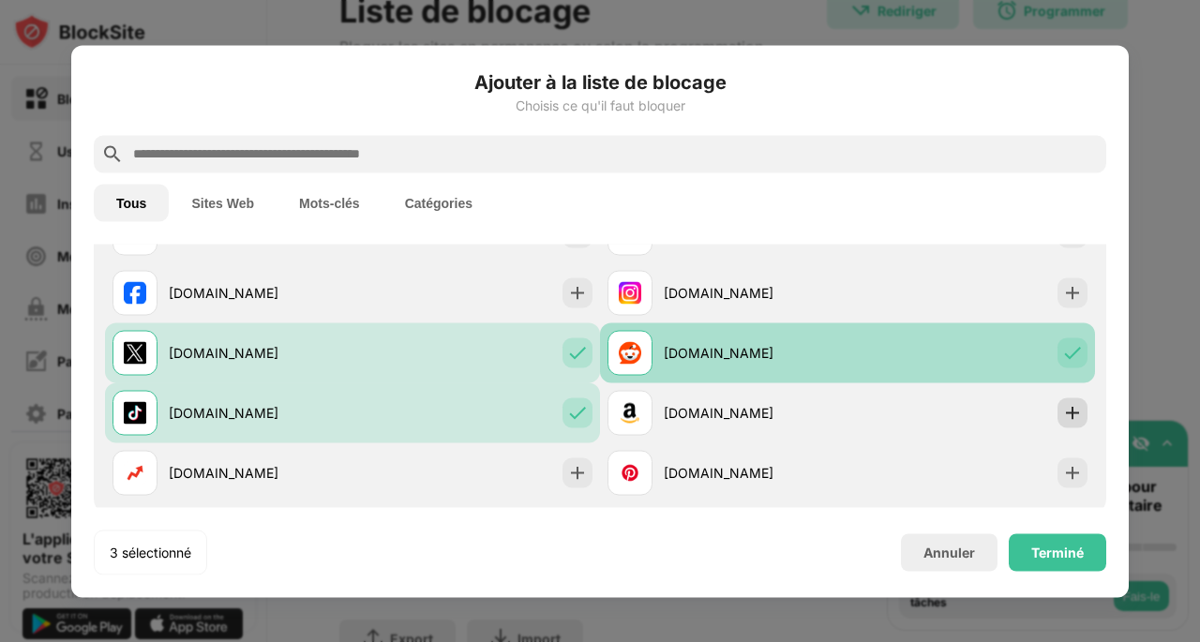
scroll to position [424, 0]
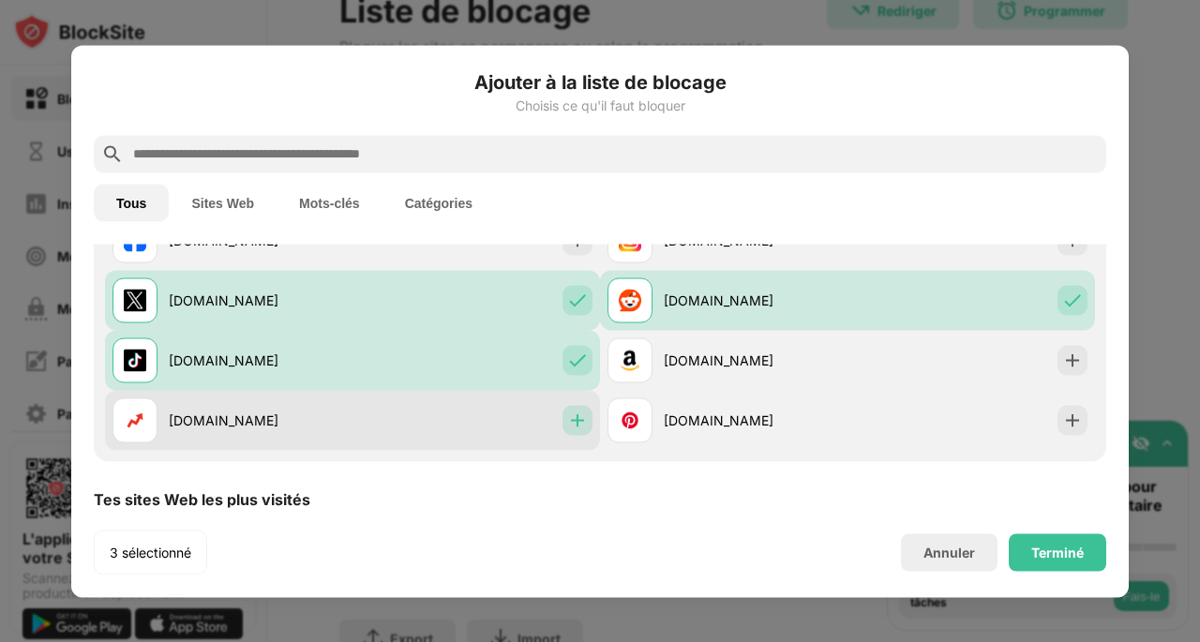
click at [568, 425] on img at bounding box center [577, 419] width 19 height 19
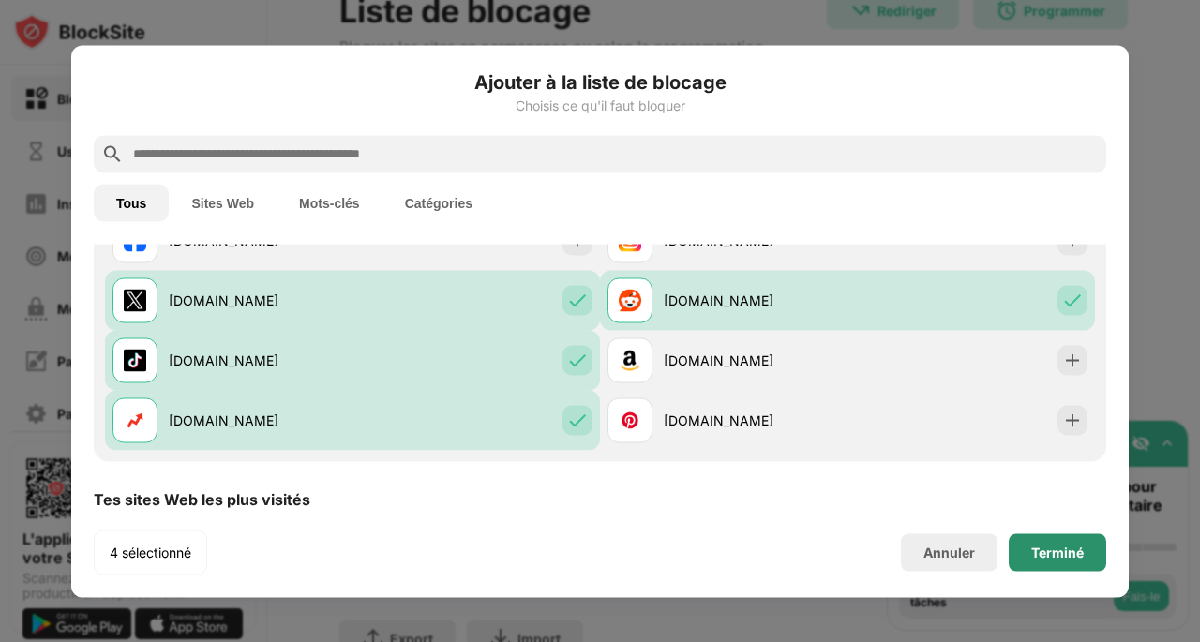
click at [1045, 551] on div "Terminé" at bounding box center [1057, 551] width 52 height 15
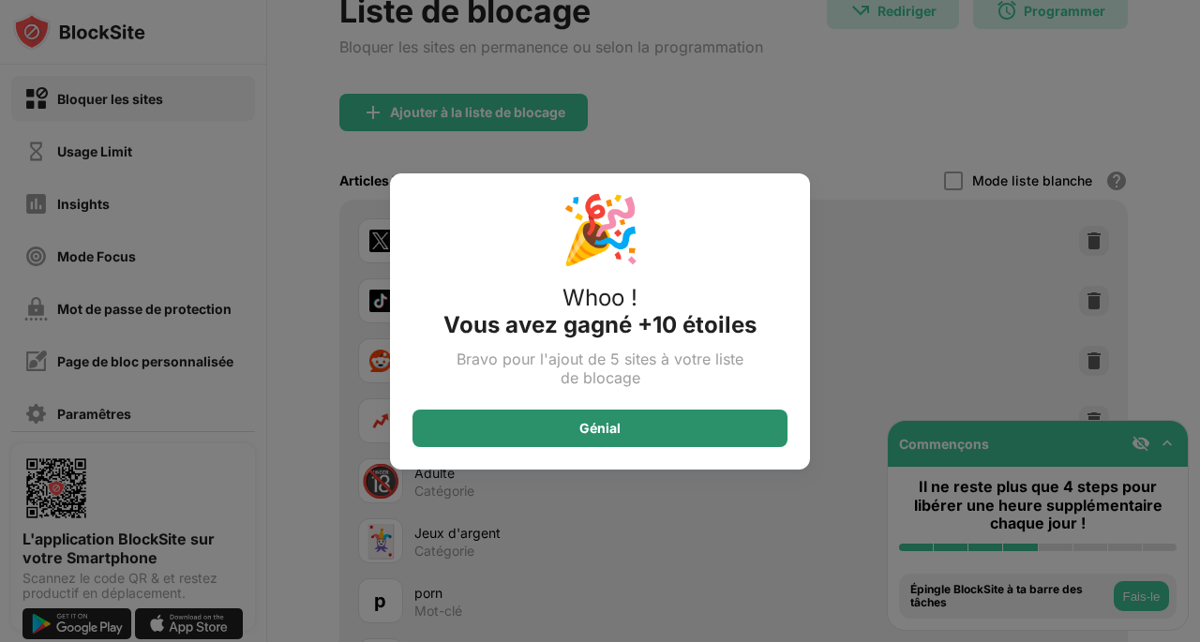
click at [603, 435] on div "Génial" at bounding box center [599, 428] width 375 height 37
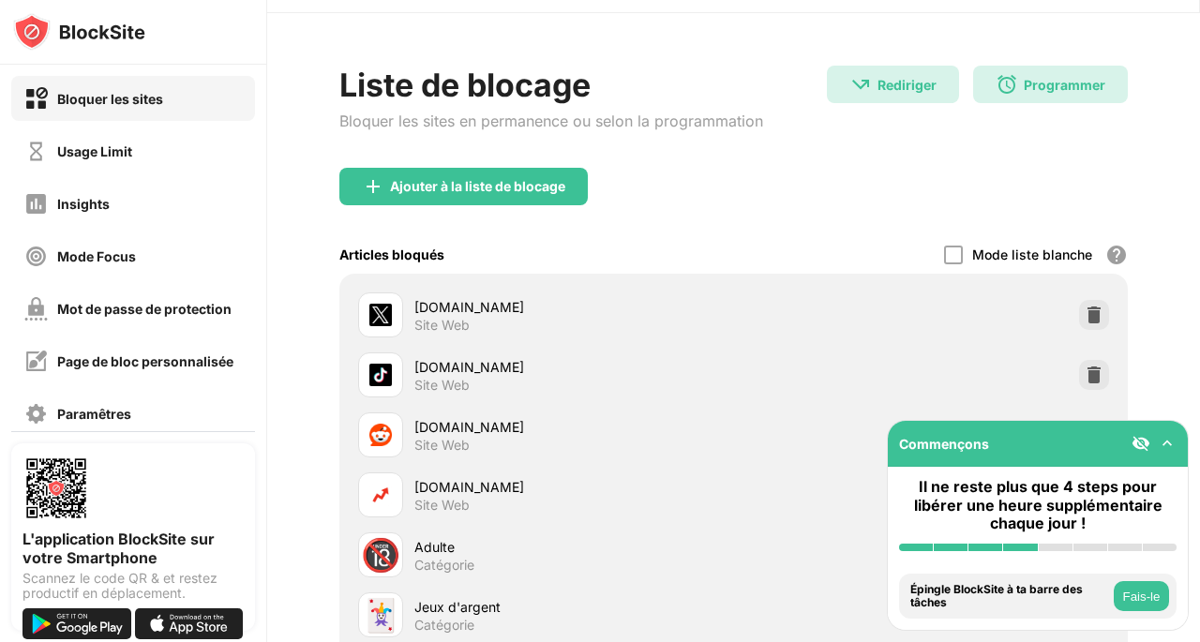
scroll to position [0, 0]
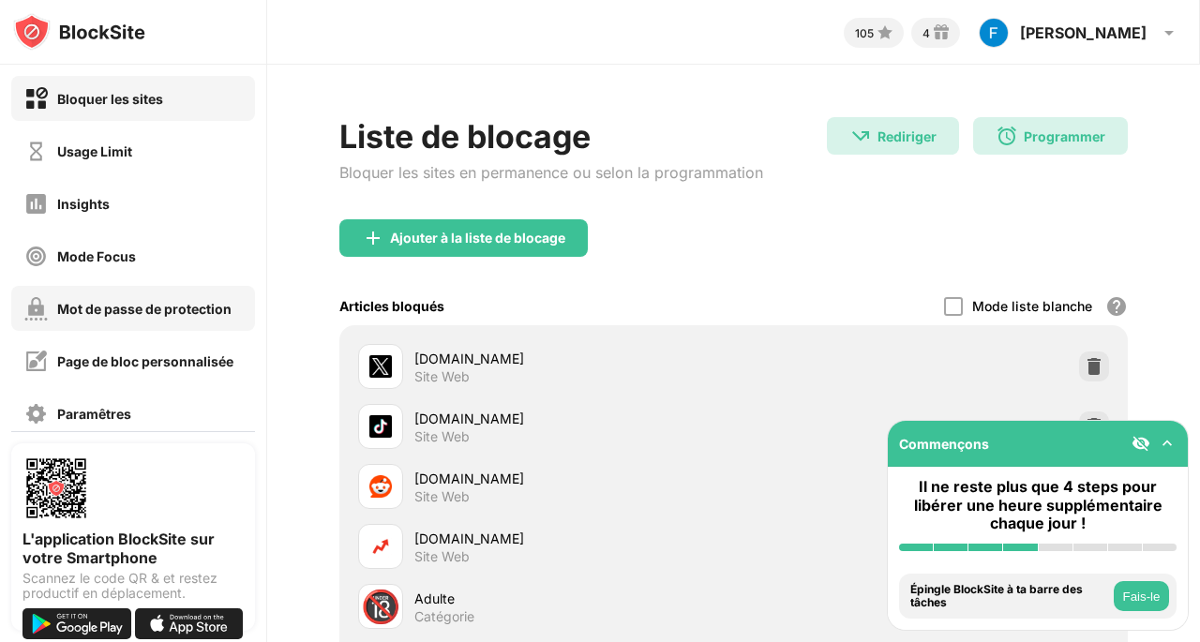
click at [127, 310] on div "Mot de passe de protection" at bounding box center [144, 309] width 174 height 16
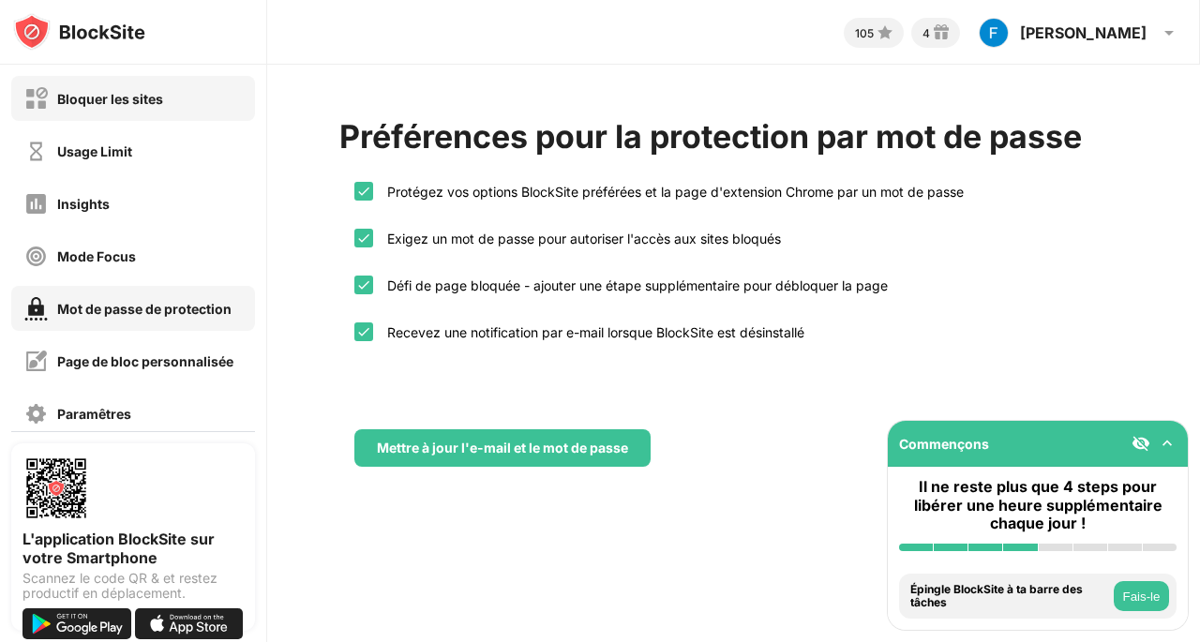
click at [112, 107] on div "Bloquer les sites" at bounding box center [93, 98] width 139 height 23
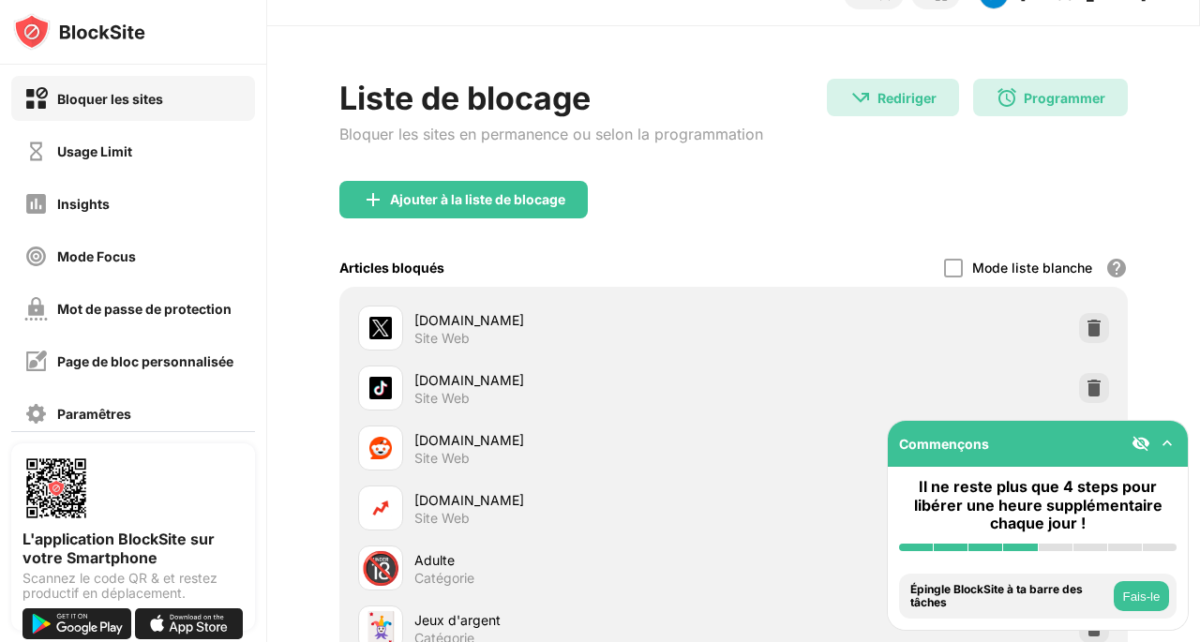
scroll to position [39, 10]
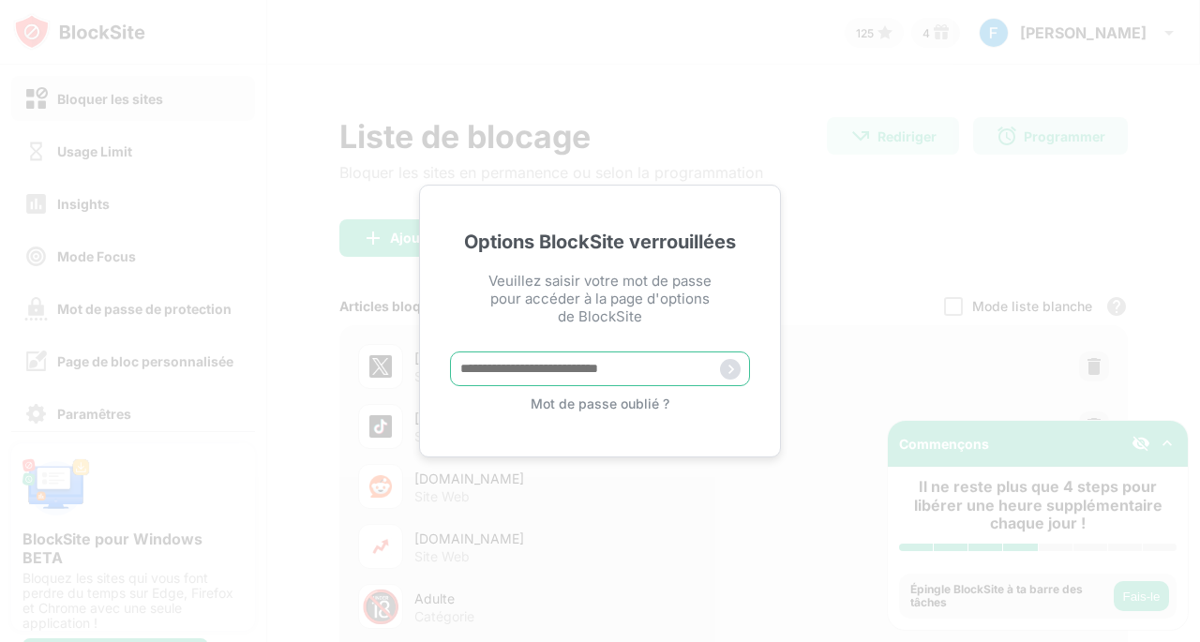
click at [602, 362] on input "text" at bounding box center [600, 368] width 300 height 35
paste input "**********"
type input "**********"
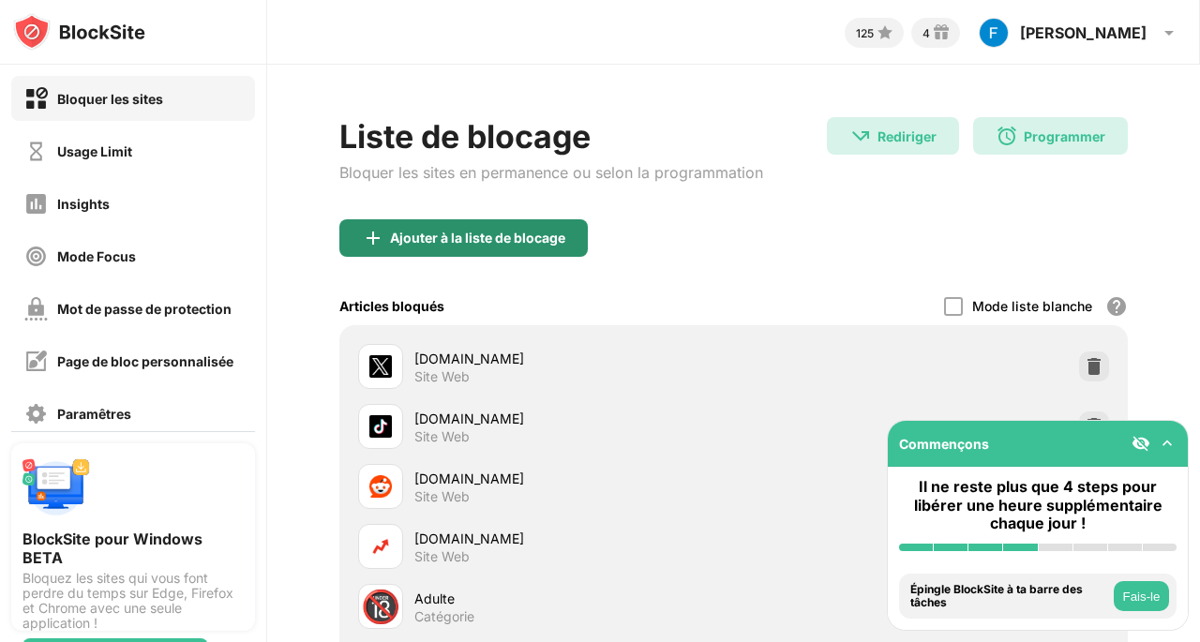
click at [546, 252] on div "Ajouter à la liste de blocage" at bounding box center [463, 237] width 248 height 37
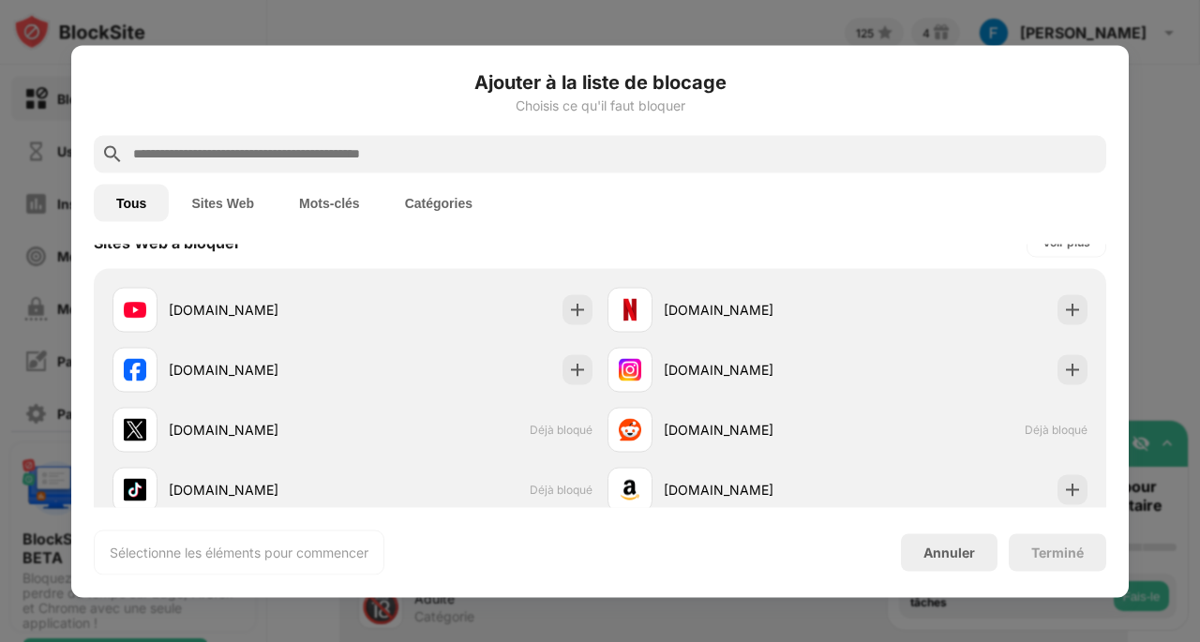
scroll to position [296, 0]
click at [225, 214] on button "Sites Web" at bounding box center [223, 202] width 108 height 37
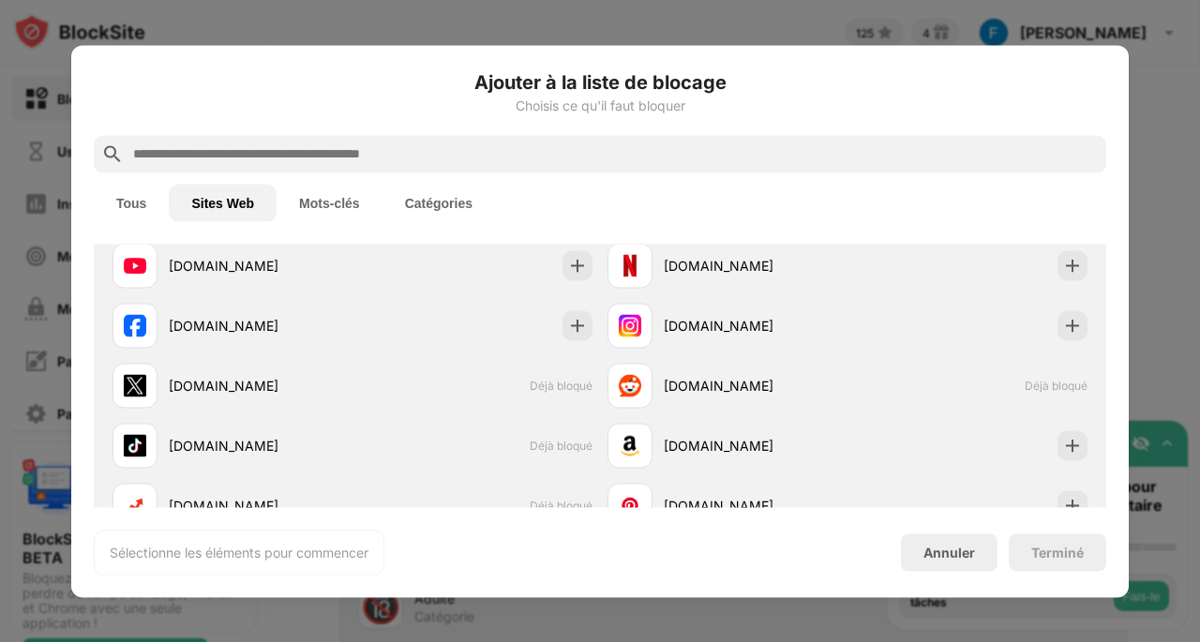
scroll to position [0, 0]
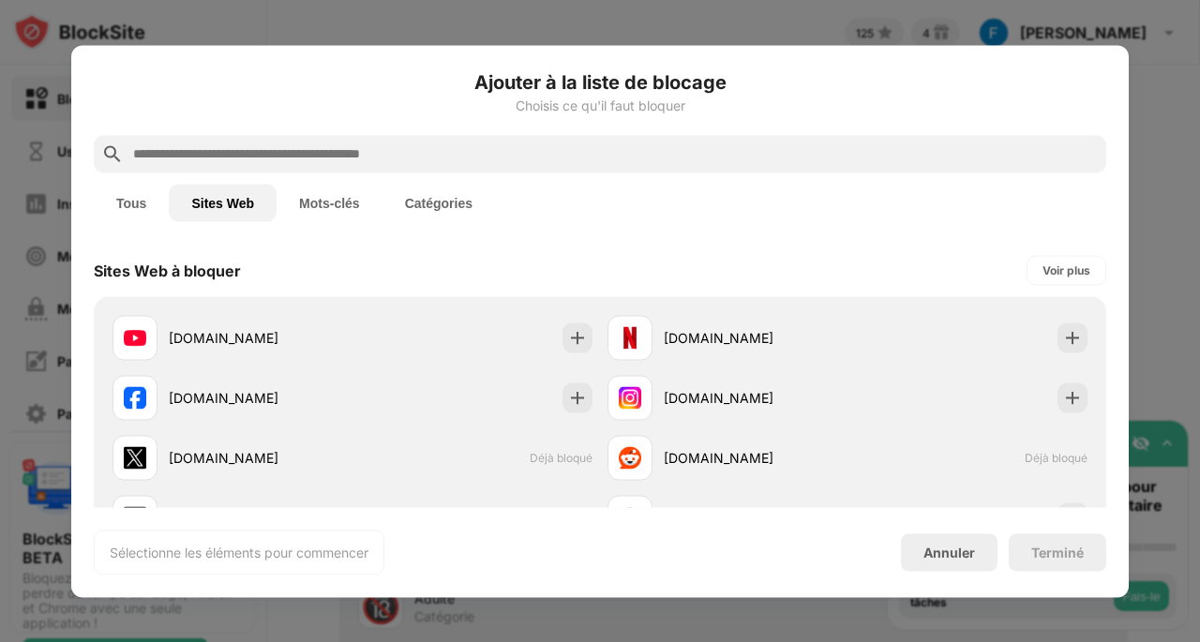
click at [412, 162] on input "text" at bounding box center [614, 153] width 967 height 22
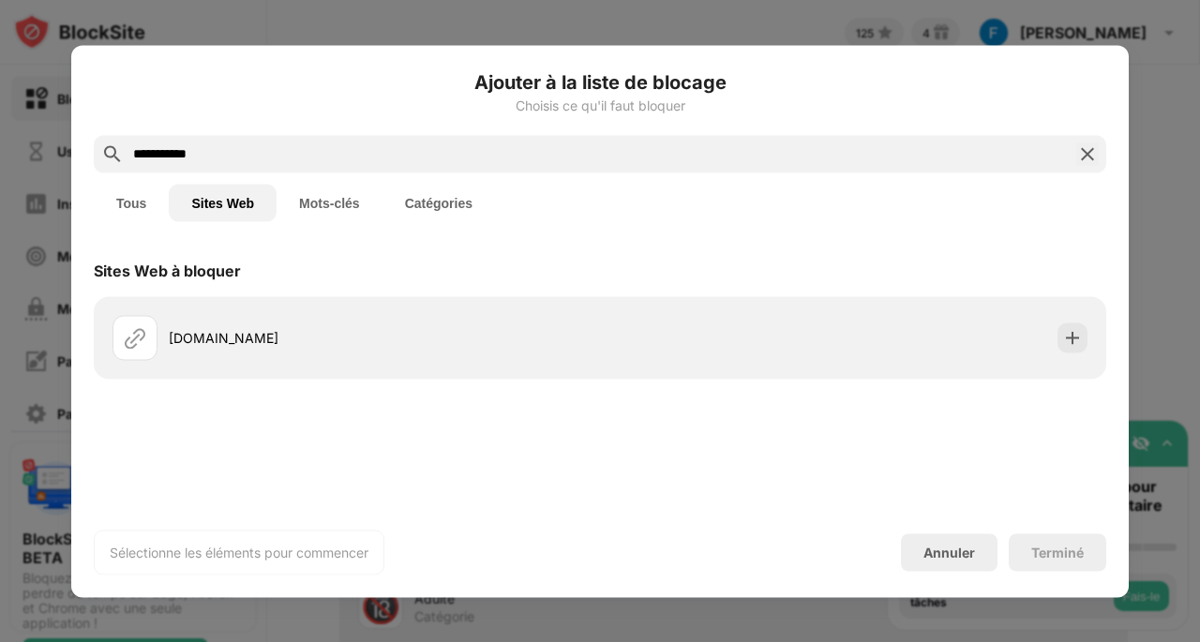
type input "**********"
click at [581, 351] on div "[DOMAIN_NAME]" at bounding box center [355, 337] width 487 height 45
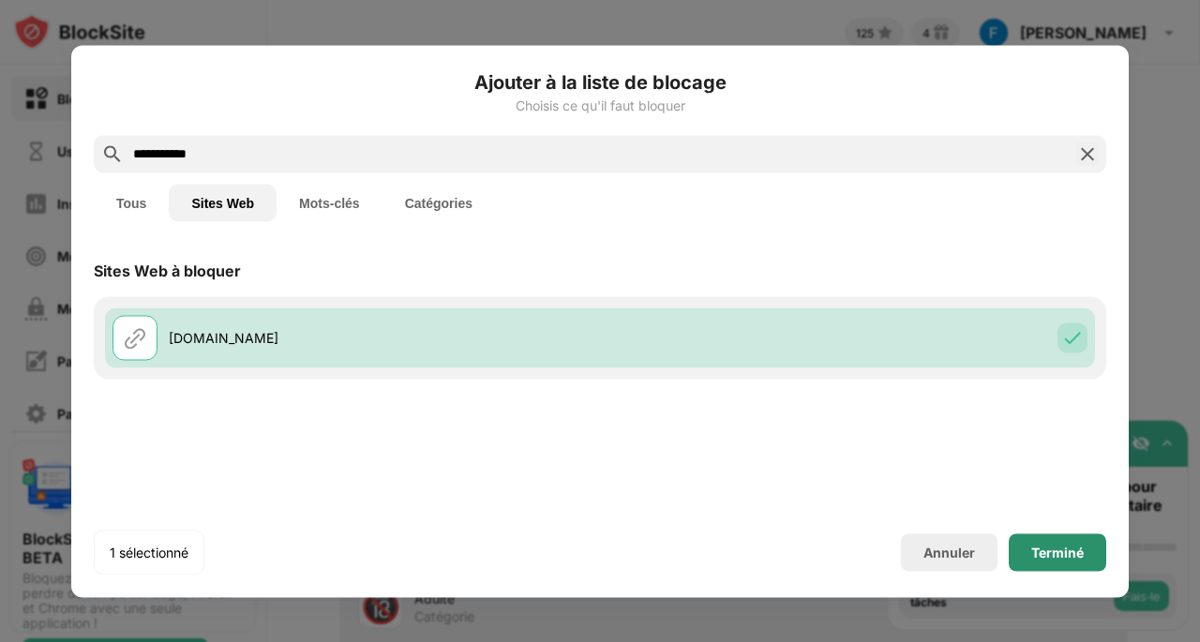
click at [1077, 552] on div "Terminé" at bounding box center [1057, 551] width 52 height 15
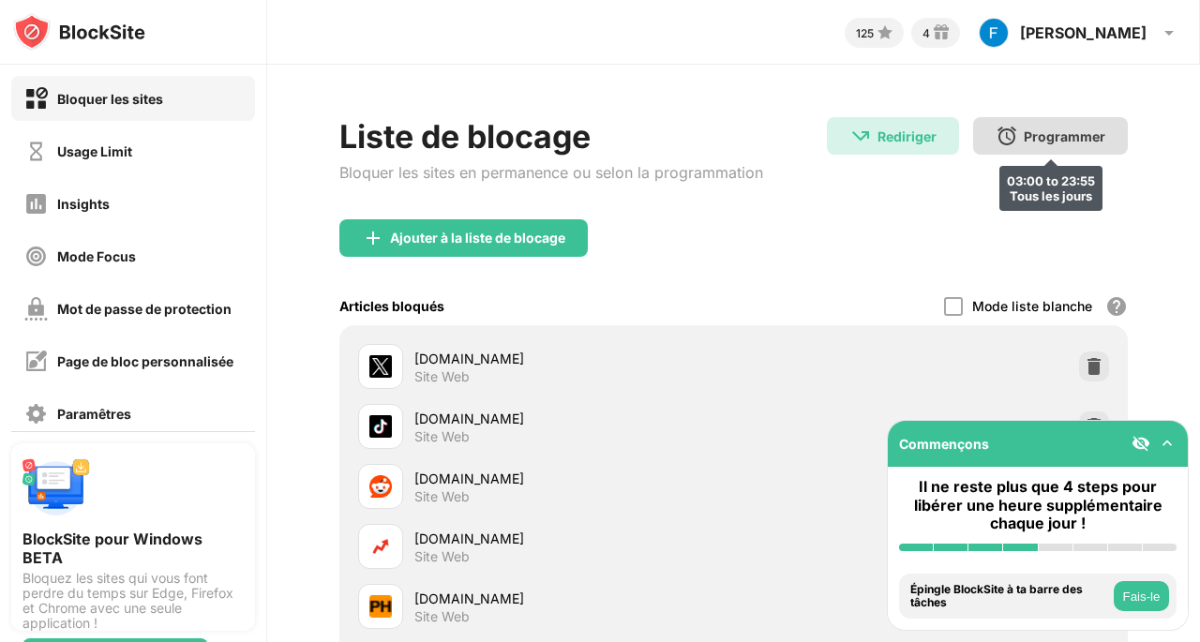
click at [1050, 149] on div "Programmer 03:00 to 23:55 Tous les jours" at bounding box center [1050, 135] width 155 height 37
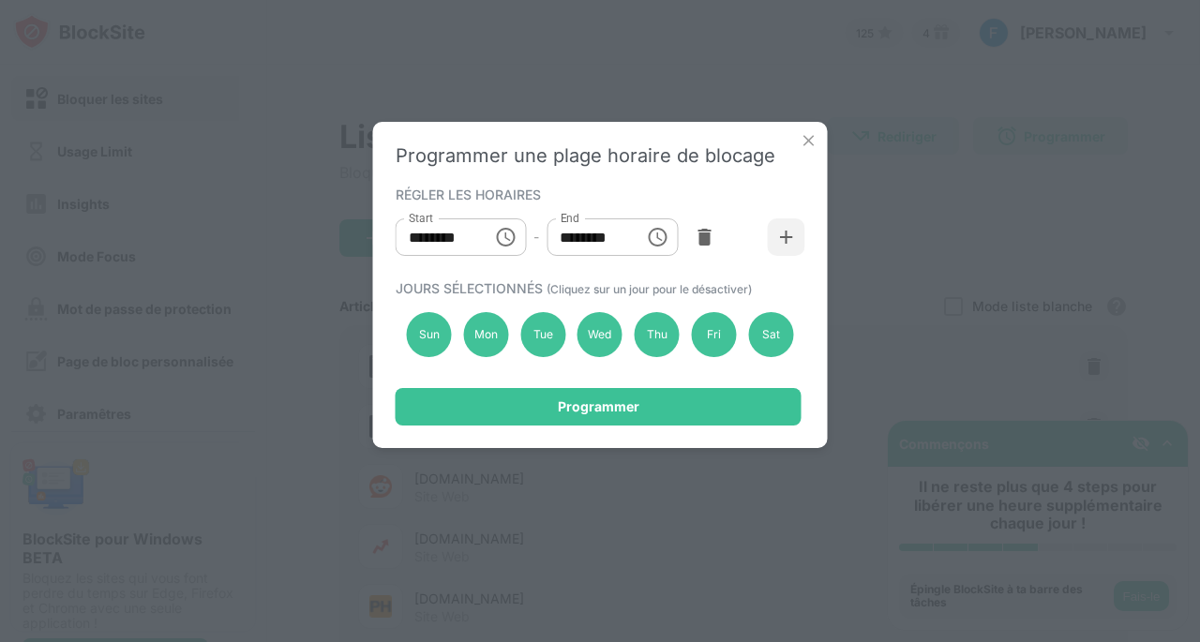
click at [499, 231] on icon "Choose time, selected time is 3:00 AM" at bounding box center [505, 237] width 19 height 19
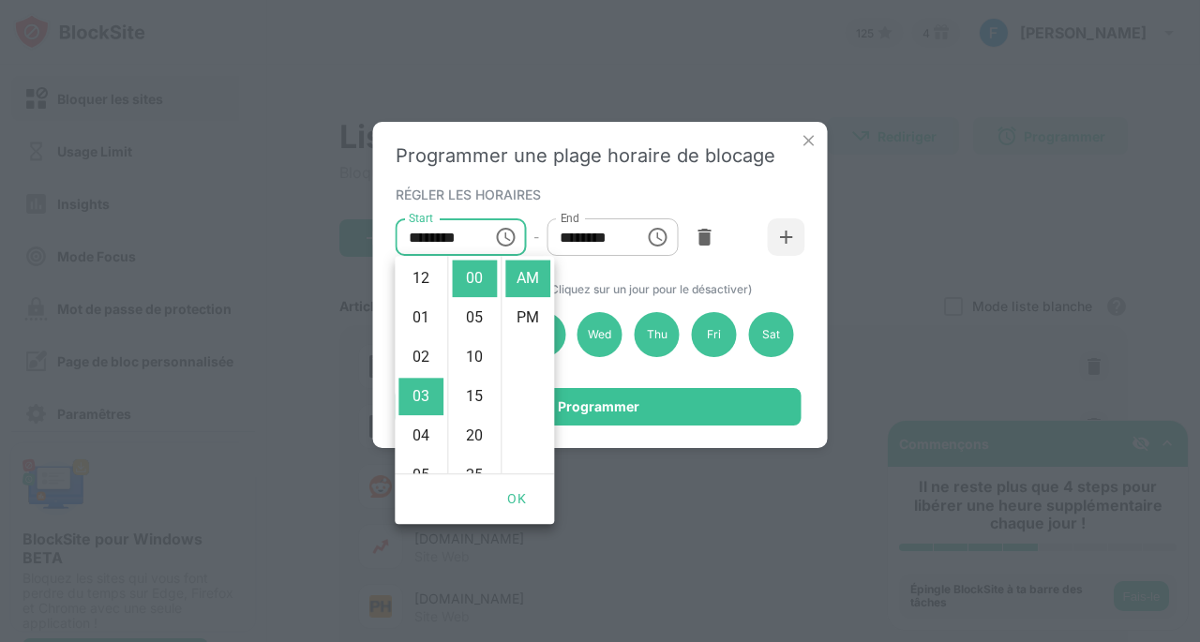
scroll to position [118, 0]
click at [418, 300] on li "01" at bounding box center [420, 297] width 45 height 37
click at [417, 288] on li "12" at bounding box center [420, 272] width 45 height 37
type input "********"
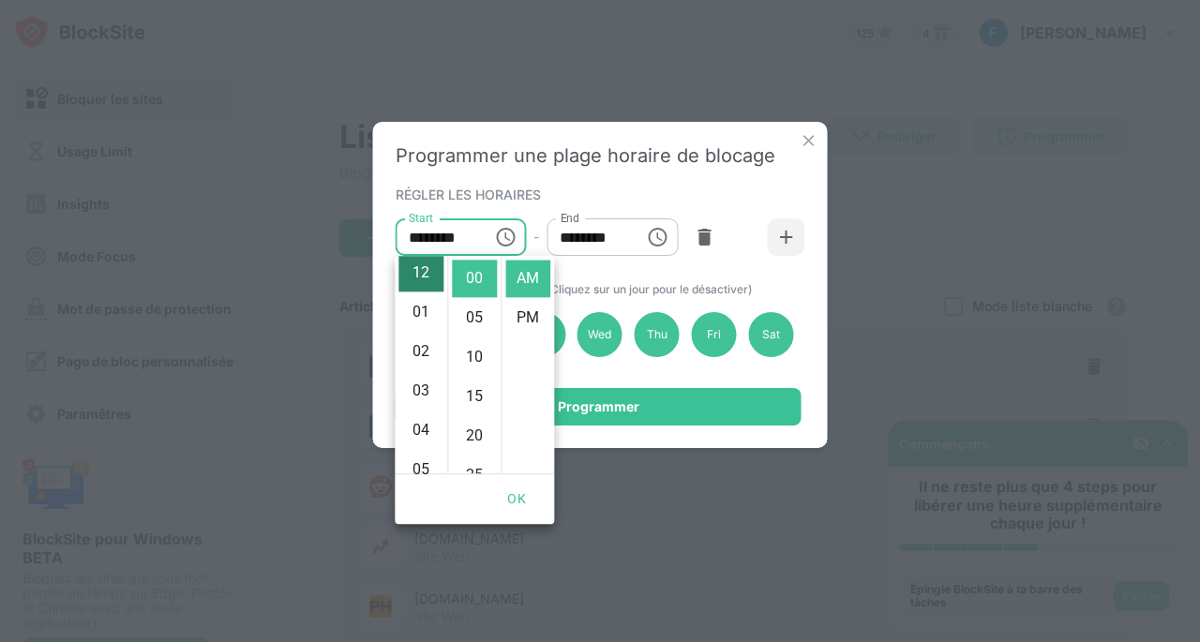
scroll to position [0, 0]
click at [510, 501] on button "OK" at bounding box center [516, 499] width 60 height 35
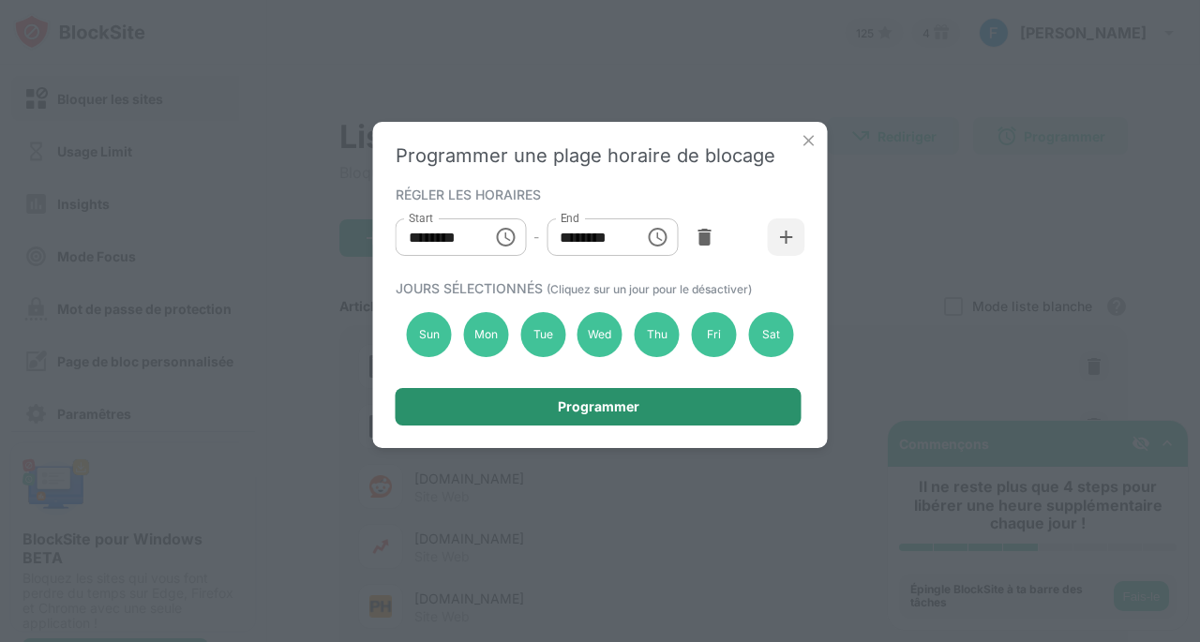
click at [605, 410] on div "Programmer" at bounding box center [599, 406] width 82 height 15
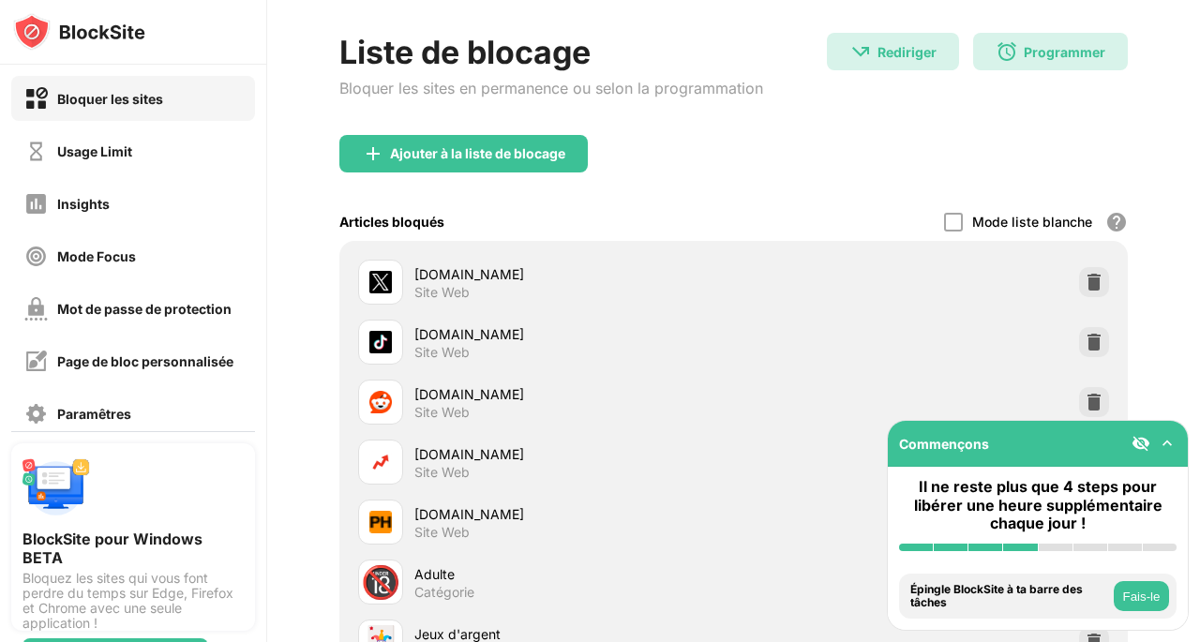
scroll to position [81, 18]
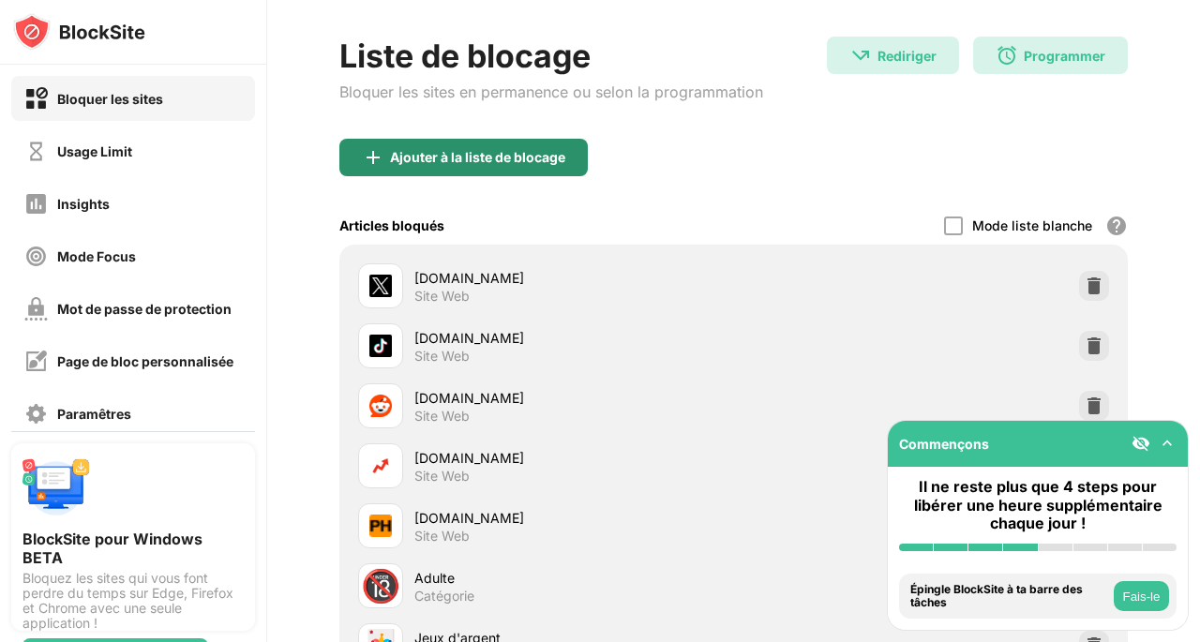
click at [488, 160] on div "Ajouter à la liste de blocage" at bounding box center [477, 157] width 175 height 15
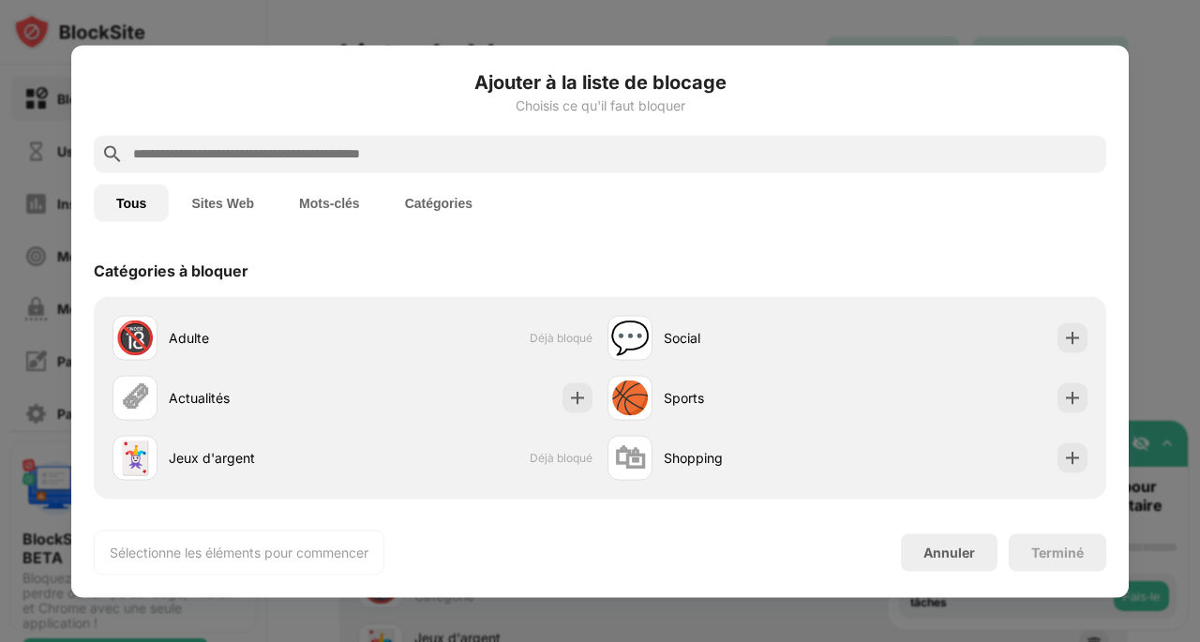
click at [402, 155] on input "text" at bounding box center [614, 153] width 967 height 22
paste input "**********"
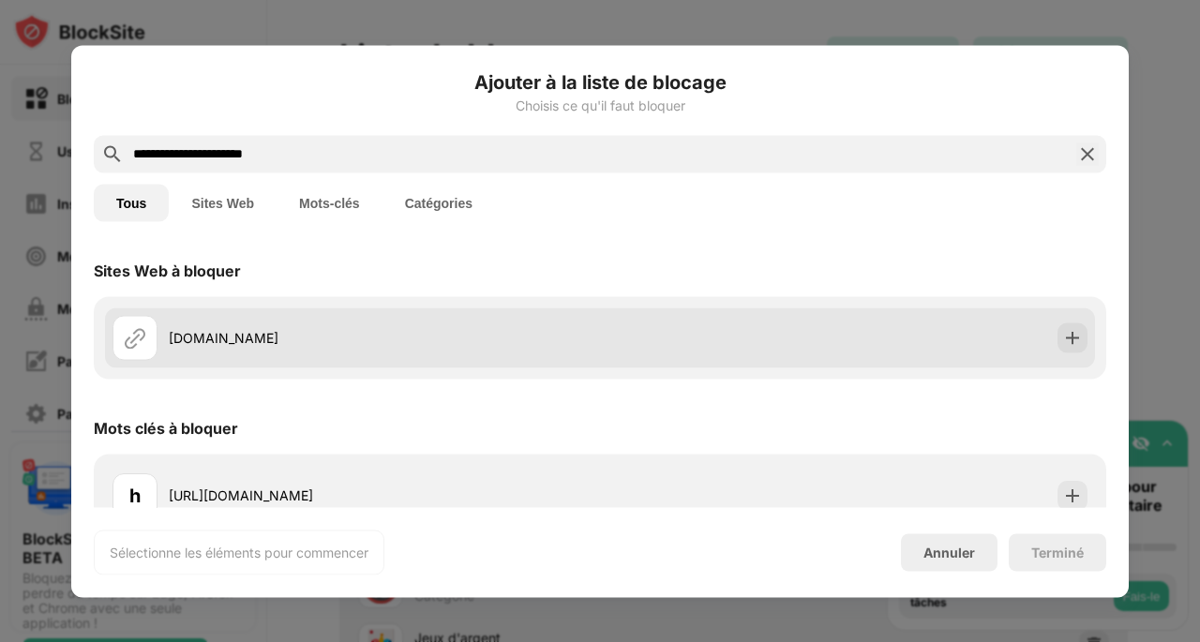
type input "**********"
click at [611, 343] on div "[DOMAIN_NAME]" at bounding box center [600, 337] width 990 height 60
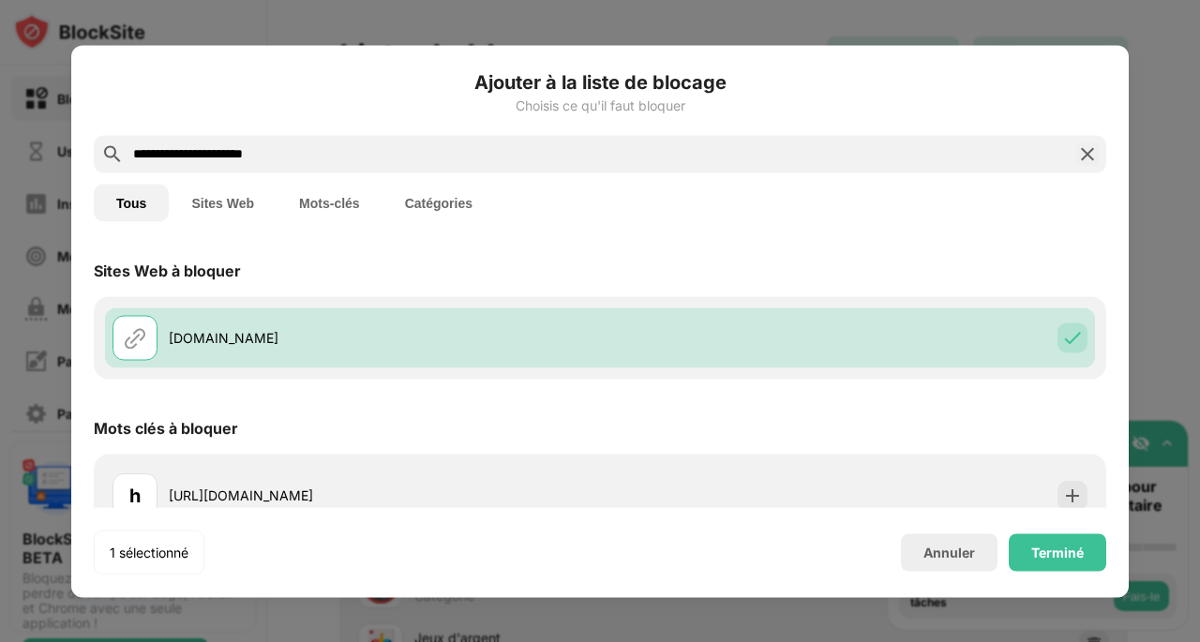
scroll to position [28, 0]
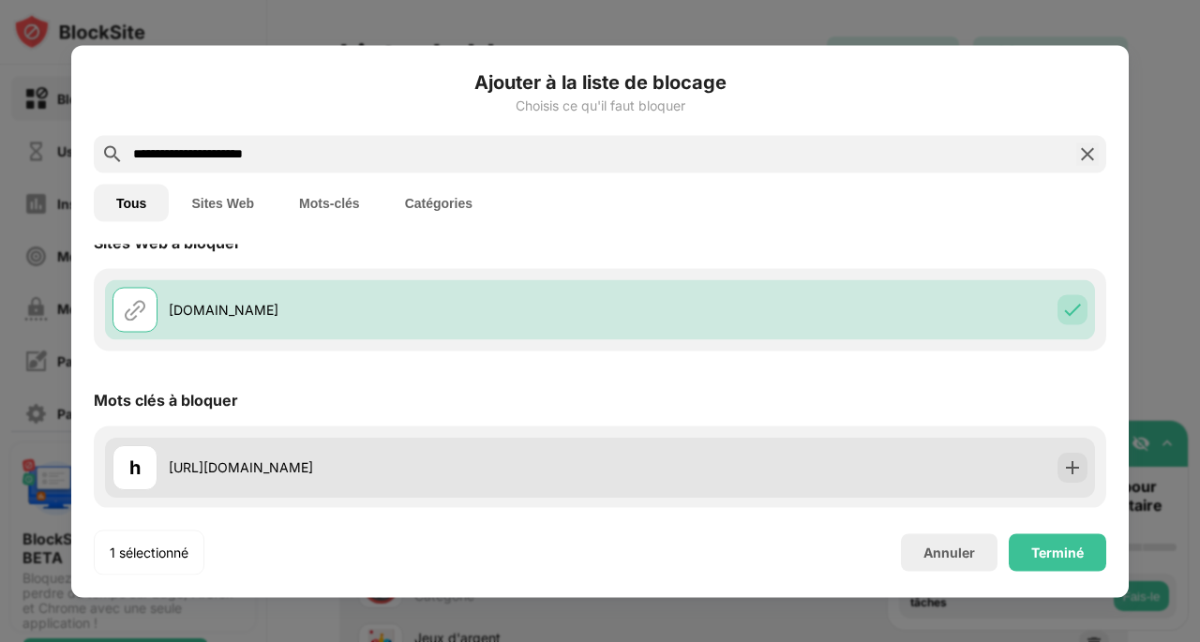
click at [623, 471] on div "h [URL][DOMAIN_NAME]" at bounding box center [600, 467] width 990 height 60
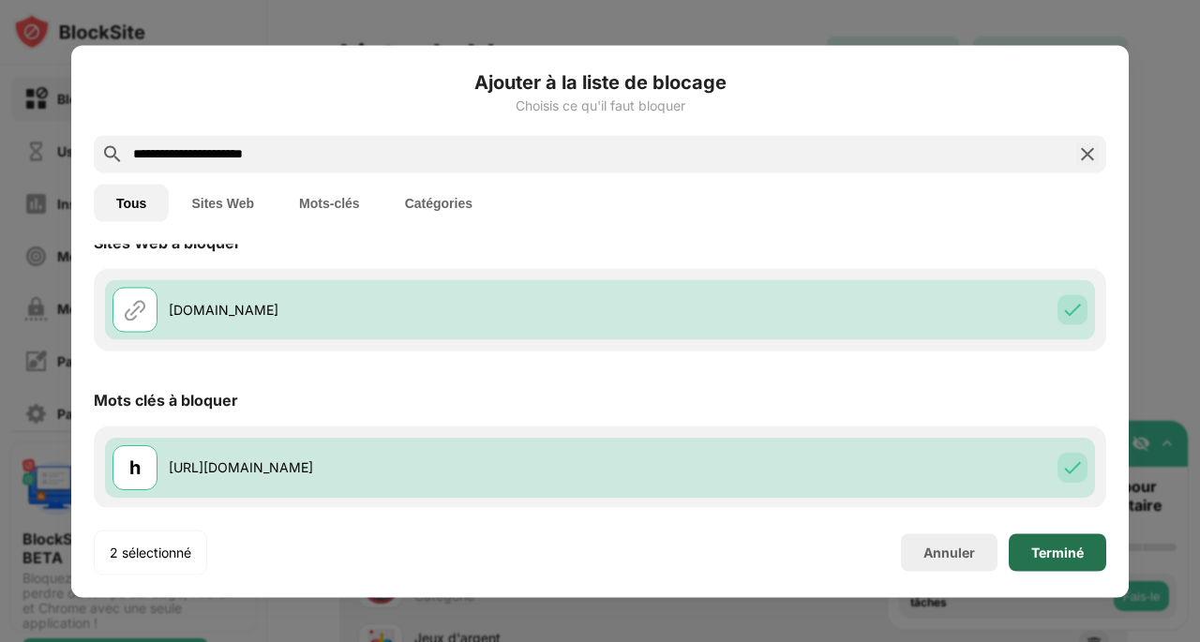
click at [1033, 559] on div "Terminé" at bounding box center [1057, 551] width 52 height 15
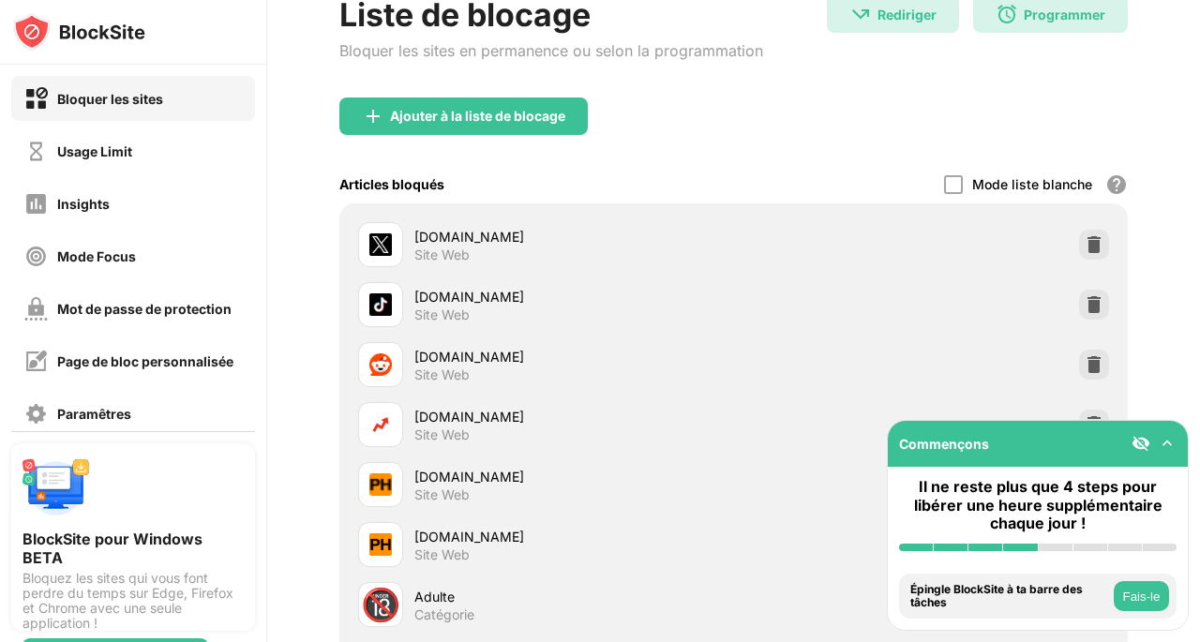
scroll to position [0, 0]
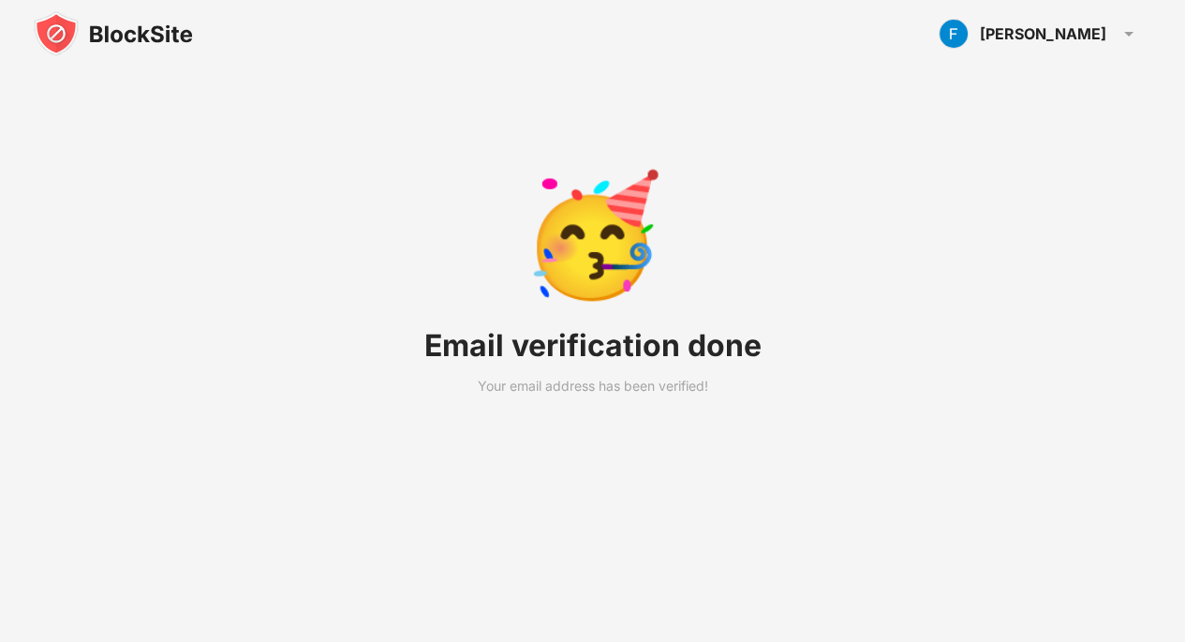
click at [115, 37] on img at bounding box center [113, 33] width 159 height 45
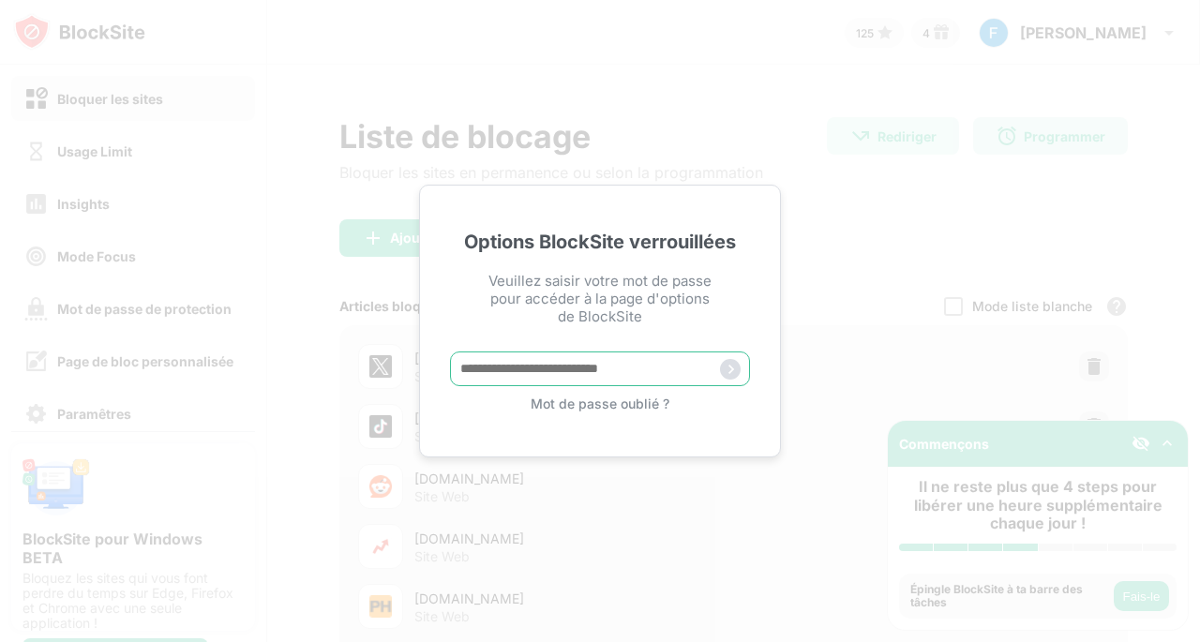
click at [531, 353] on input "text" at bounding box center [600, 368] width 300 height 35
paste input "**********"
type input "**********"
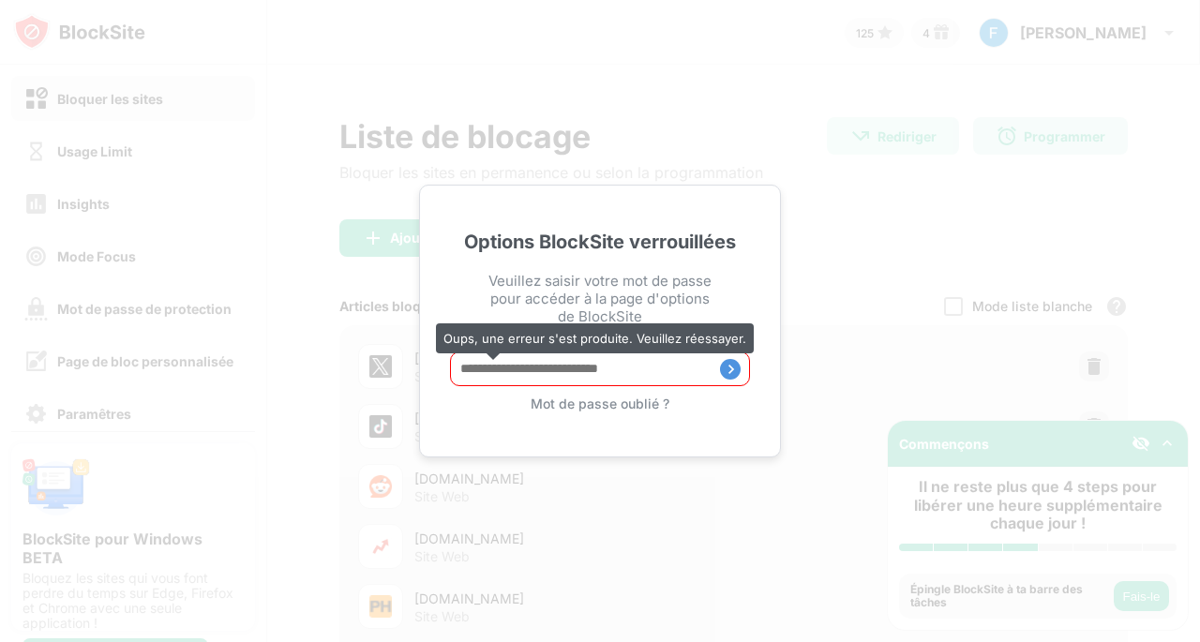
paste input "**********"
type input "**********"
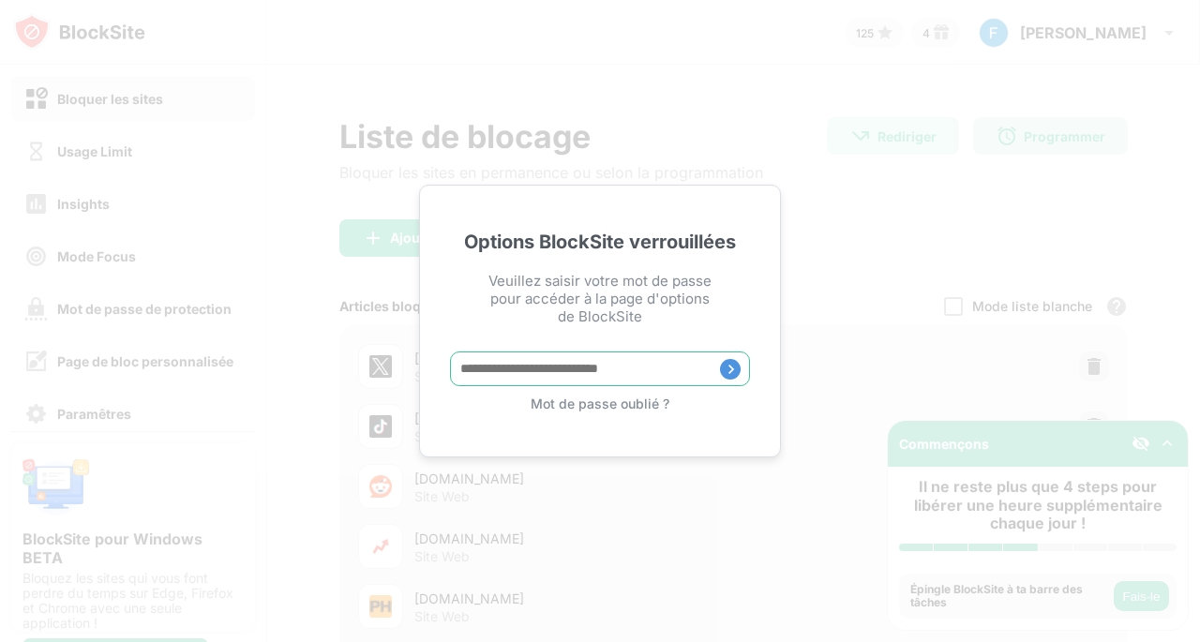
paste input "**********"
type input "**********"
click at [522, 369] on input "text" at bounding box center [600, 368] width 300 height 35
paste input "**********"
type input "**********"
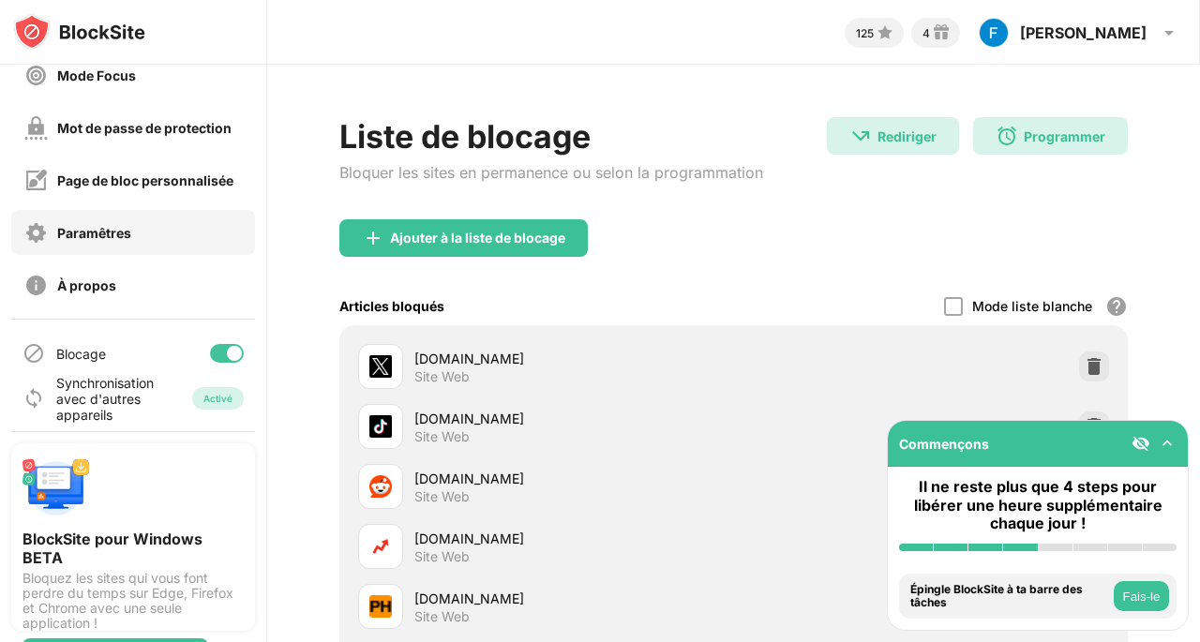
scroll to position [15, 0]
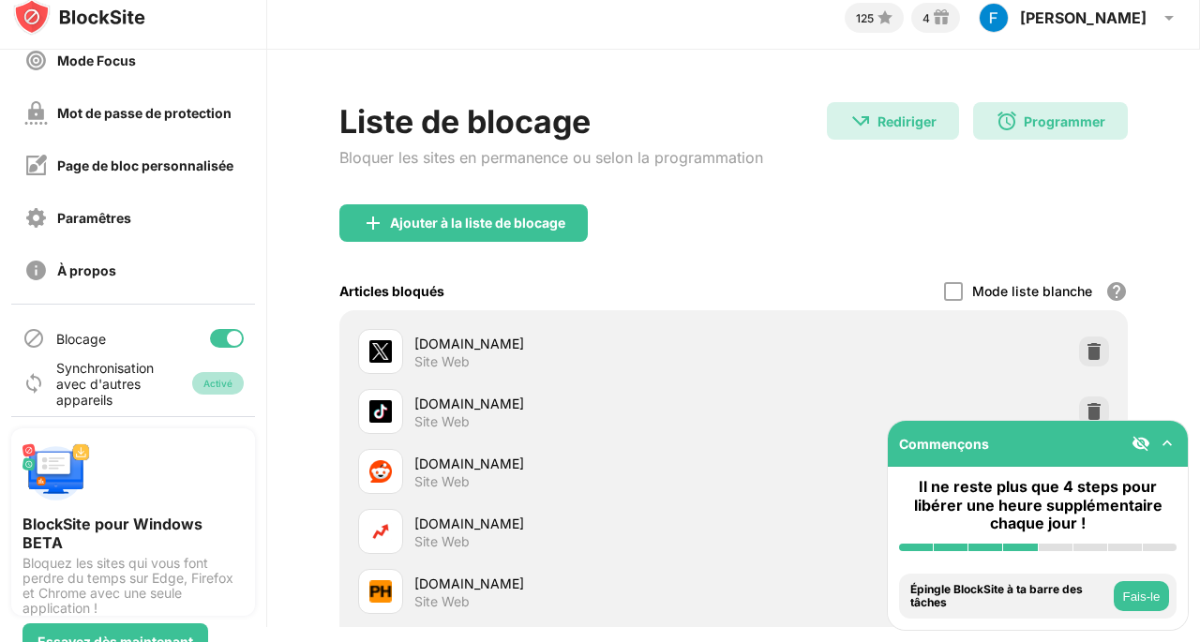
click at [203, 381] on div "Activé" at bounding box center [217, 383] width 29 height 11
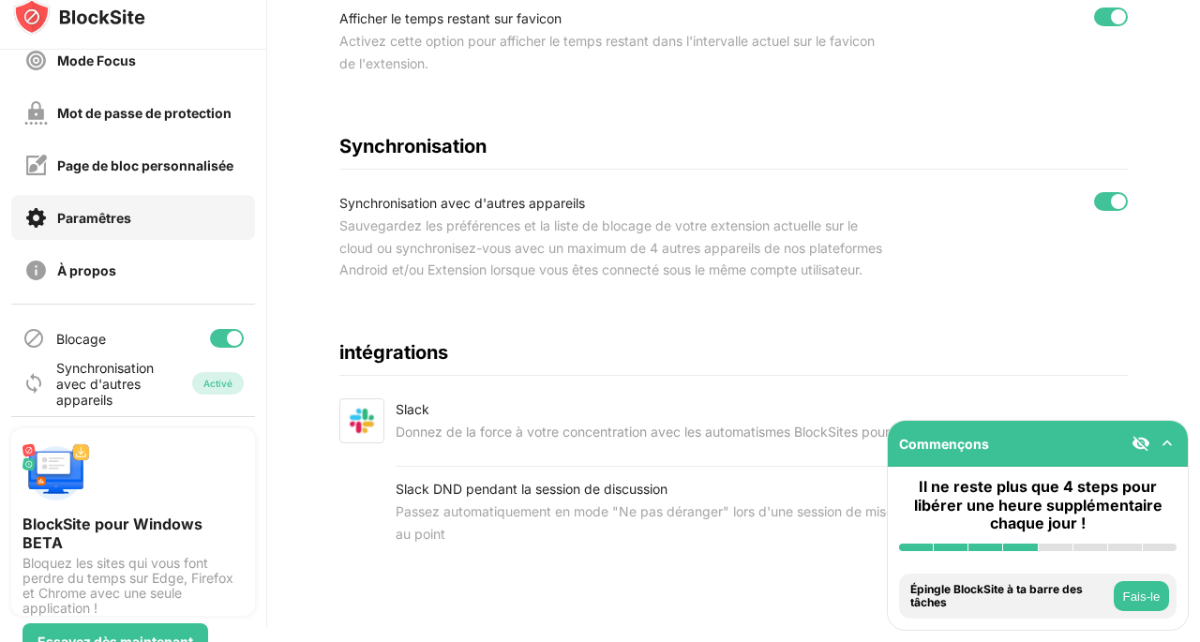
scroll to position [1005, 0]
click at [1094, 191] on div at bounding box center [1111, 200] width 34 height 19
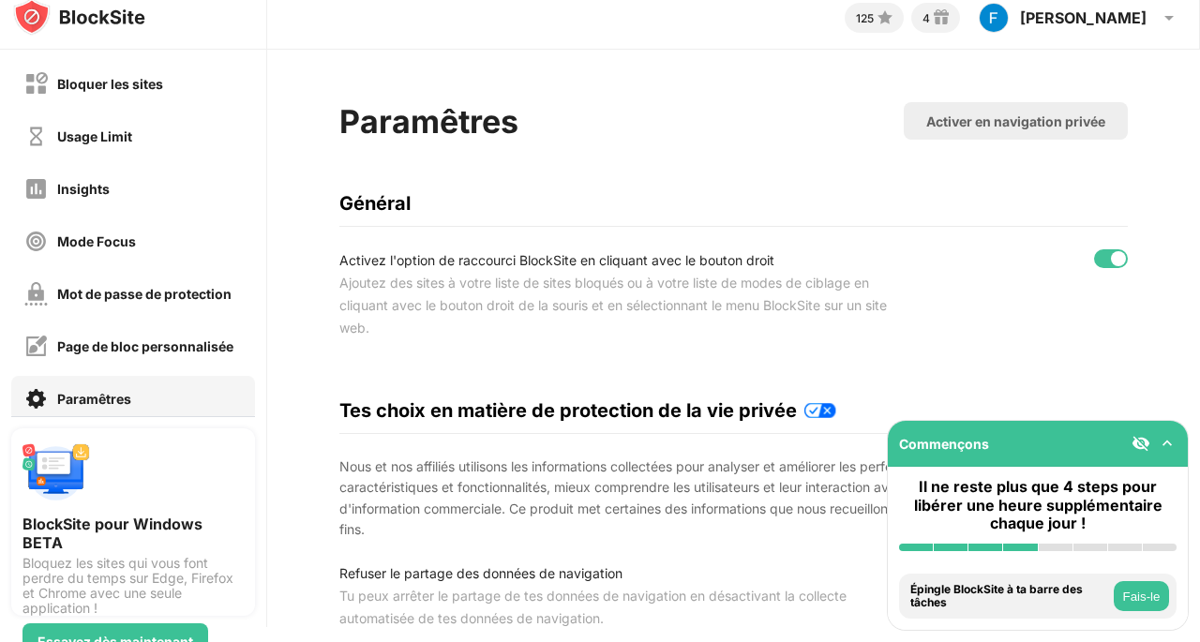
scroll to position [0, 0]
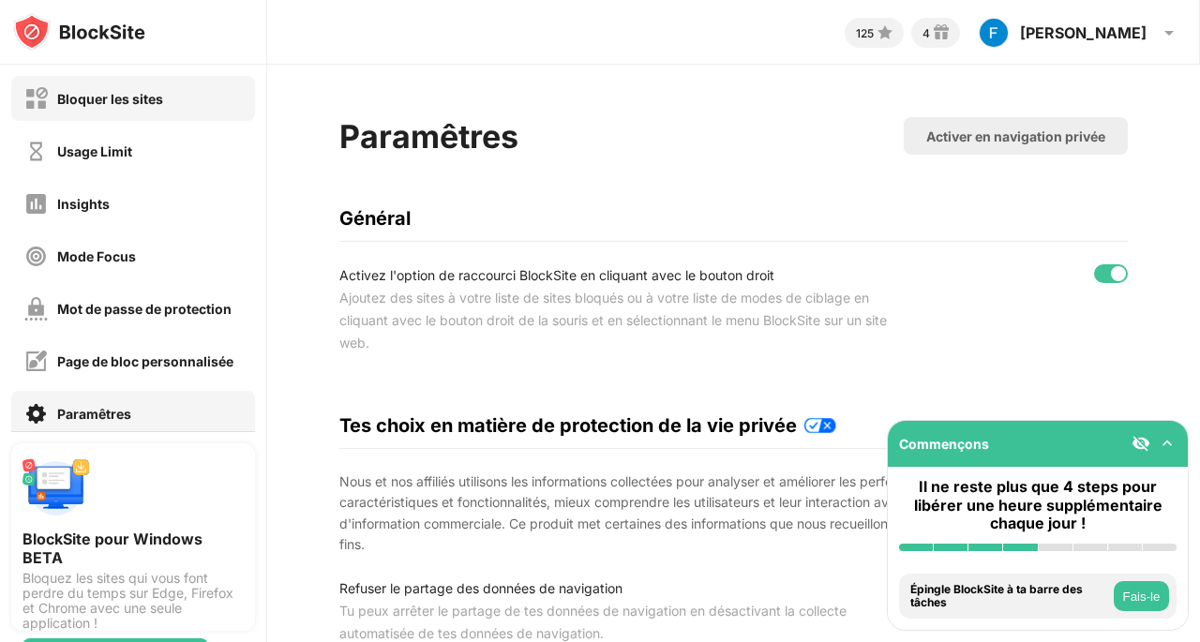
click at [106, 101] on div "Bloquer les sites" at bounding box center [110, 99] width 106 height 16
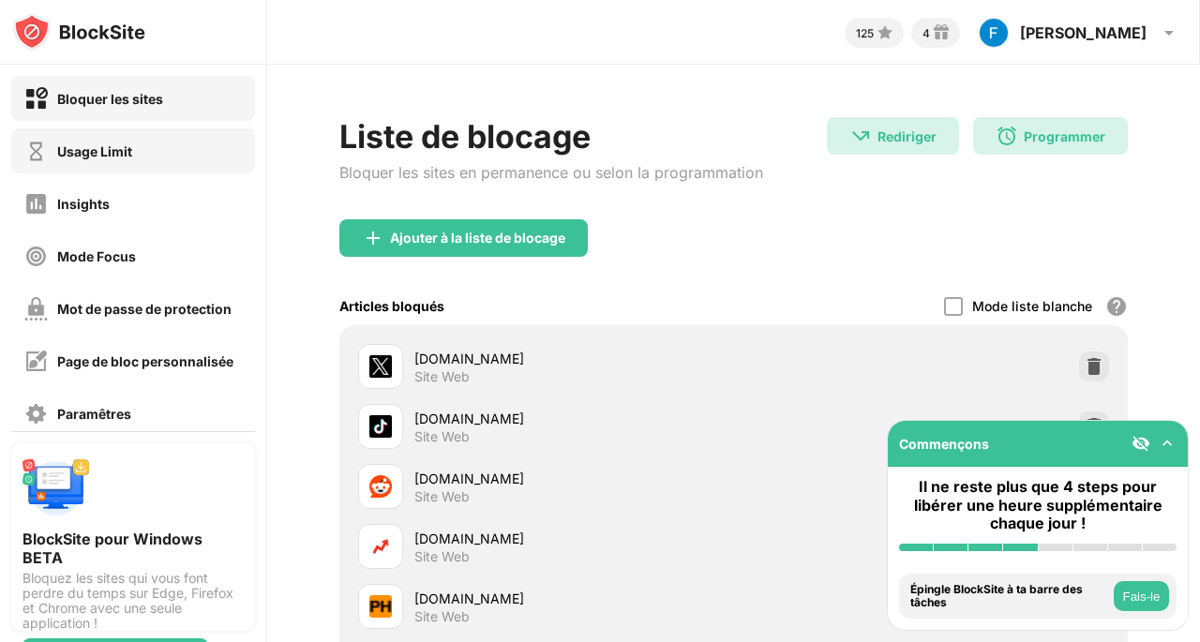
click at [138, 164] on div "Usage Limit" at bounding box center [133, 150] width 244 height 45
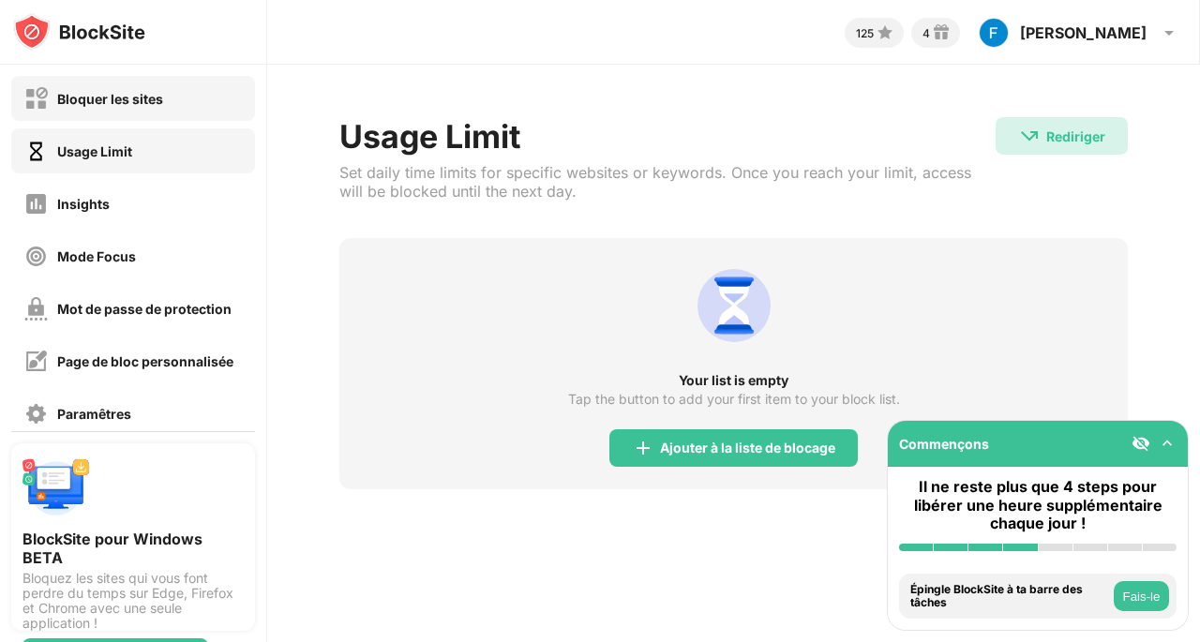
click at [121, 112] on div "Bloquer les sites" at bounding box center [133, 98] width 244 height 45
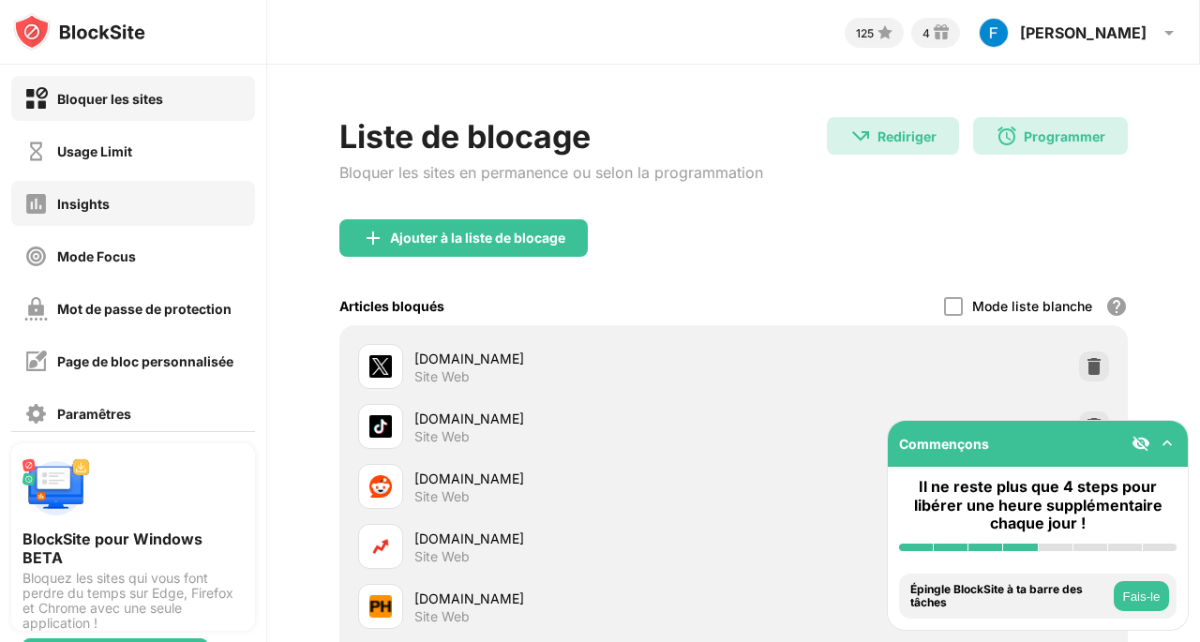
click at [101, 203] on div "Insights" at bounding box center [83, 204] width 52 height 16
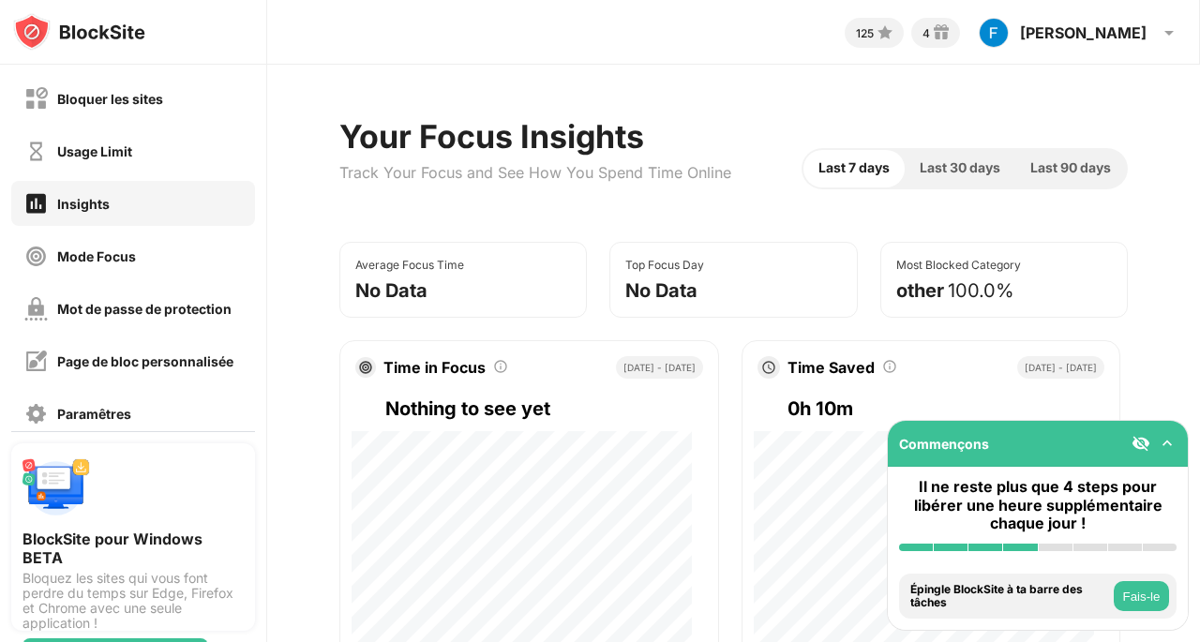
click at [124, 254] on div "Mode Focus" at bounding box center [96, 256] width 79 height 16
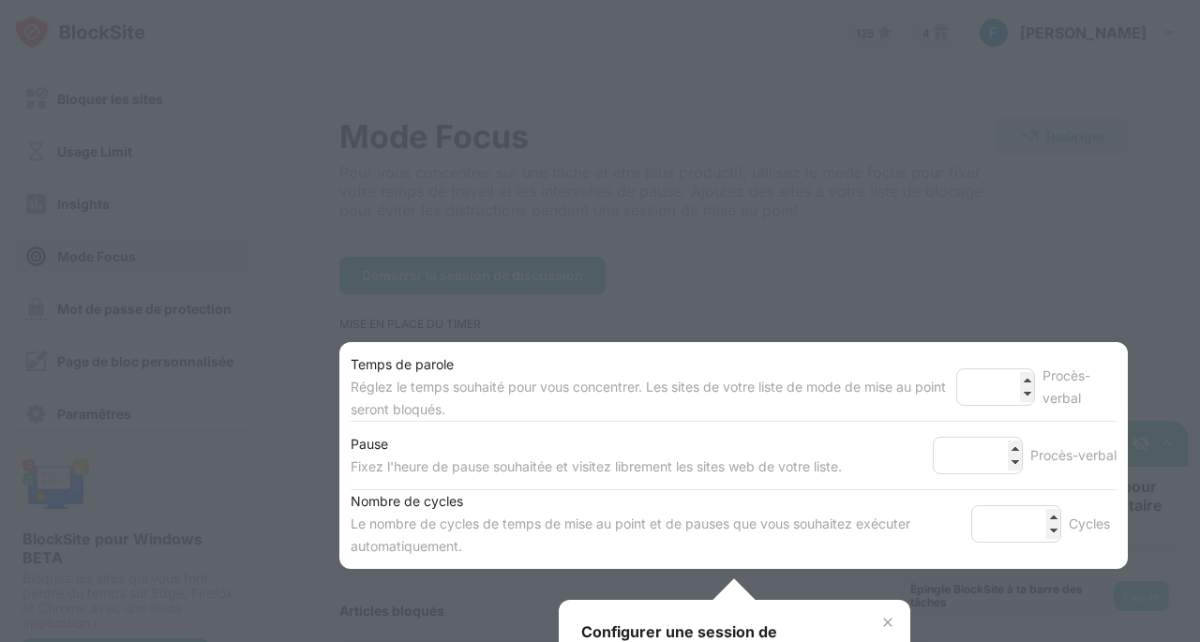
click at [599, 274] on div at bounding box center [600, 321] width 1200 height 642
click at [1132, 331] on div at bounding box center [600, 321] width 1200 height 642
